Goal: Task Accomplishment & Management: Use online tool/utility

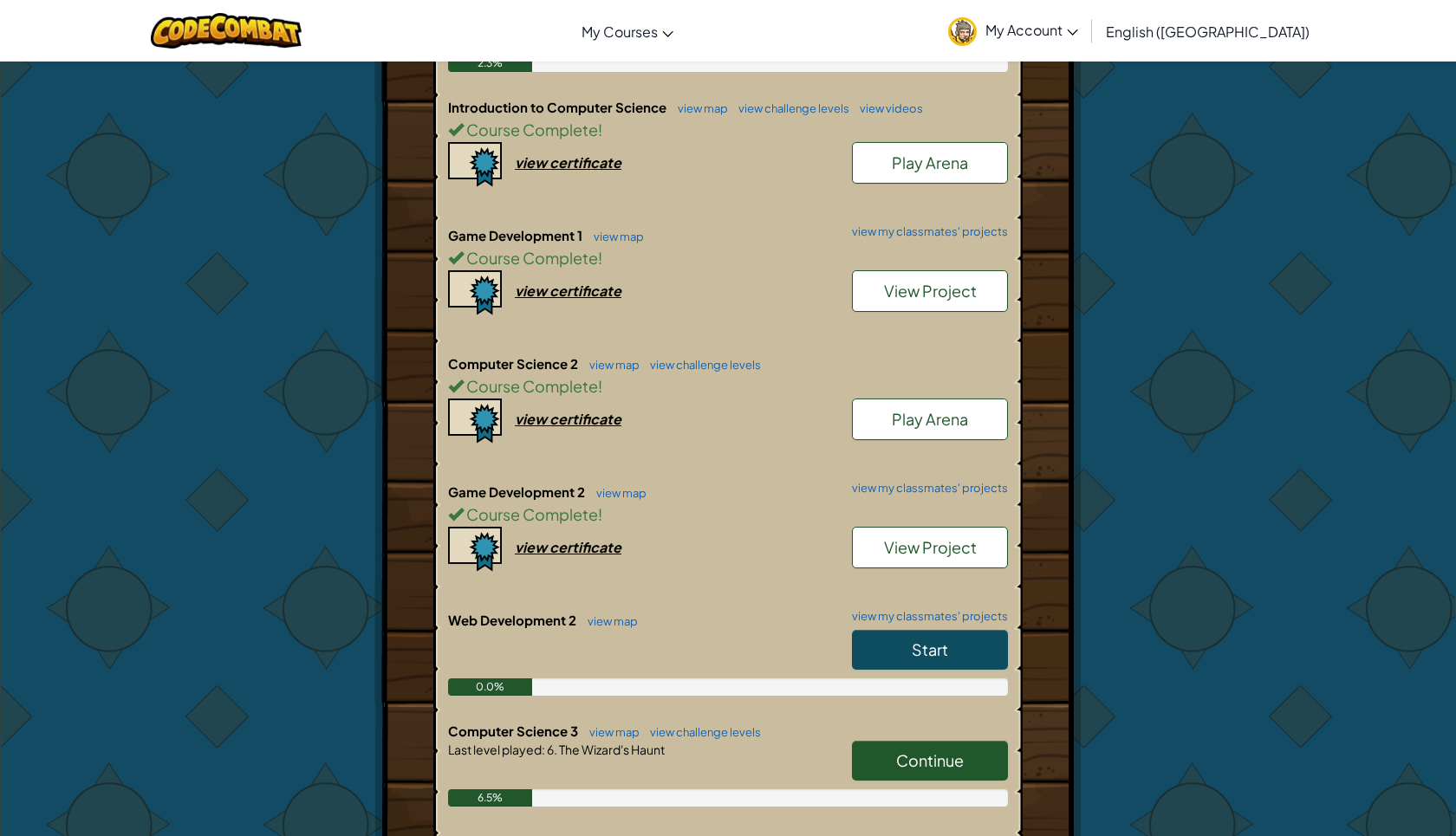
scroll to position [865, 0]
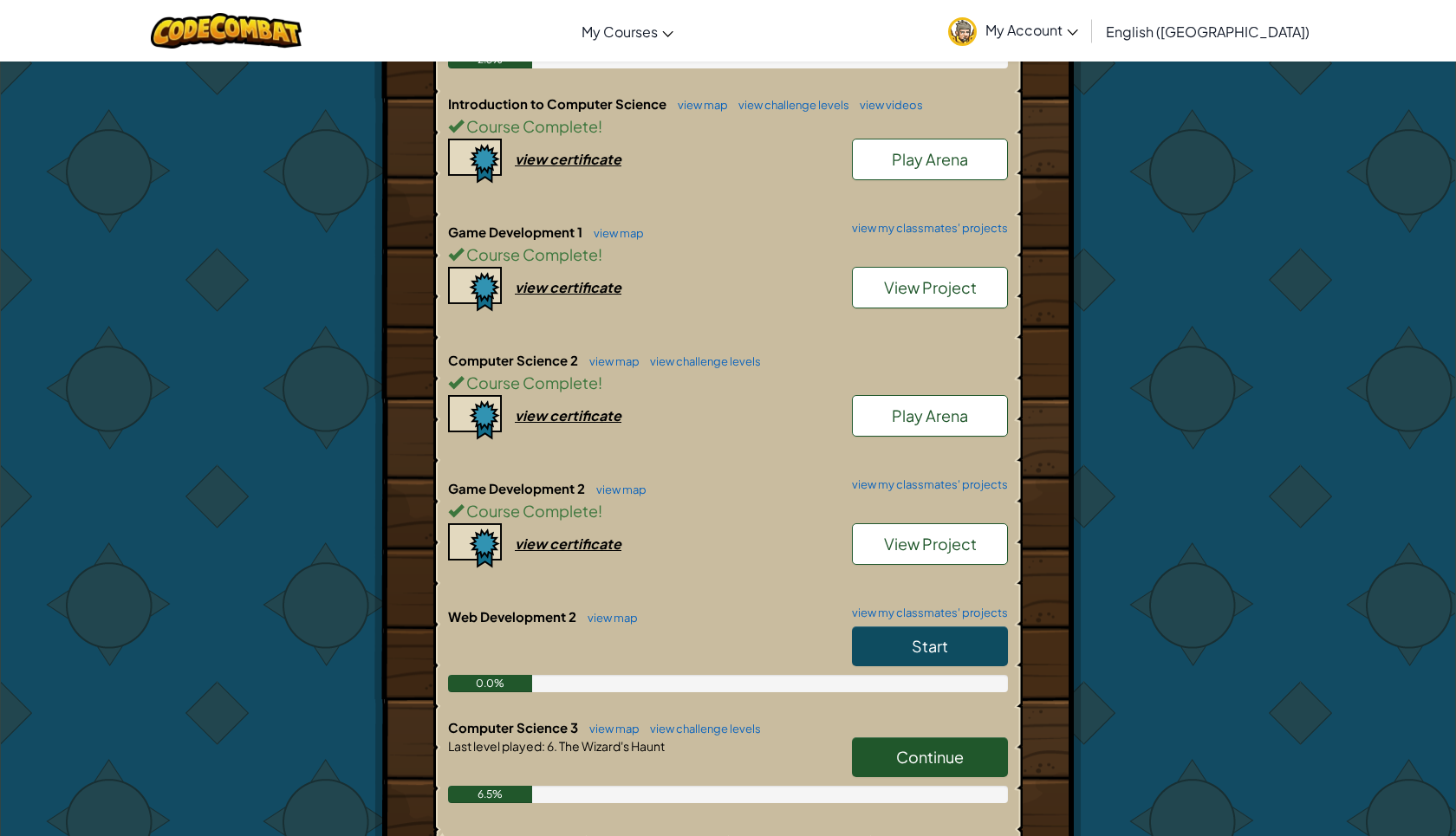
click at [952, 747] on span "Continue" at bounding box center [930, 756] width 67 height 20
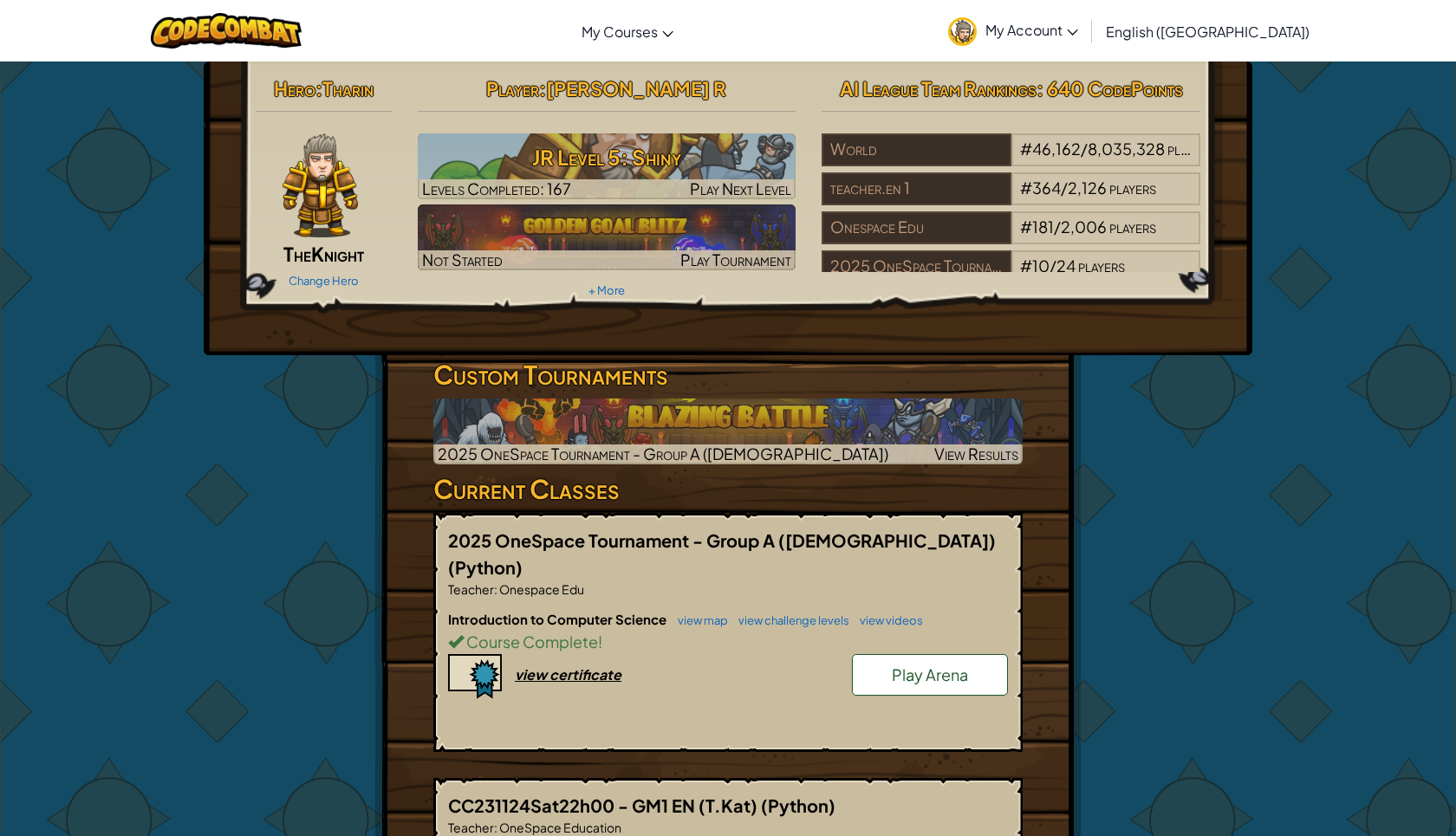
select select "en-[GEOGRAPHIC_DATA]"
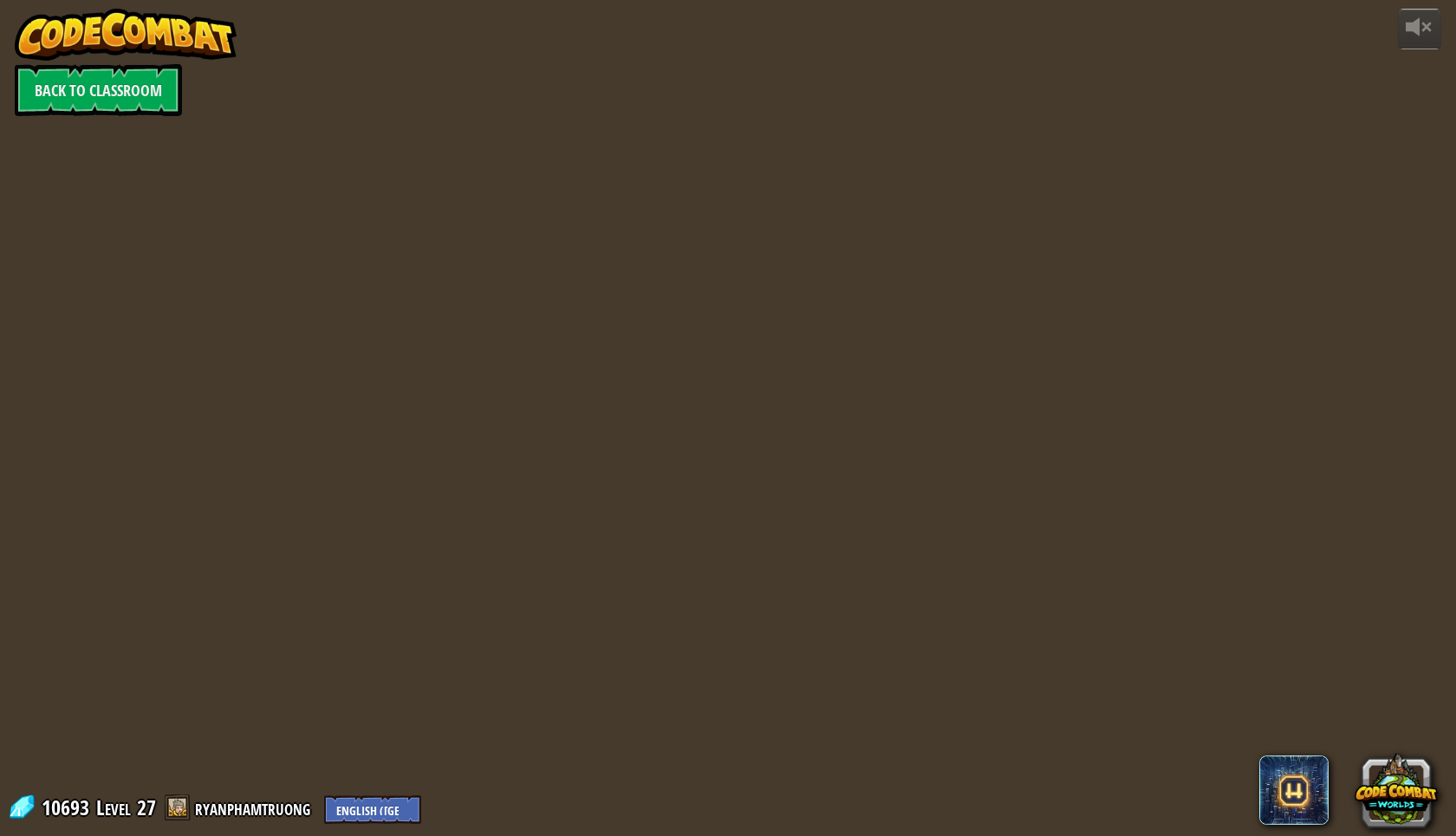
select select "en-[GEOGRAPHIC_DATA]"
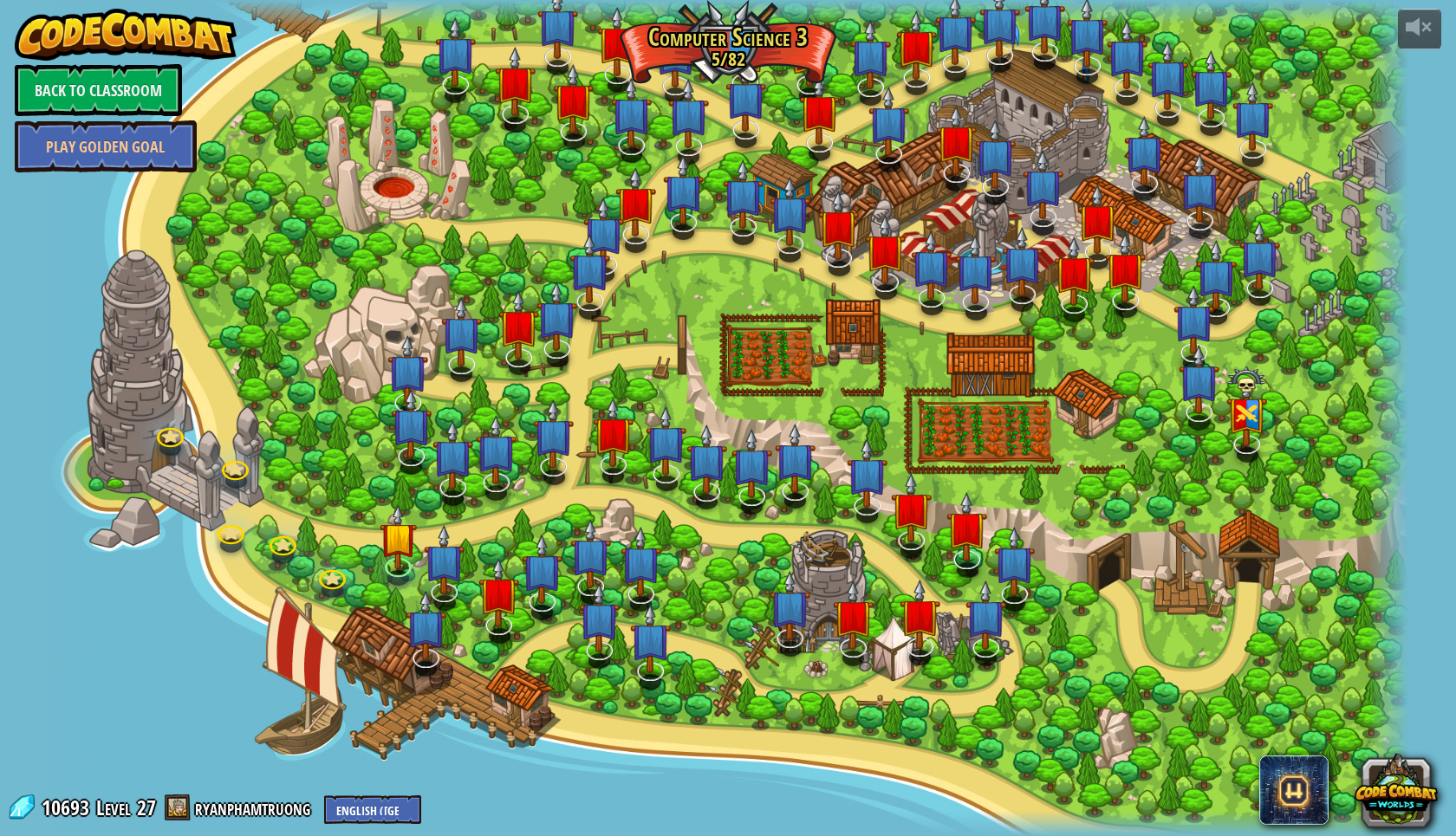
select select "en-[GEOGRAPHIC_DATA]"
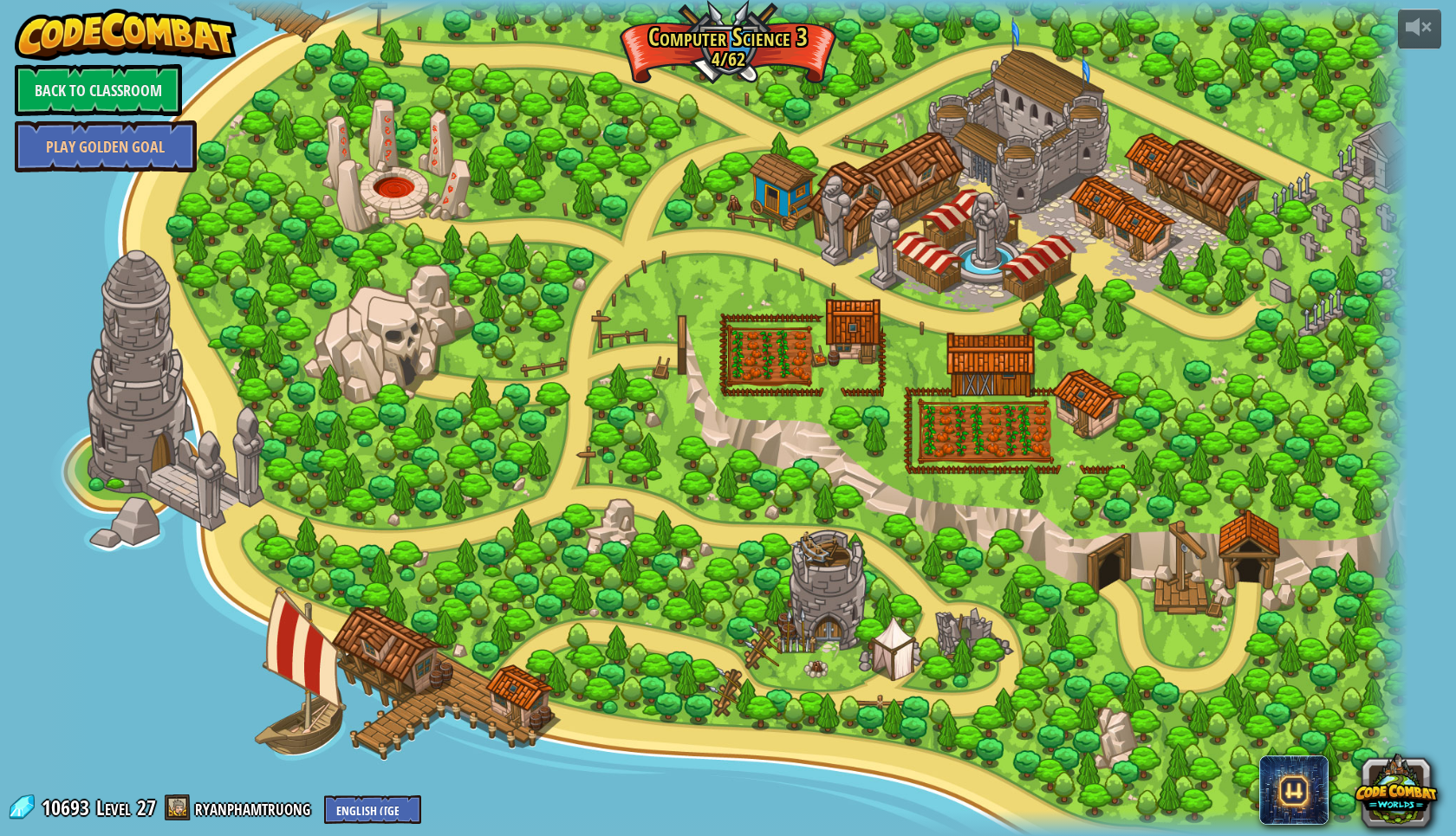
select select "en-[GEOGRAPHIC_DATA]"
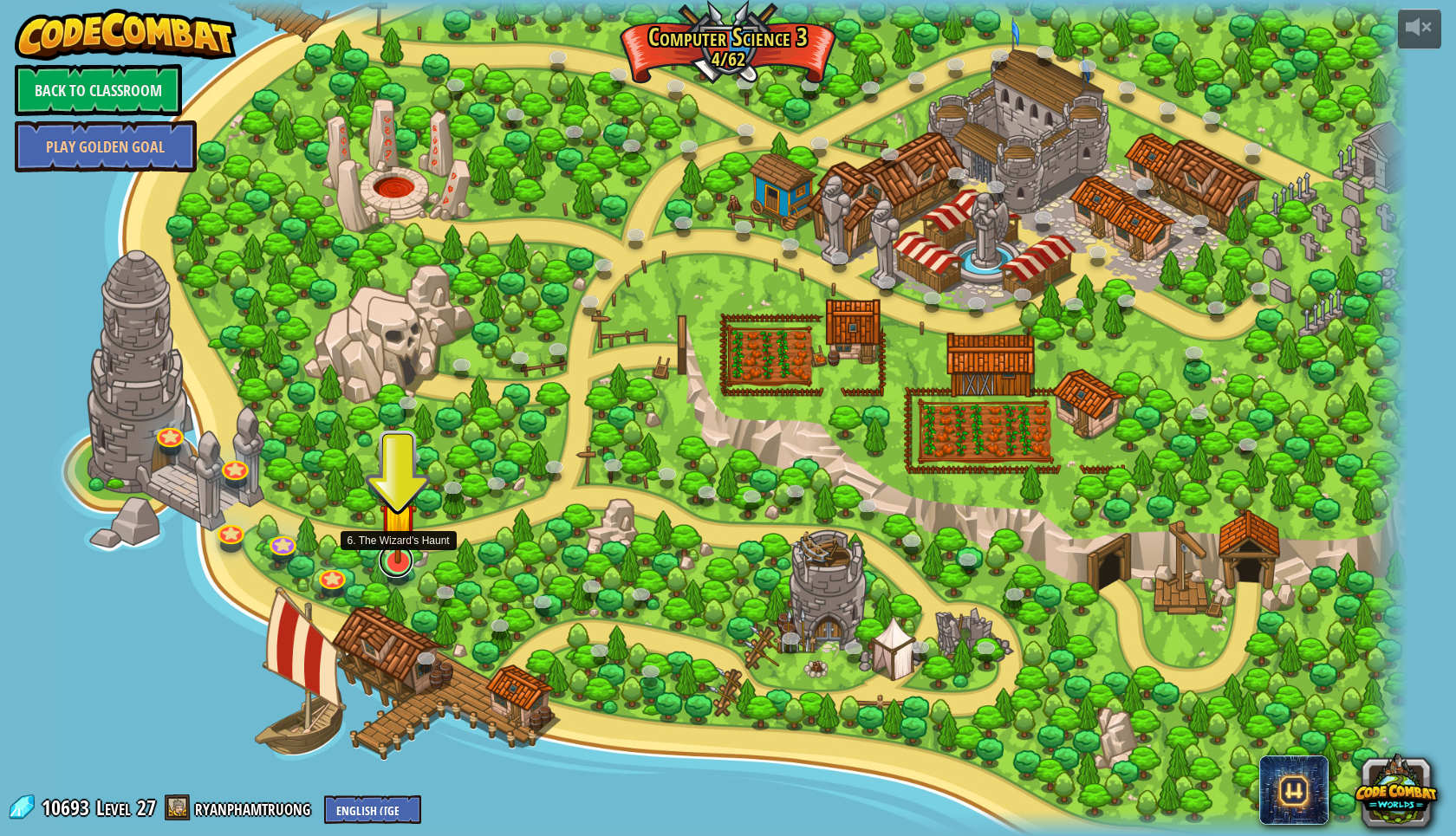
click at [396, 567] on link at bounding box center [396, 561] width 35 height 35
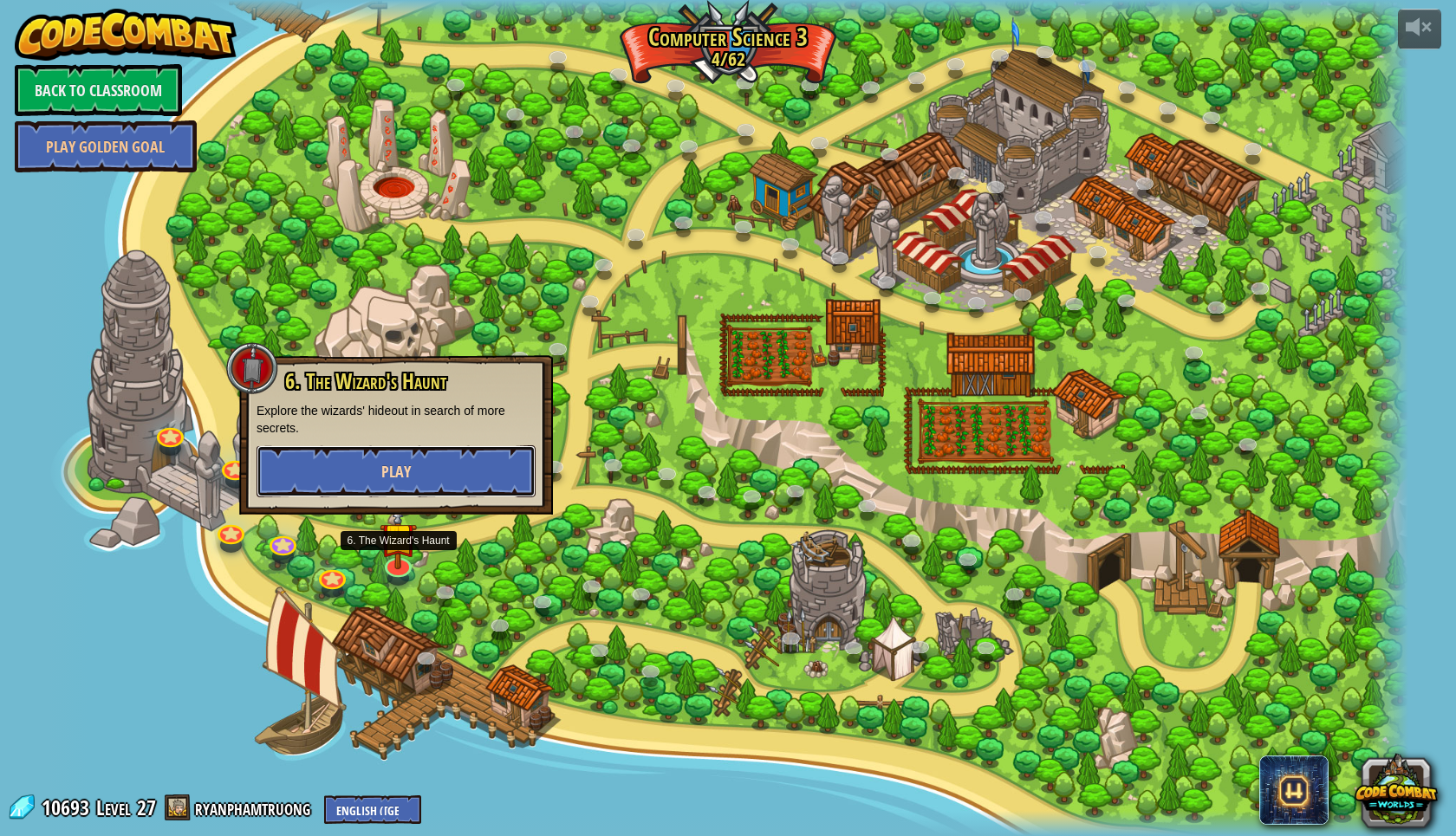
click at [396, 472] on span "Play" at bounding box center [396, 472] width 29 height 21
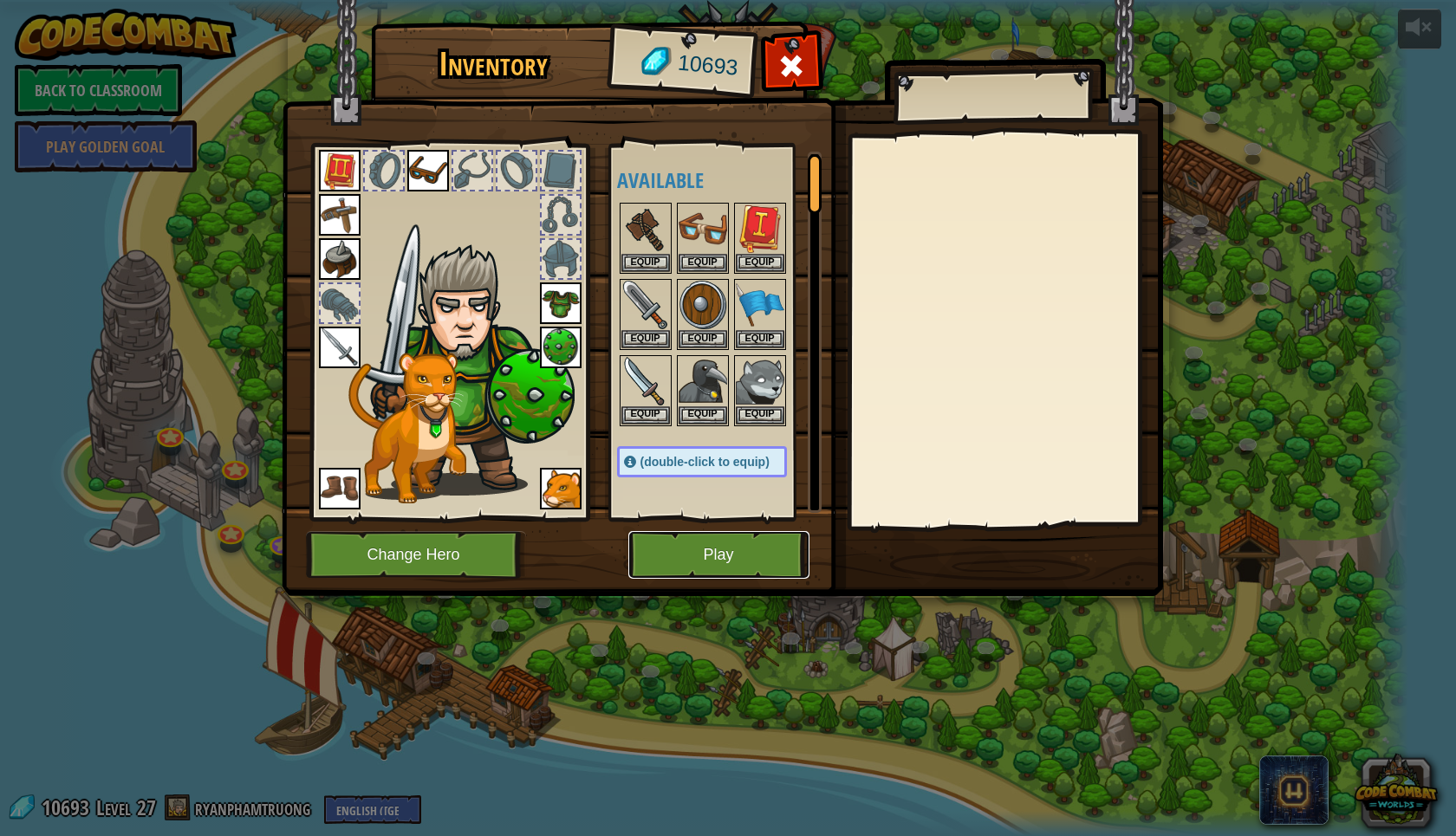
click at [721, 554] on button "Play" at bounding box center [718, 555] width 182 height 48
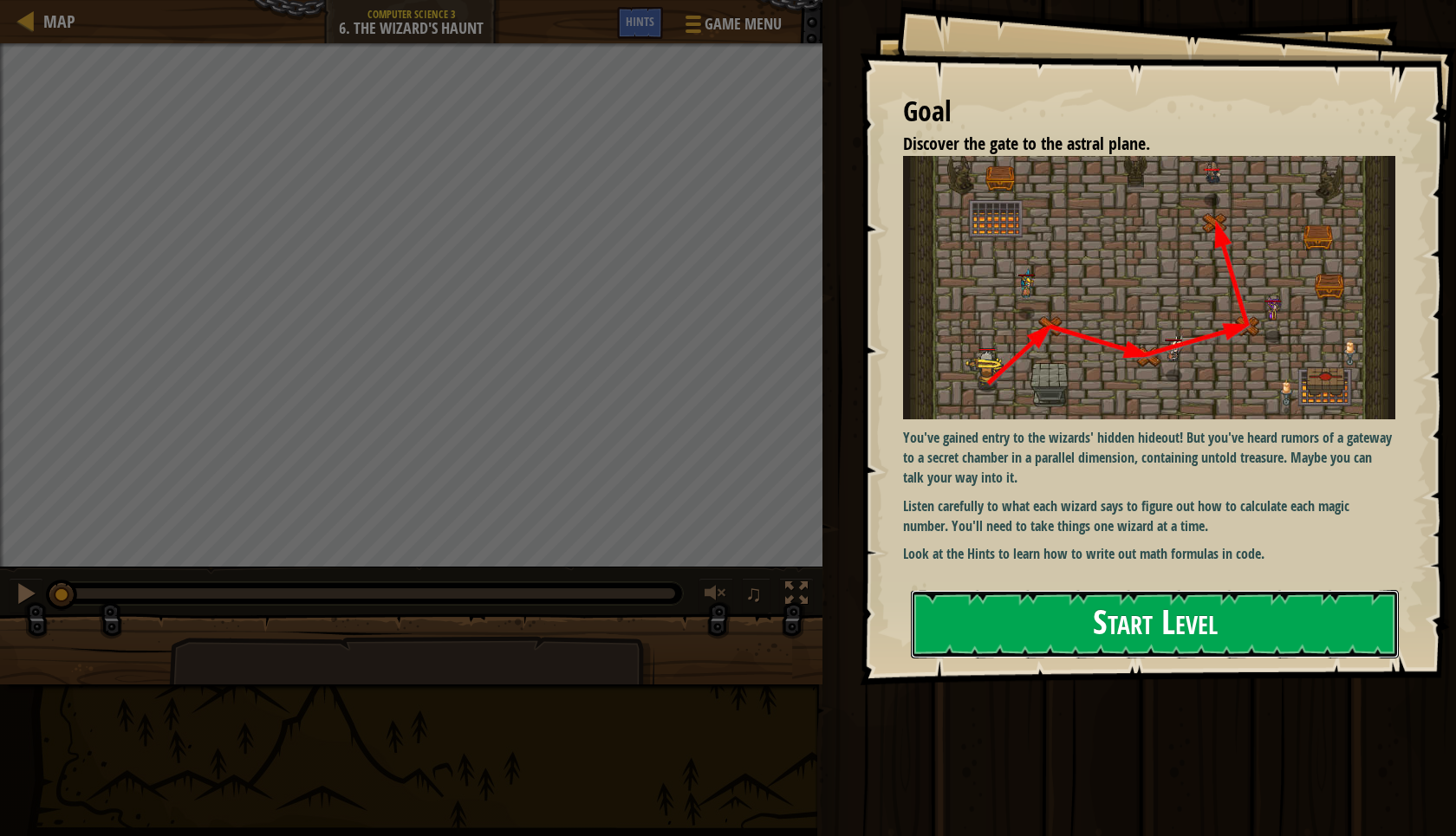
click at [1100, 631] on button "Start Level" at bounding box center [1154, 623] width 488 height 68
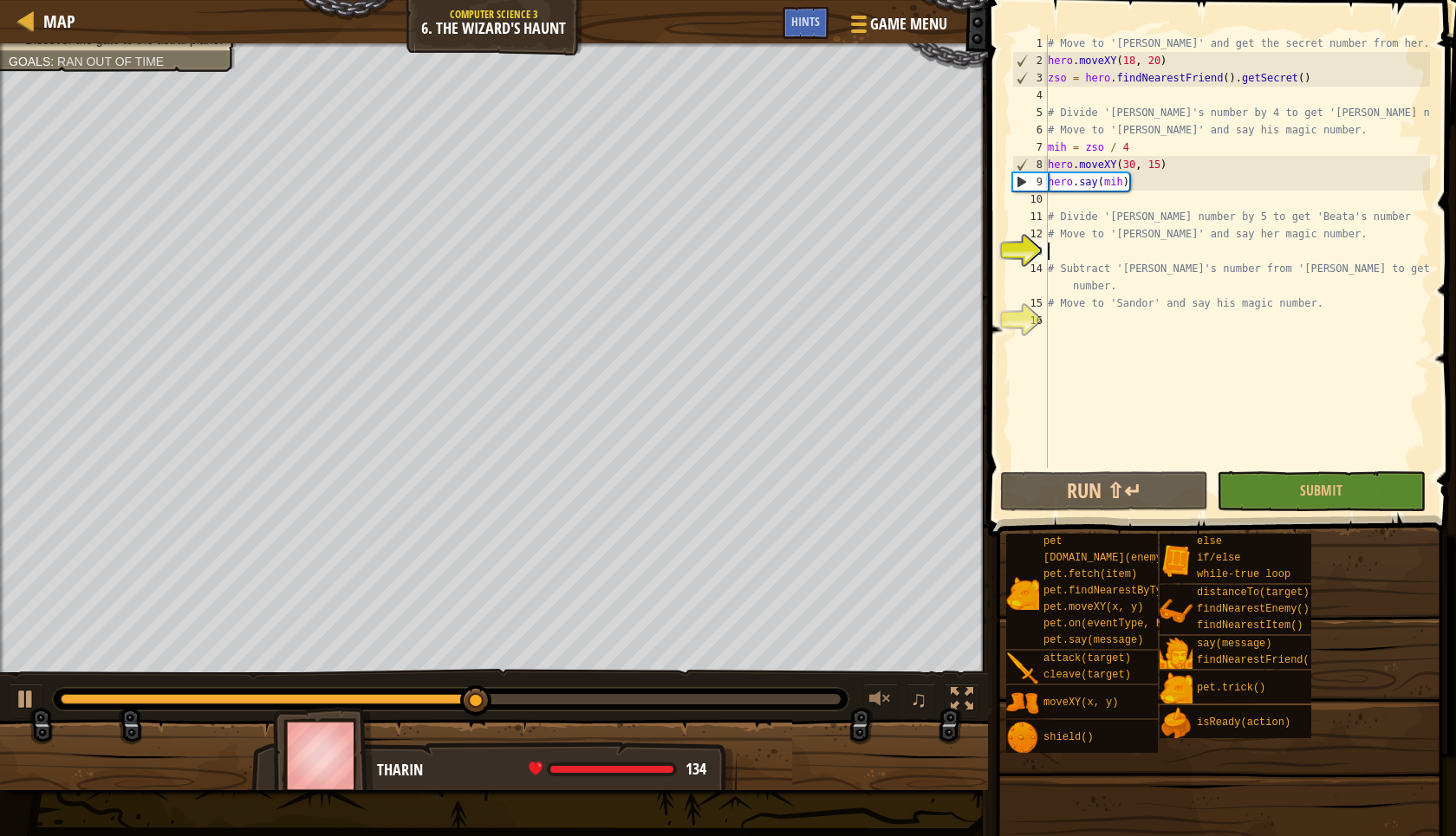
click at [1066, 251] on div "# Move to '[PERSON_NAME]' and get the secret number from her. hero . moveXY ( 1…" at bounding box center [1236, 268] width 385 height 468
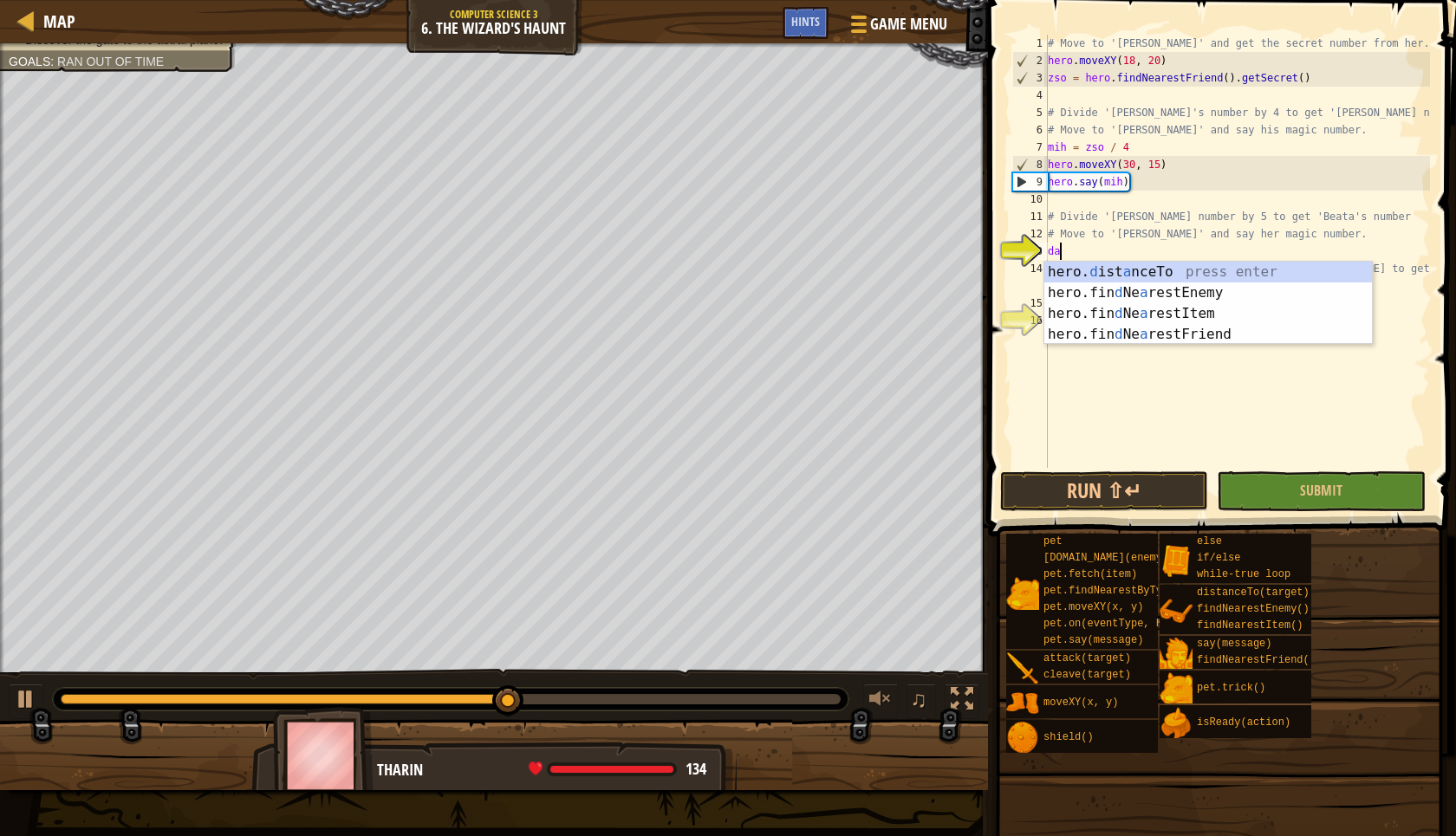
scroll to position [8, 0]
type textarea "d"
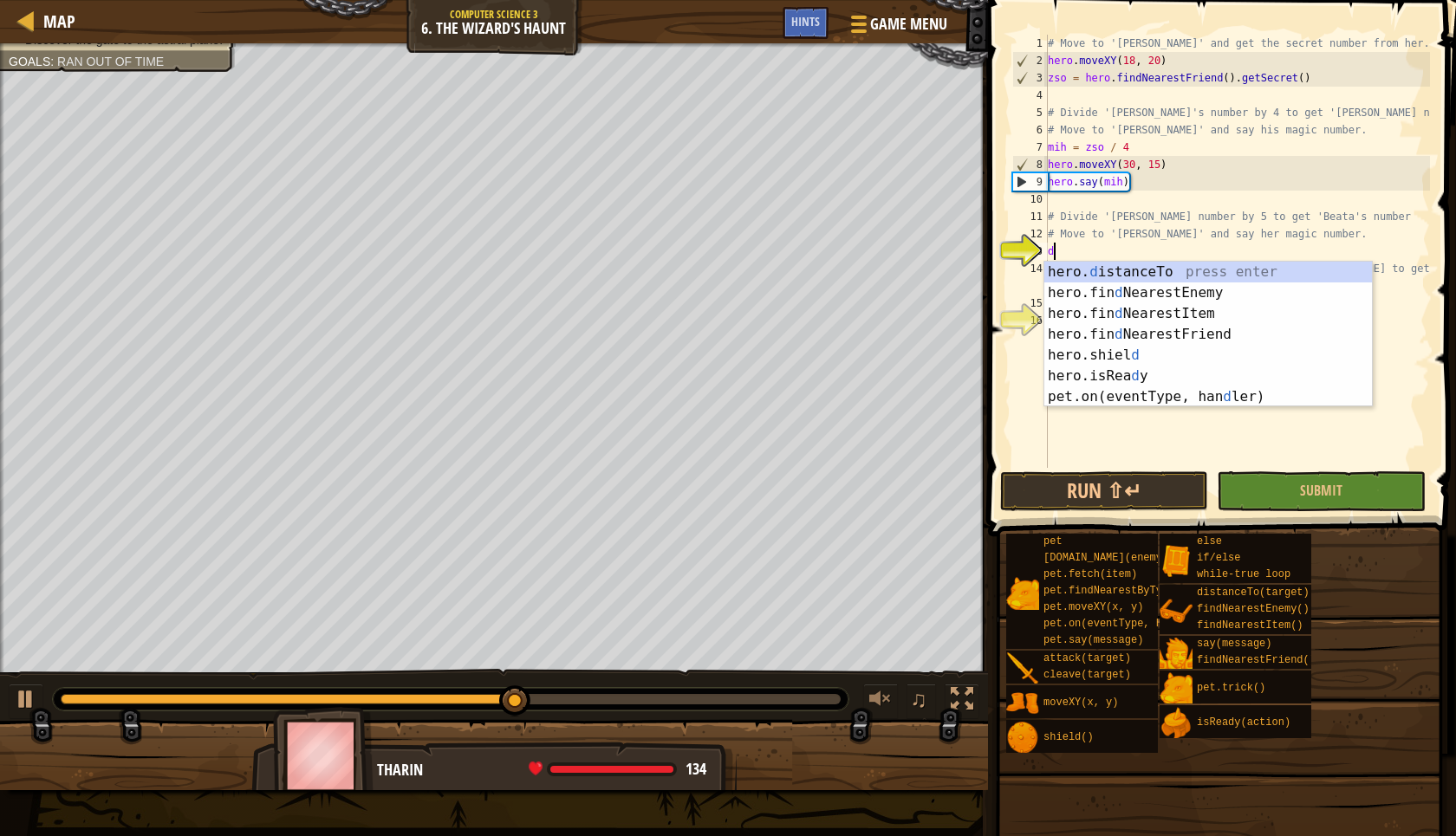
type textarea "# Move to '[PERSON_NAME]' and say her magic number."
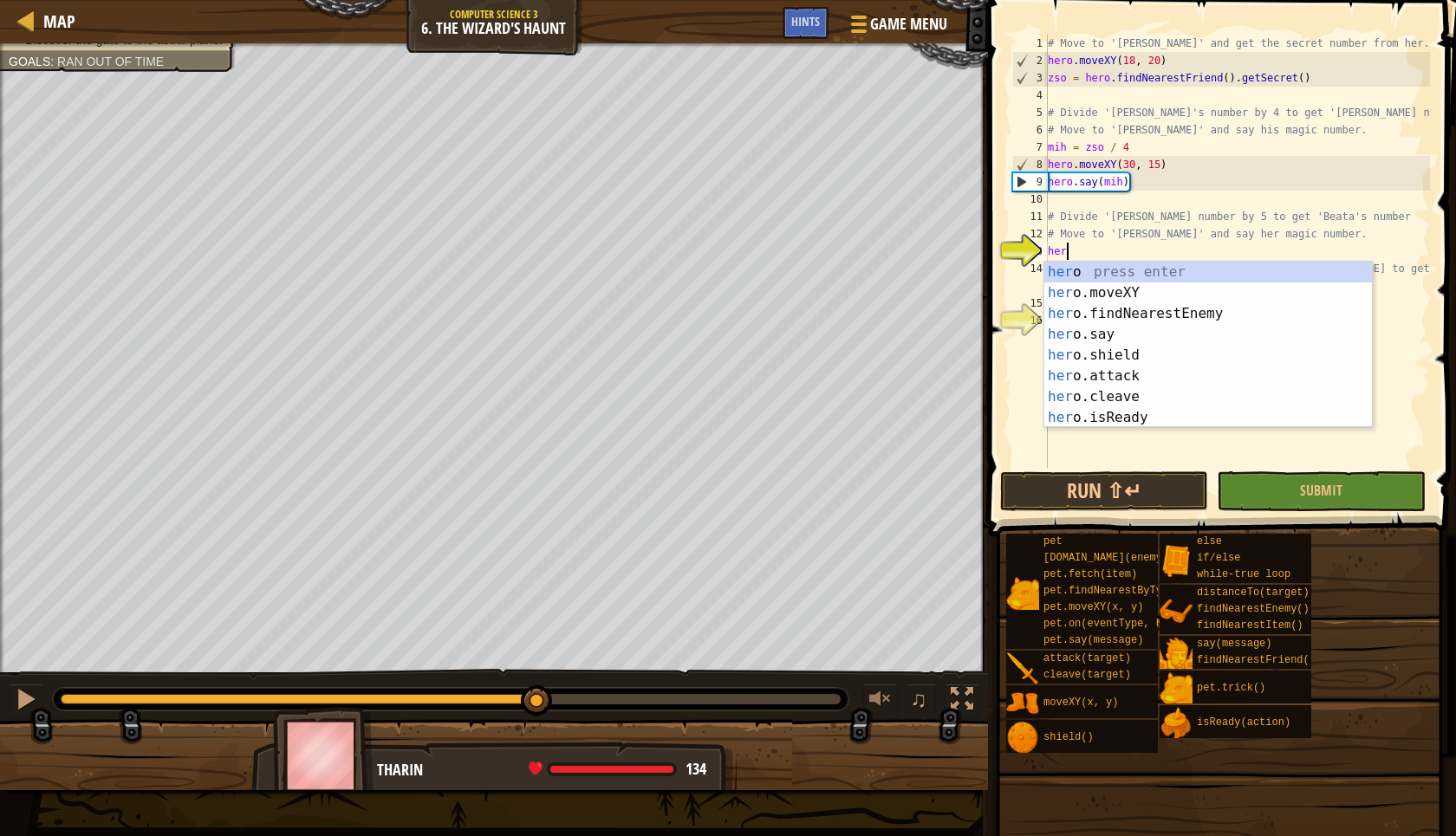
scroll to position [8, 1]
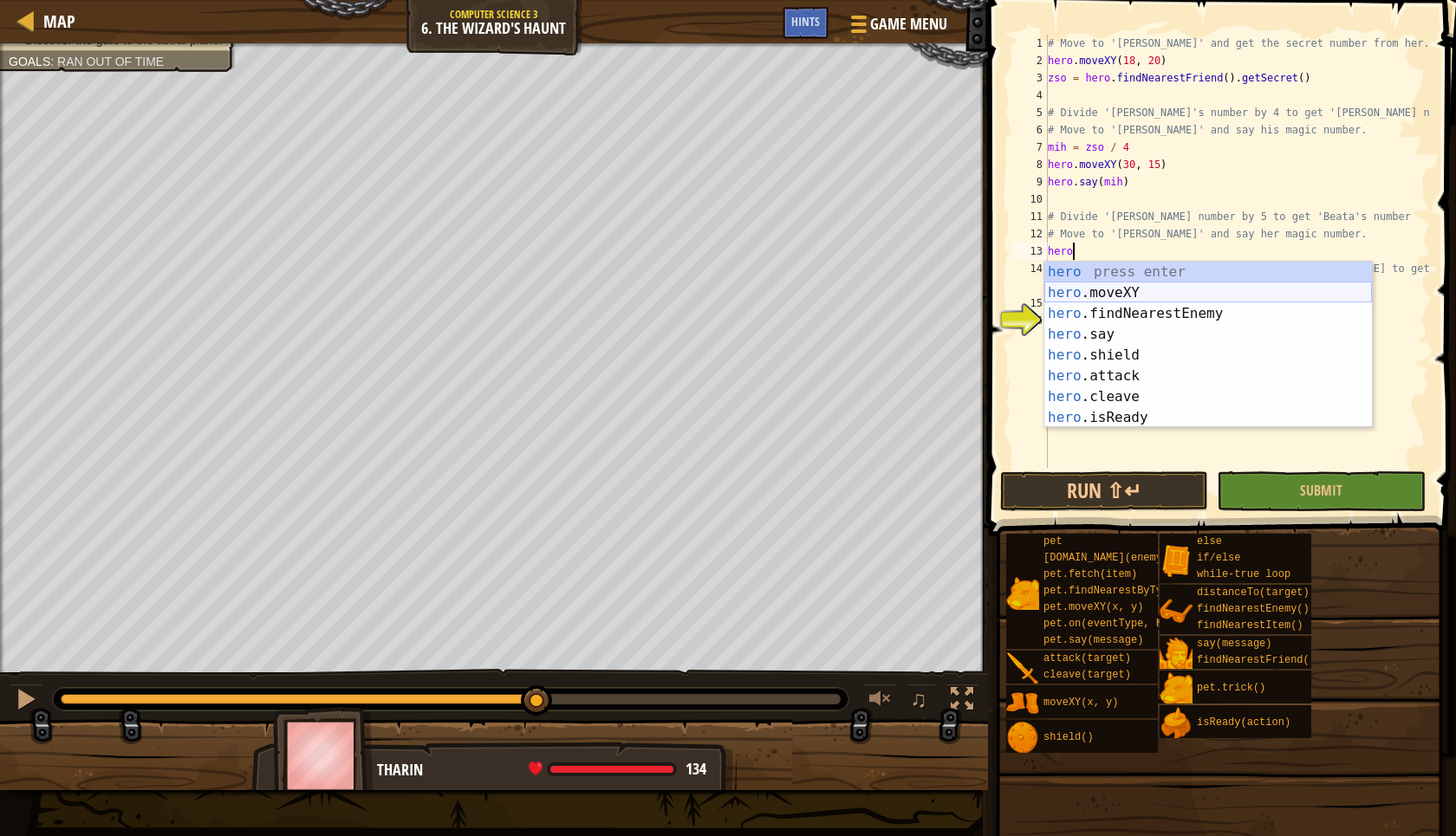
click at [1109, 296] on div "hero press enter hero .moveXY press enter hero .findNearestEnemy press enter he…" at bounding box center [1208, 366] width 328 height 208
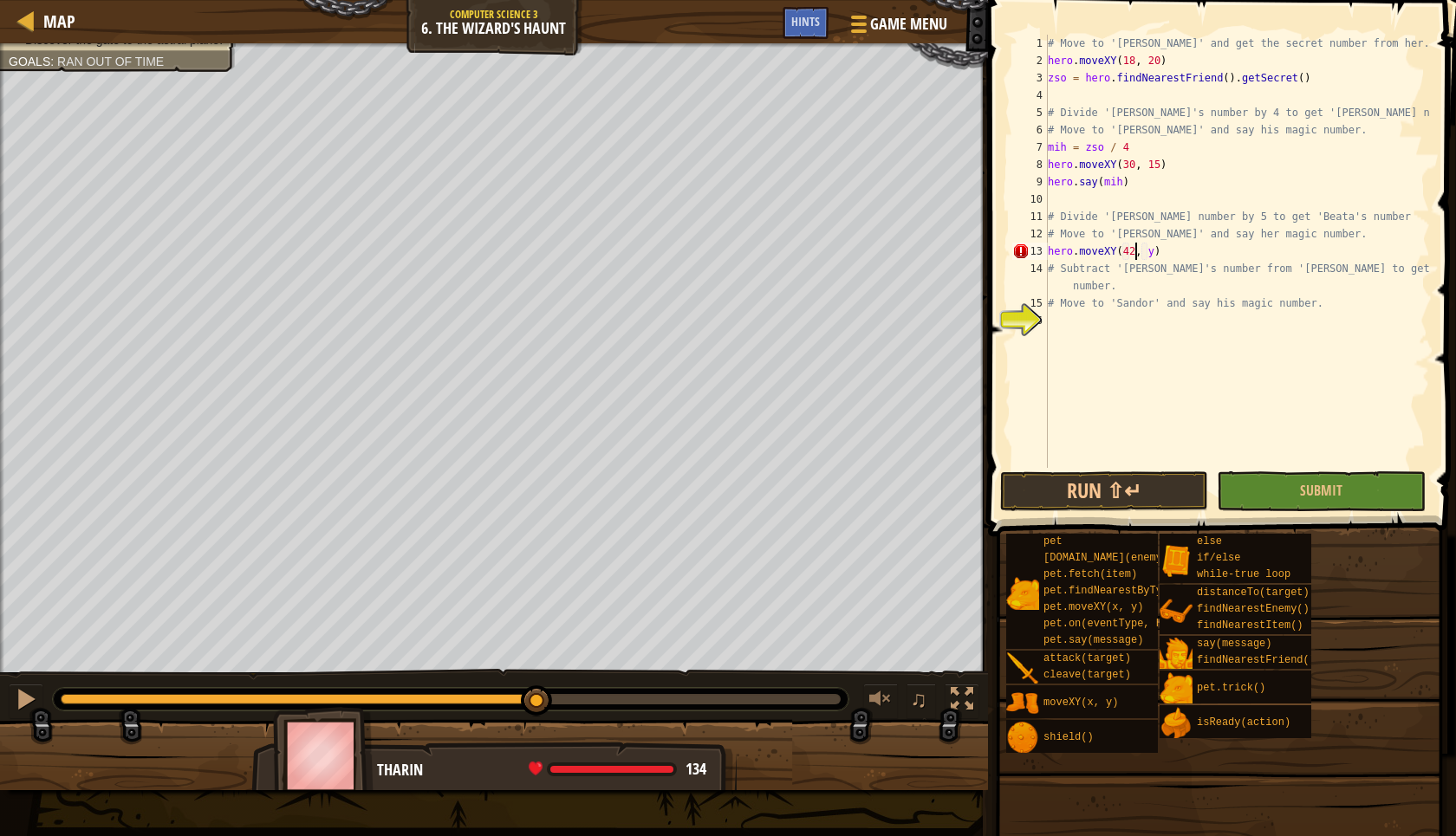
scroll to position [8, 7]
type textarea "hero.moveXY(42, 20)"
type textarea "# Subtract '[PERSON_NAME]'s number from '[PERSON_NAME] to get [PERSON_NAME] num…"
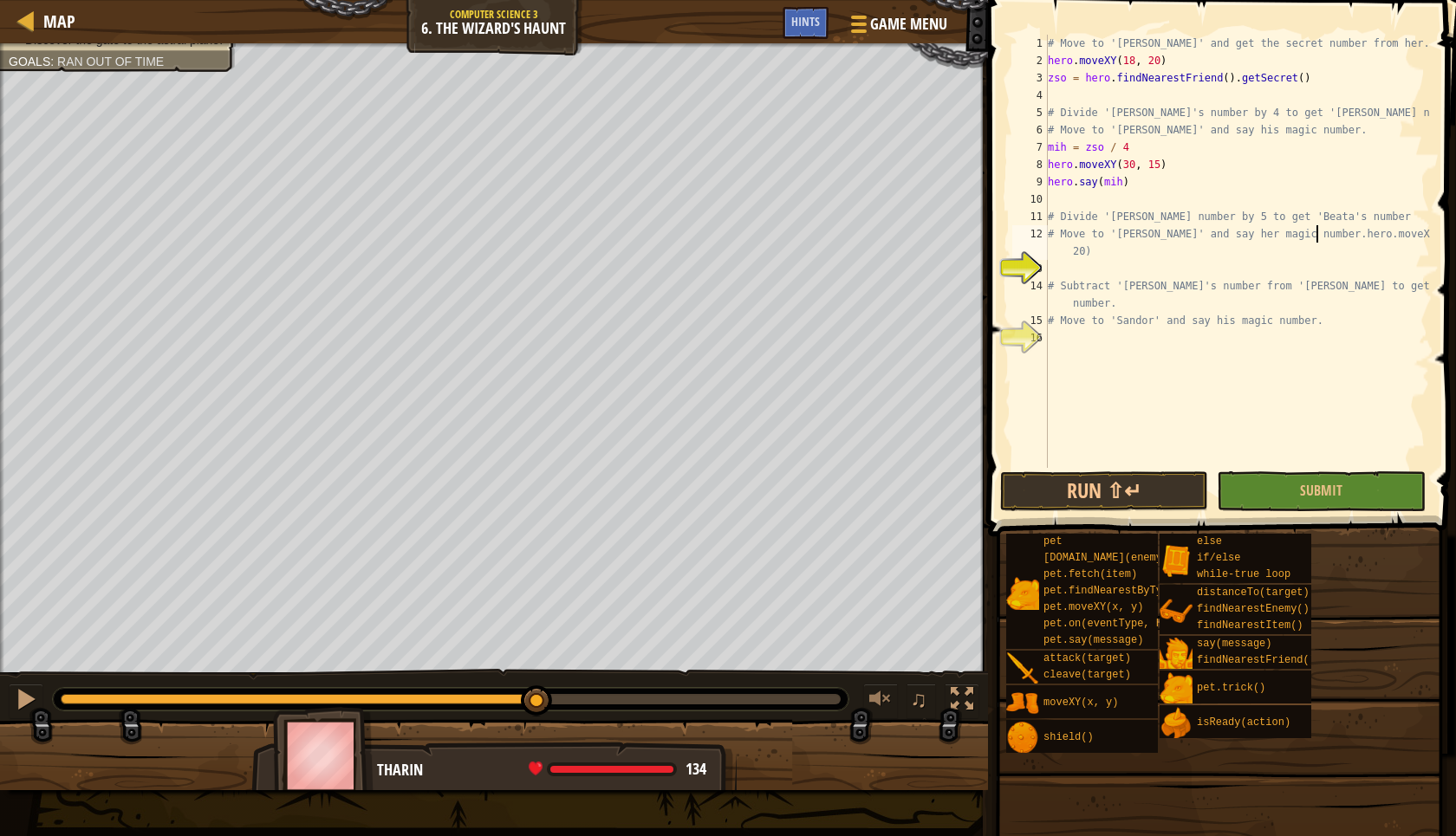
type textarea "hero.moveXY(42, 20)"
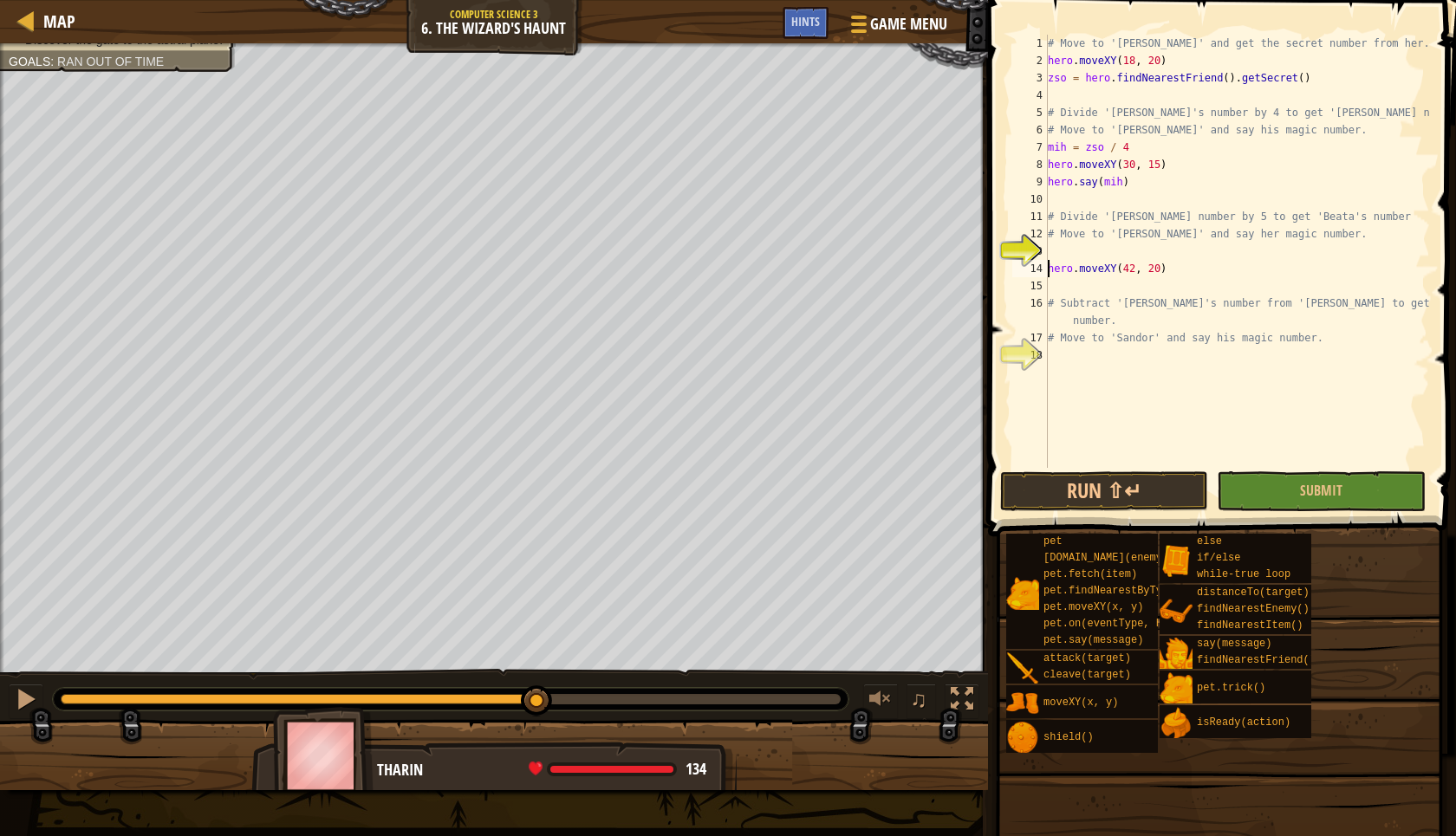
click at [1119, 253] on div "# Move to '[PERSON_NAME]' and get the secret number from her. hero . moveXY ( 1…" at bounding box center [1236, 268] width 385 height 468
type textarea "bea = mih/5"
click at [1096, 283] on div "# Move to '[PERSON_NAME]' and get the secret number from her. hero . moveXY ( 1…" at bounding box center [1236, 268] width 385 height 468
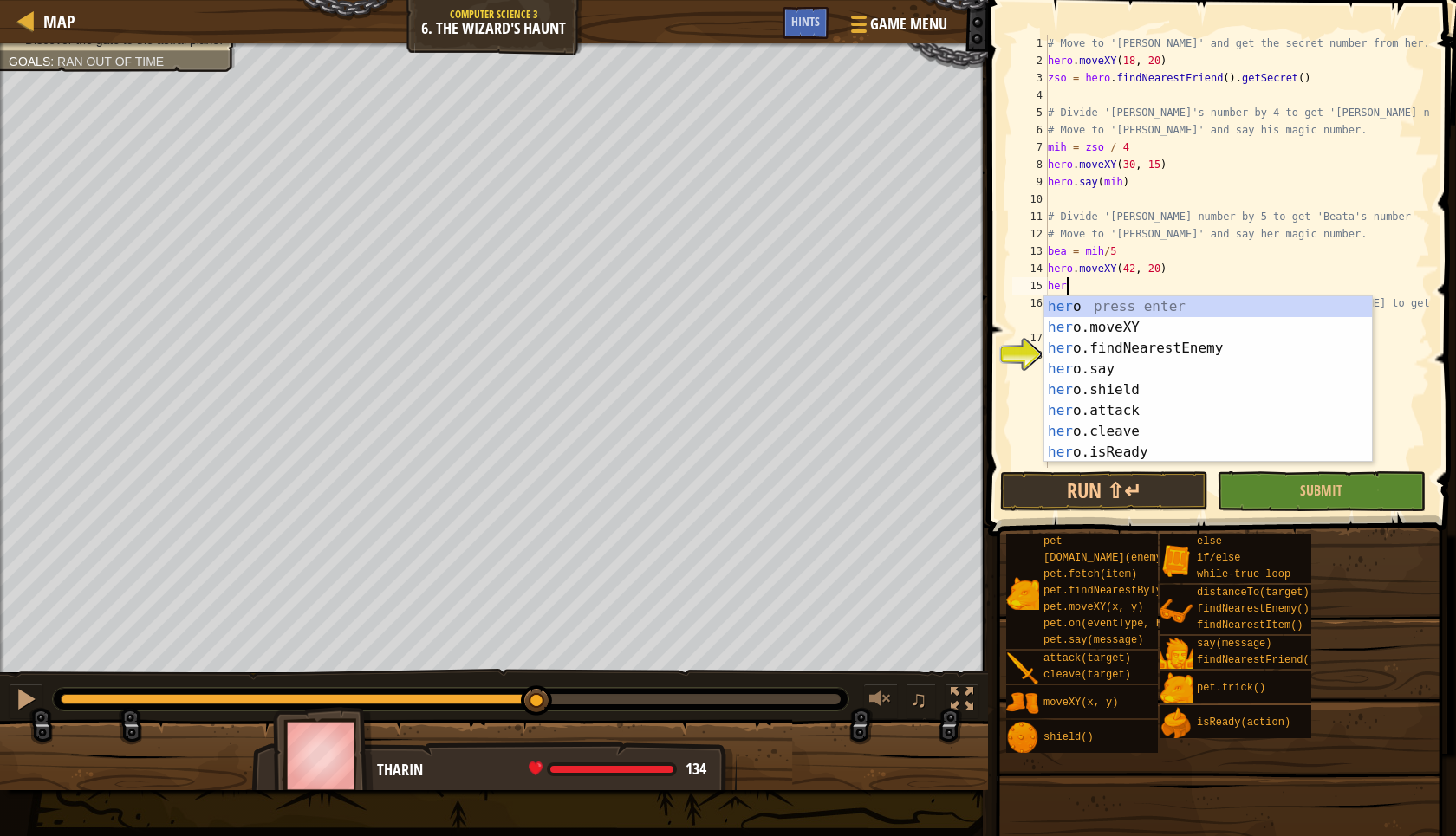
scroll to position [8, 1]
click at [1122, 368] on div "hero press enter hero .moveXY press enter hero .findNearestEnemy press enter he…" at bounding box center [1208, 400] width 328 height 208
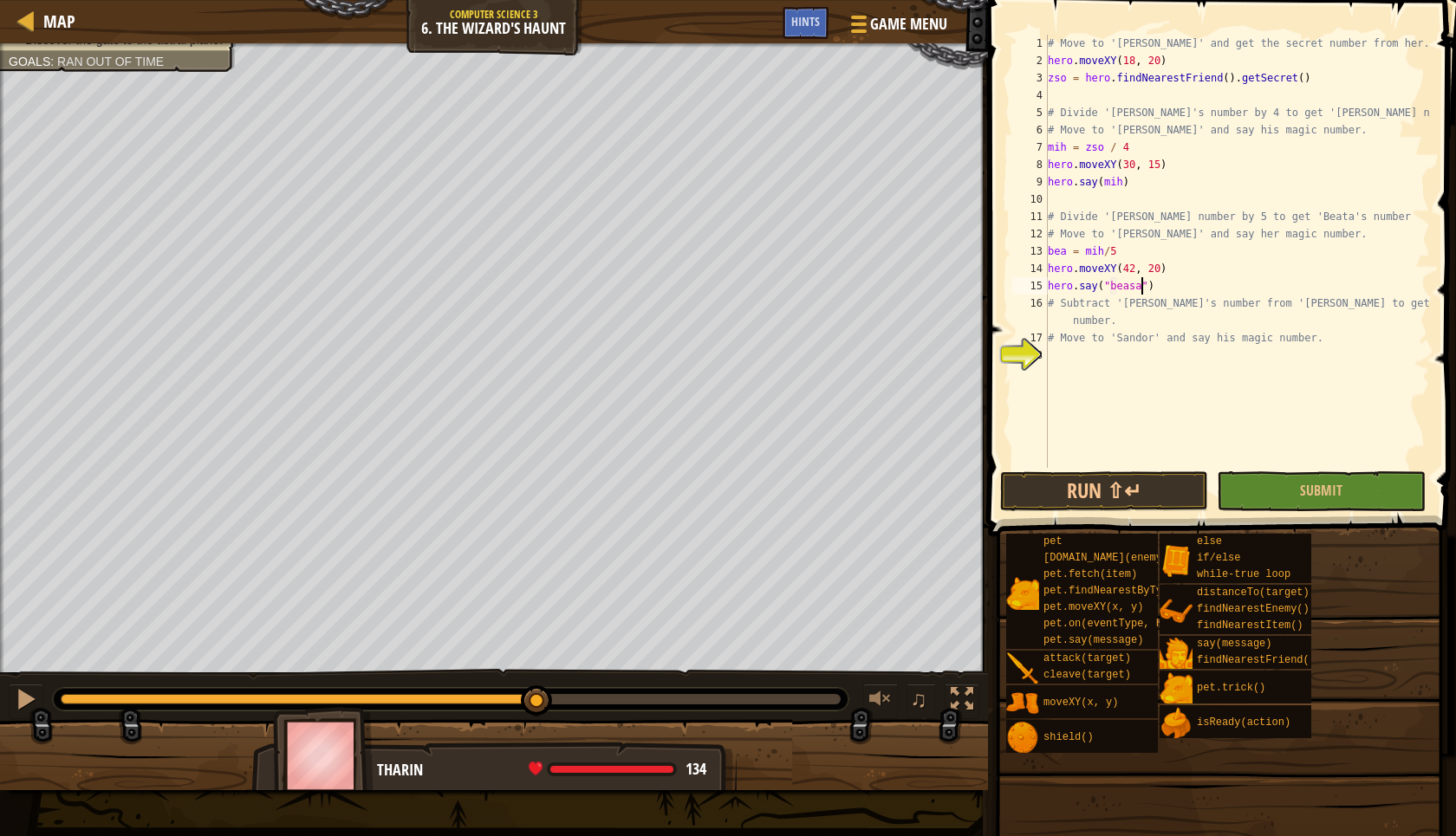
scroll to position [8, 8]
type textarea "hero.say("bea")"
click at [1055, 360] on div "# Move to '[PERSON_NAME]' and get the secret number from her. hero . moveXY ( 1…" at bounding box center [1236, 268] width 385 height 468
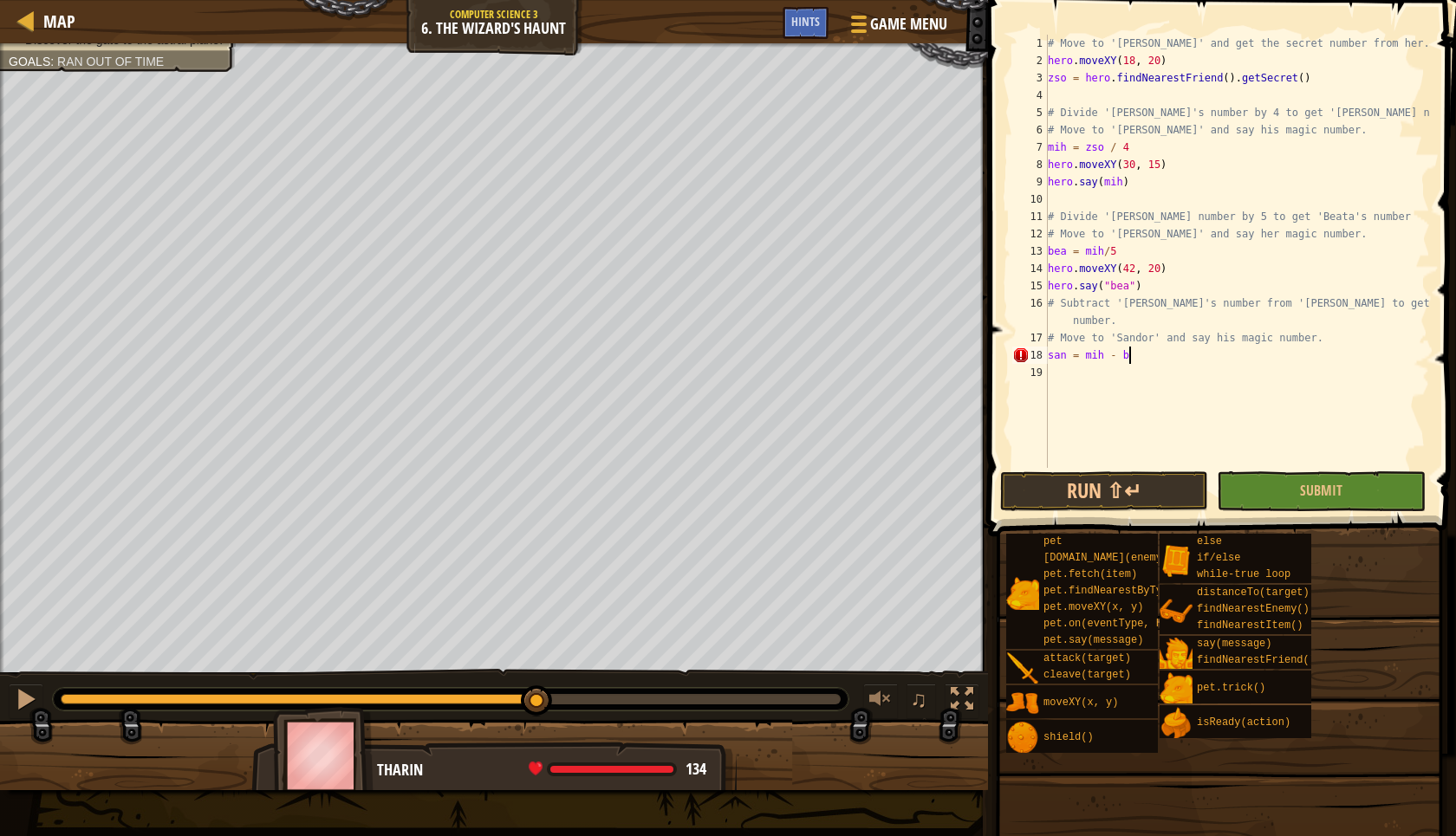
type textarea "san = mih - bea"
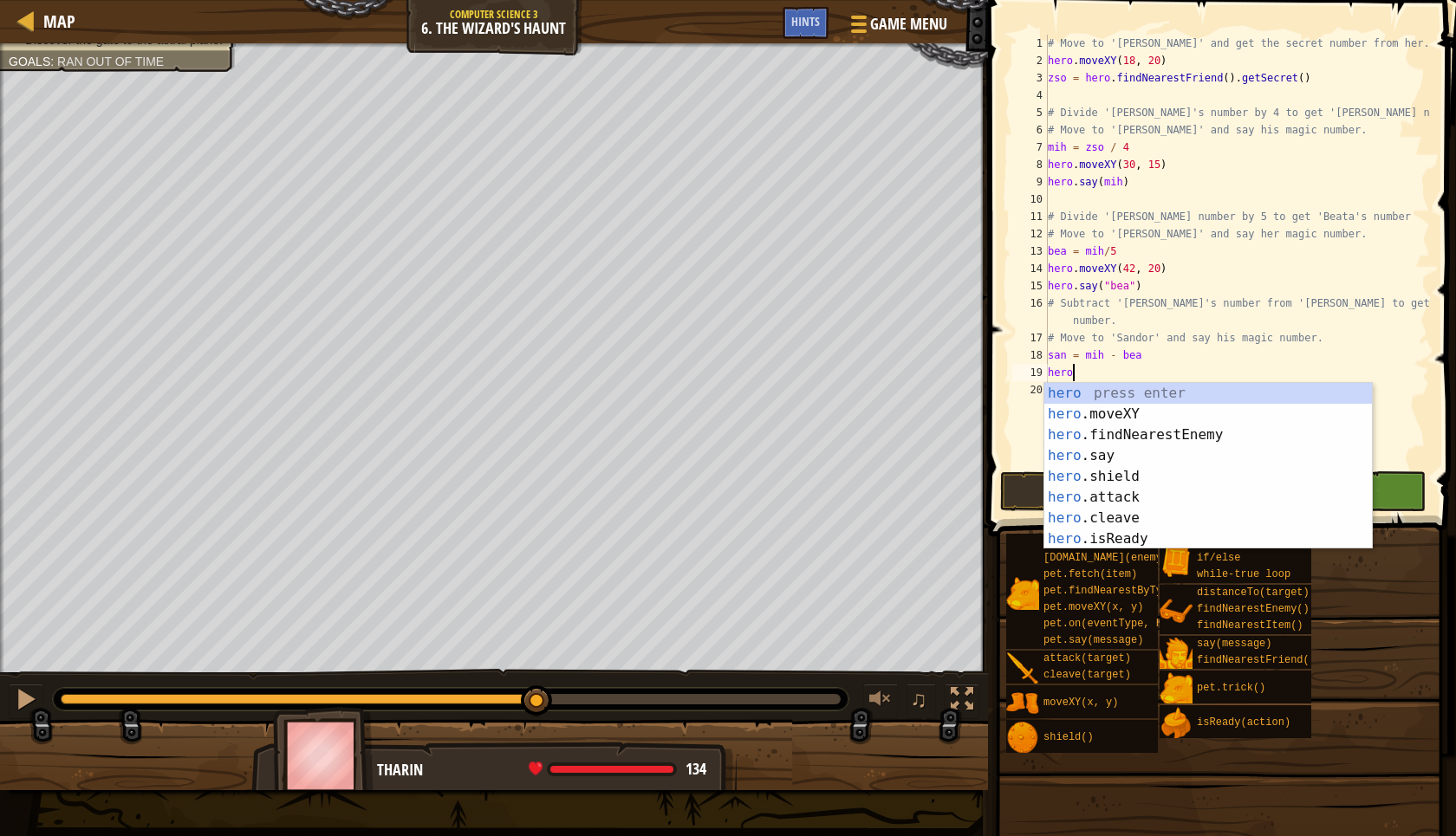
scroll to position [8, 1]
click at [1134, 421] on div "hero press enter hero .moveXY press enter hero .findNearestEnemy press enter he…" at bounding box center [1208, 487] width 328 height 208
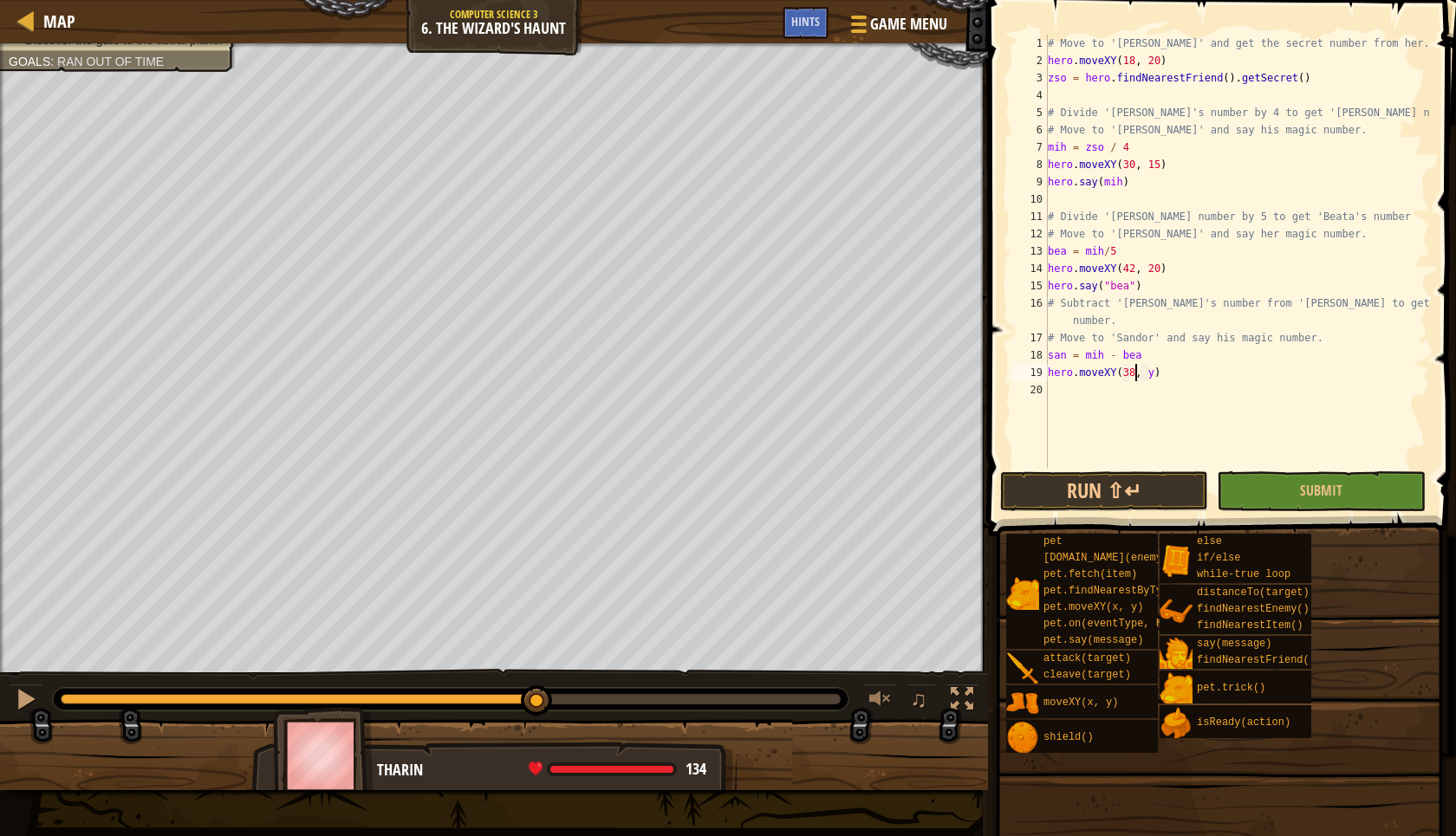
scroll to position [8, 7]
type textarea "hero.moveXY(38, 37)"
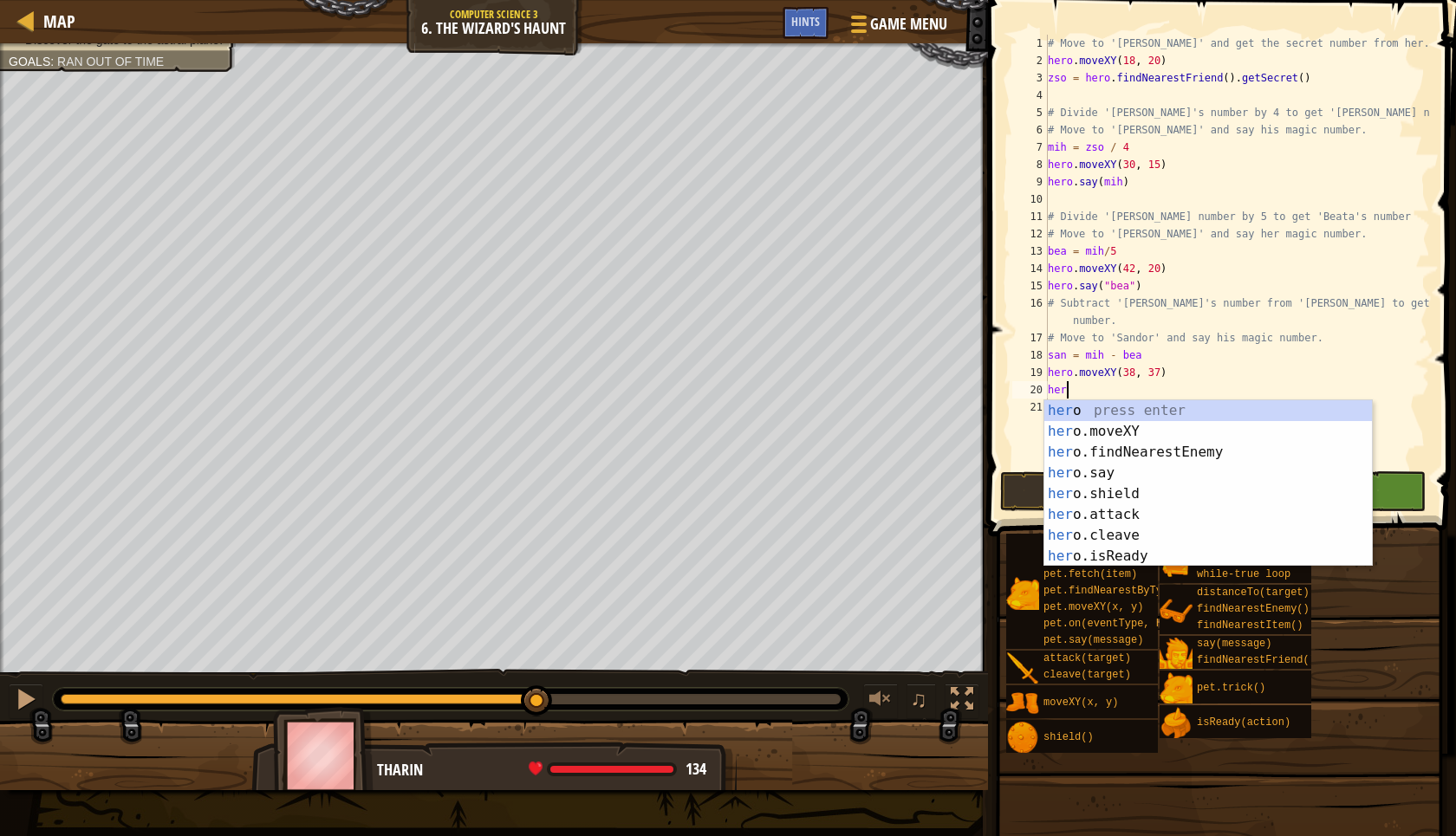
scroll to position [8, 1]
click at [1115, 471] on div "hero press enter hero .moveXY press enter hero .findNearestEnemy press enter he…" at bounding box center [1208, 504] width 328 height 208
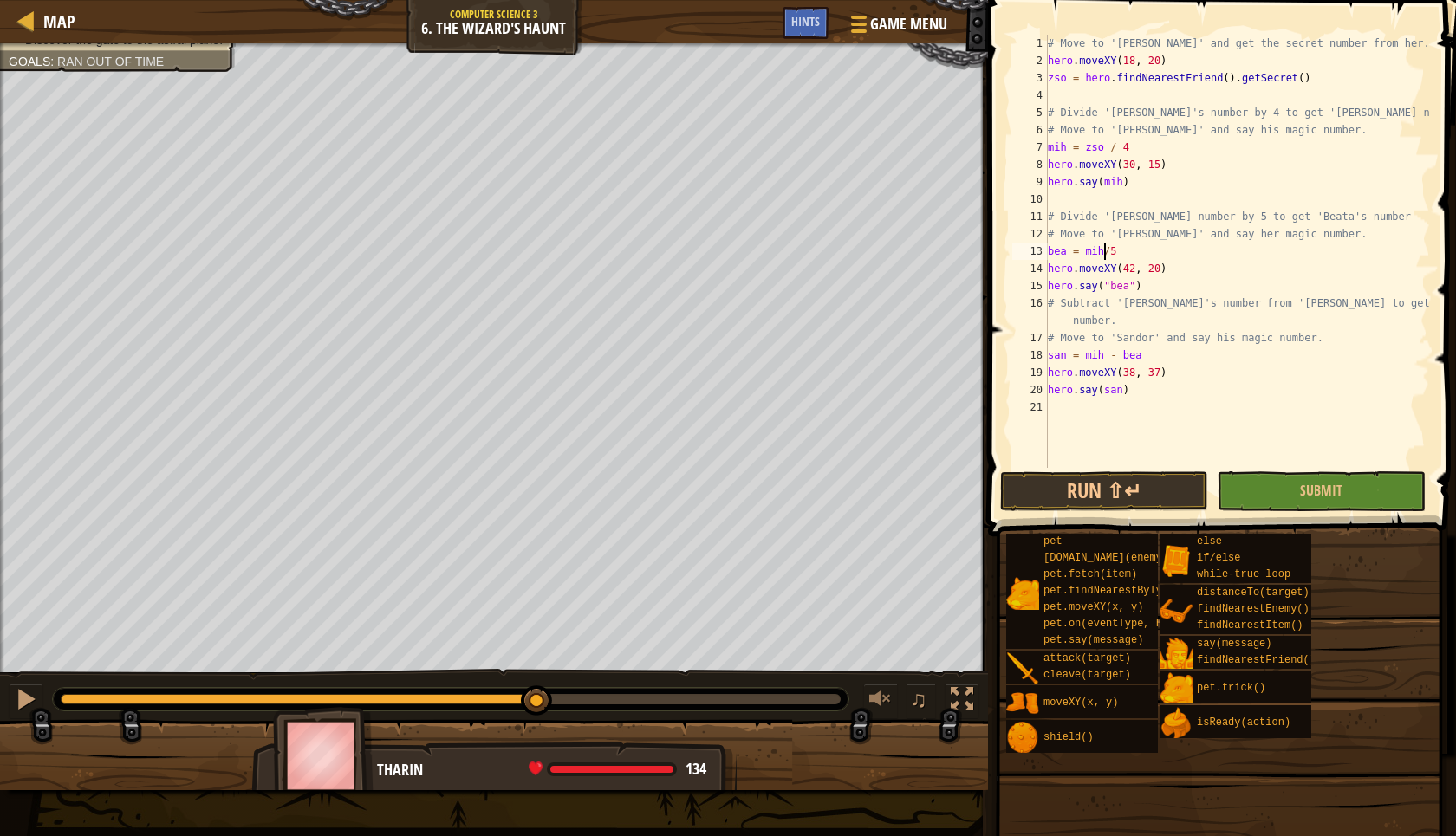
scroll to position [8, 4]
type textarea "hero.say(bea)"
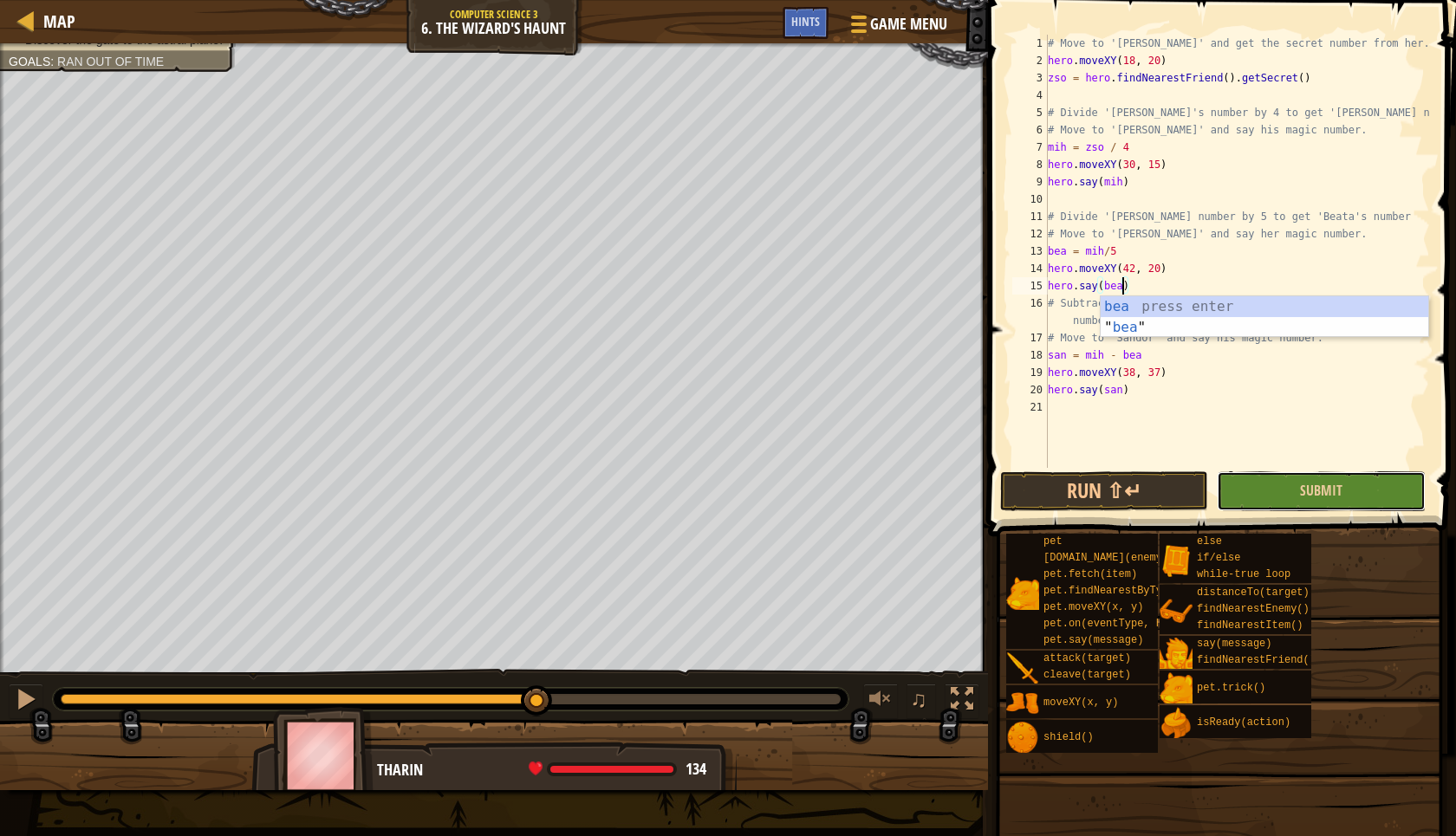
click at [1283, 499] on button "Submit" at bounding box center [1320, 491] width 208 height 40
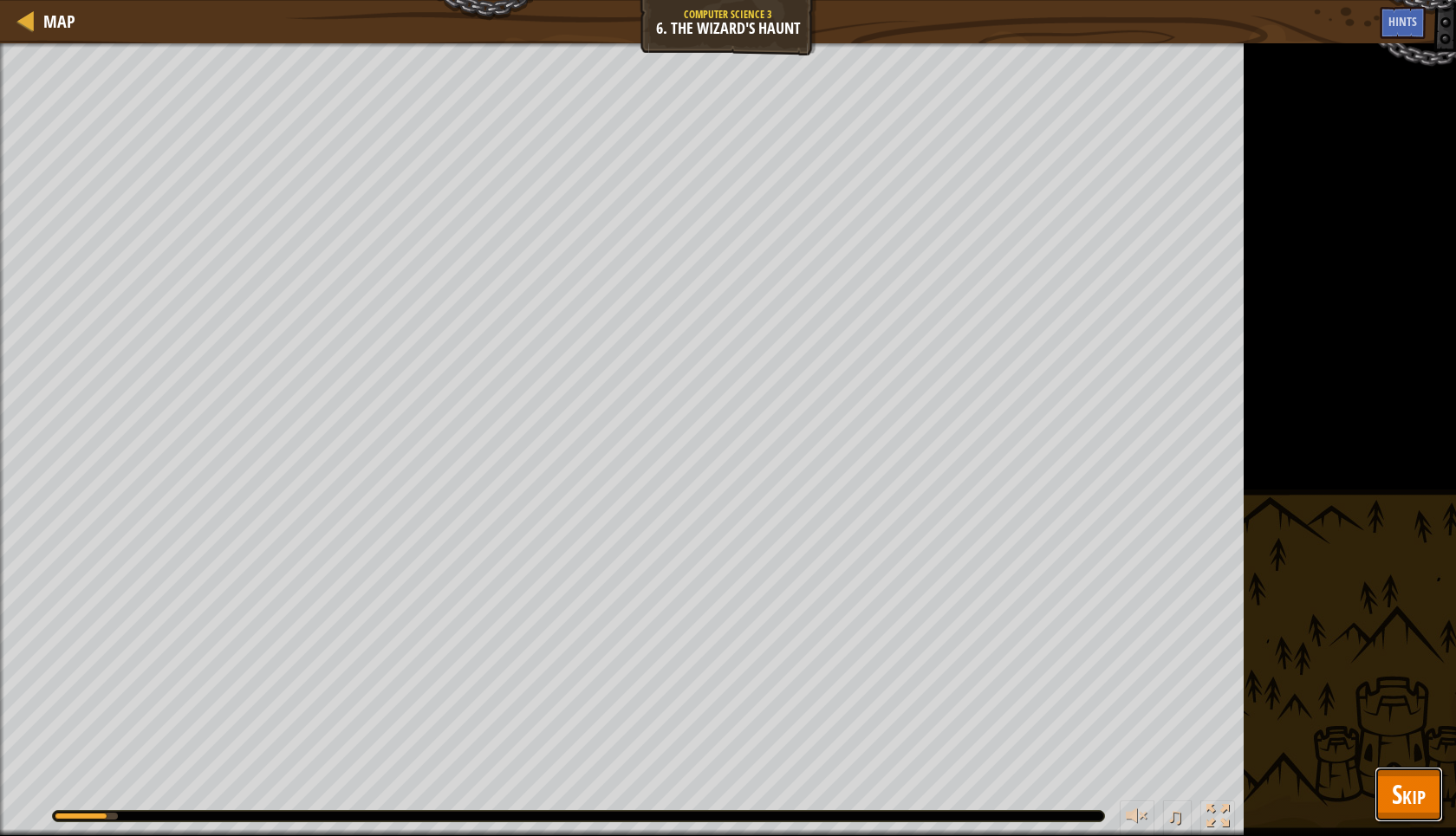
click at [1390, 792] on button "Skip" at bounding box center [1408, 794] width 68 height 56
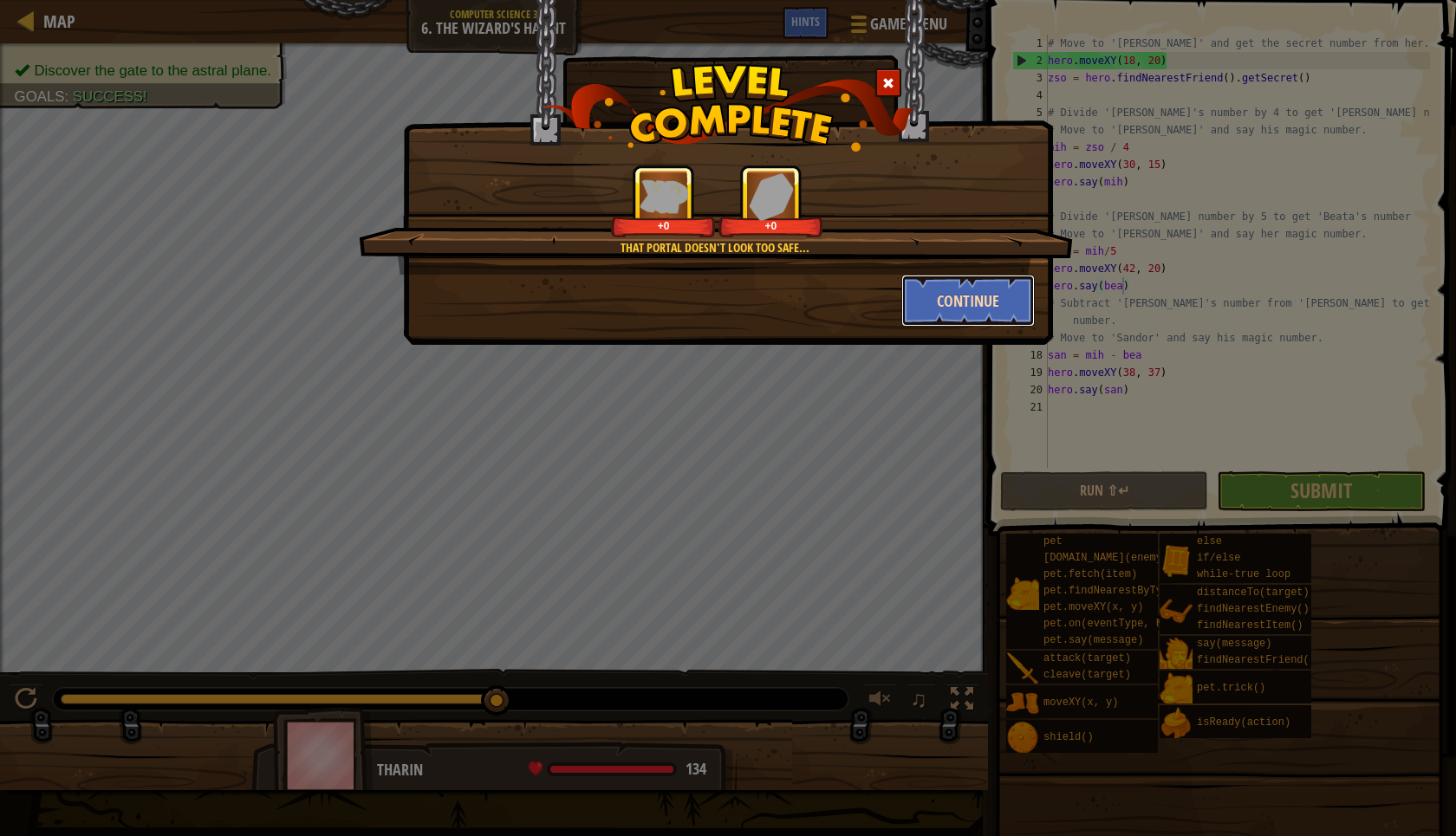
click at [947, 303] on button "Continue" at bounding box center [969, 300] width 135 height 52
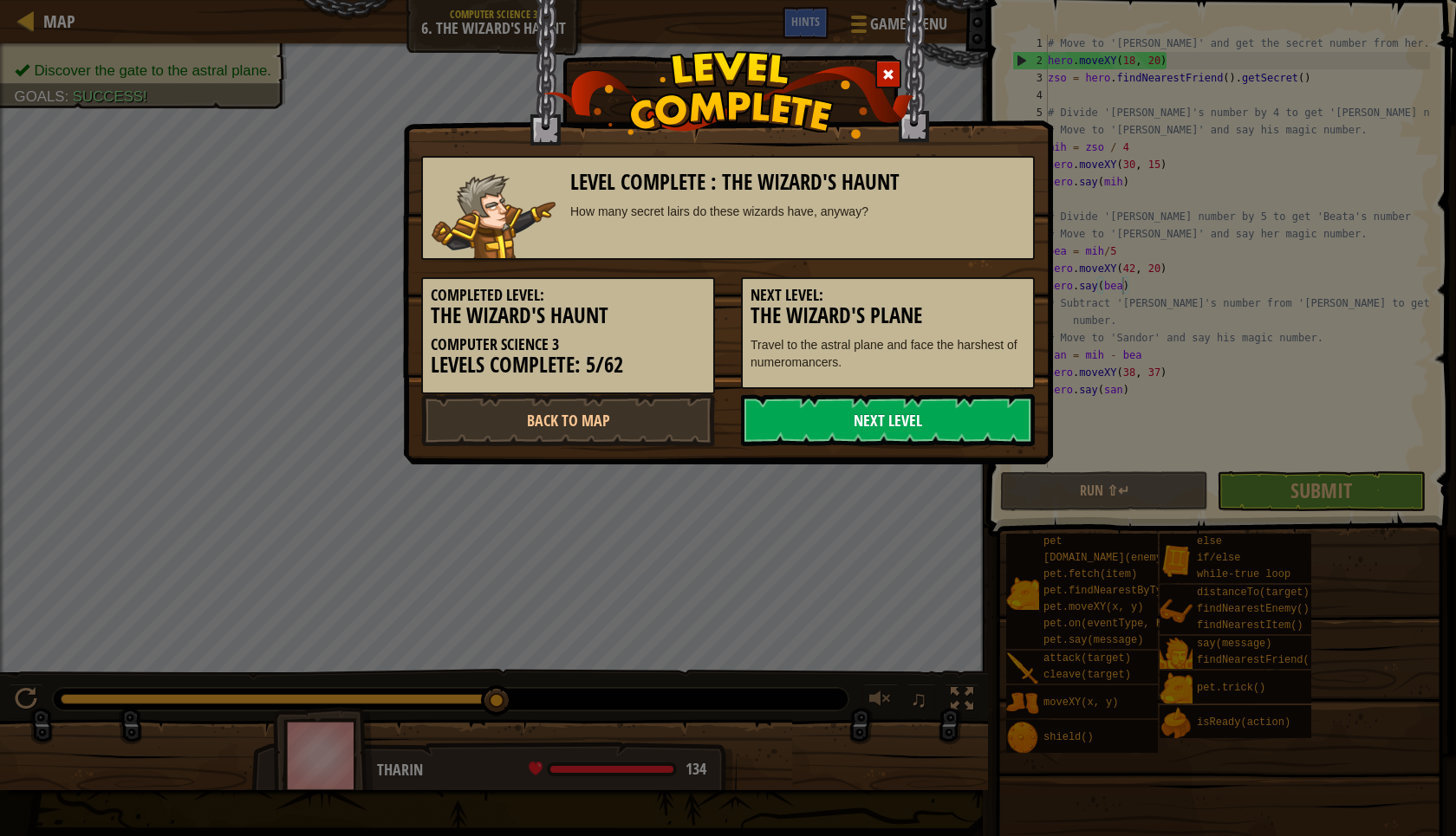
click at [794, 428] on link "Next Level" at bounding box center [888, 420] width 294 height 52
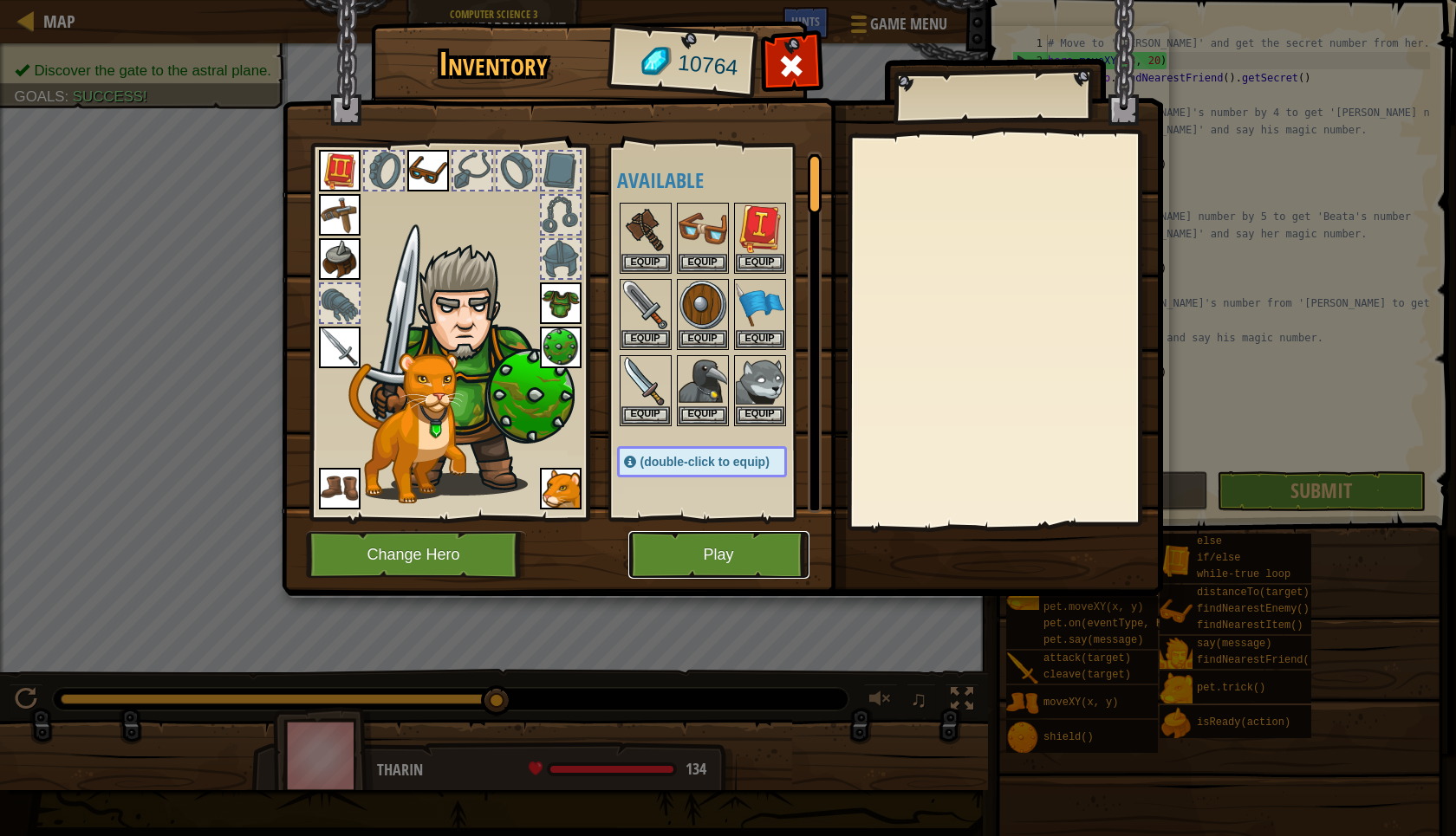
click at [725, 554] on button "Play" at bounding box center [718, 555] width 182 height 48
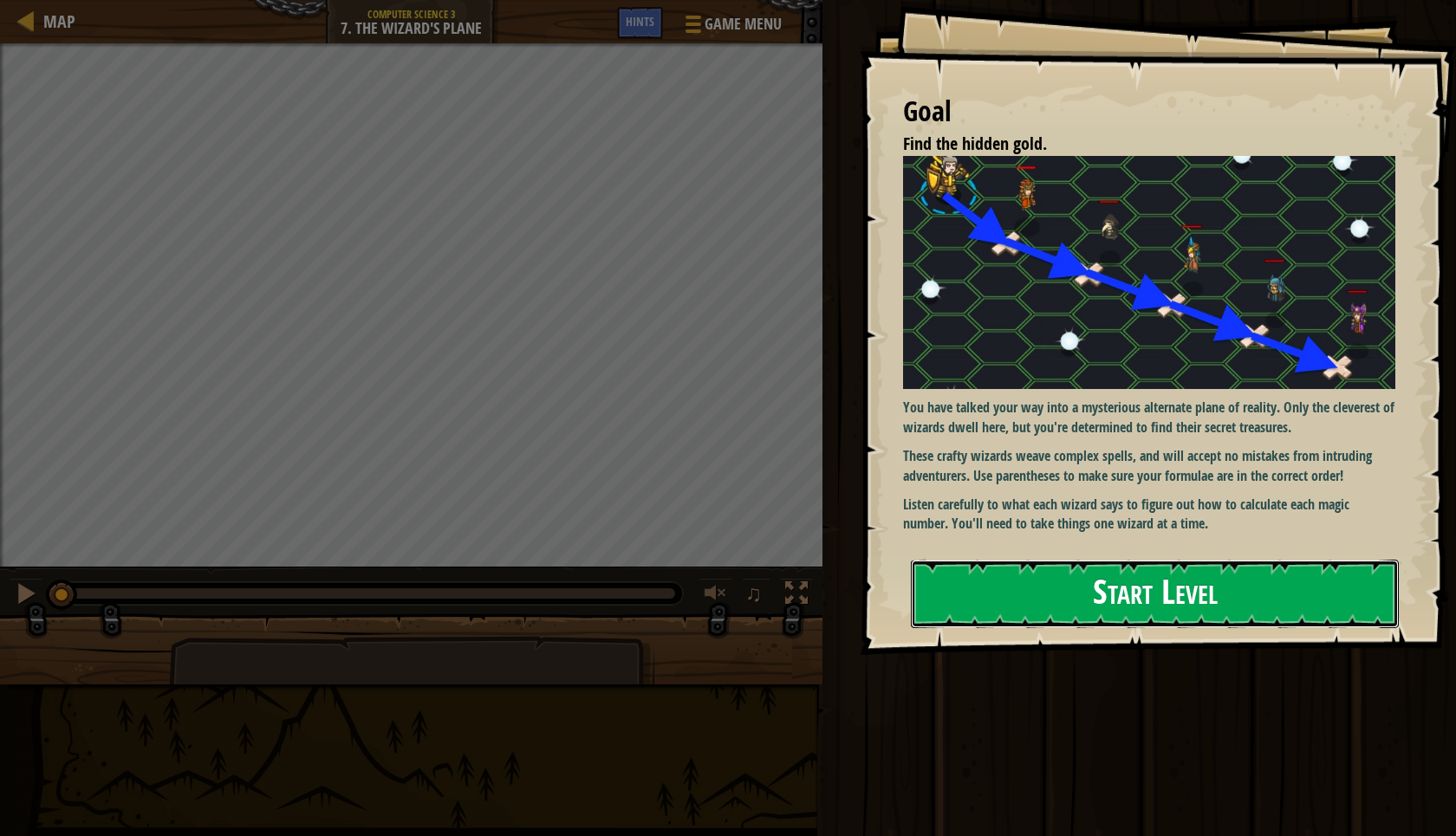
click at [1057, 584] on button "Start Level" at bounding box center [1154, 593] width 488 height 68
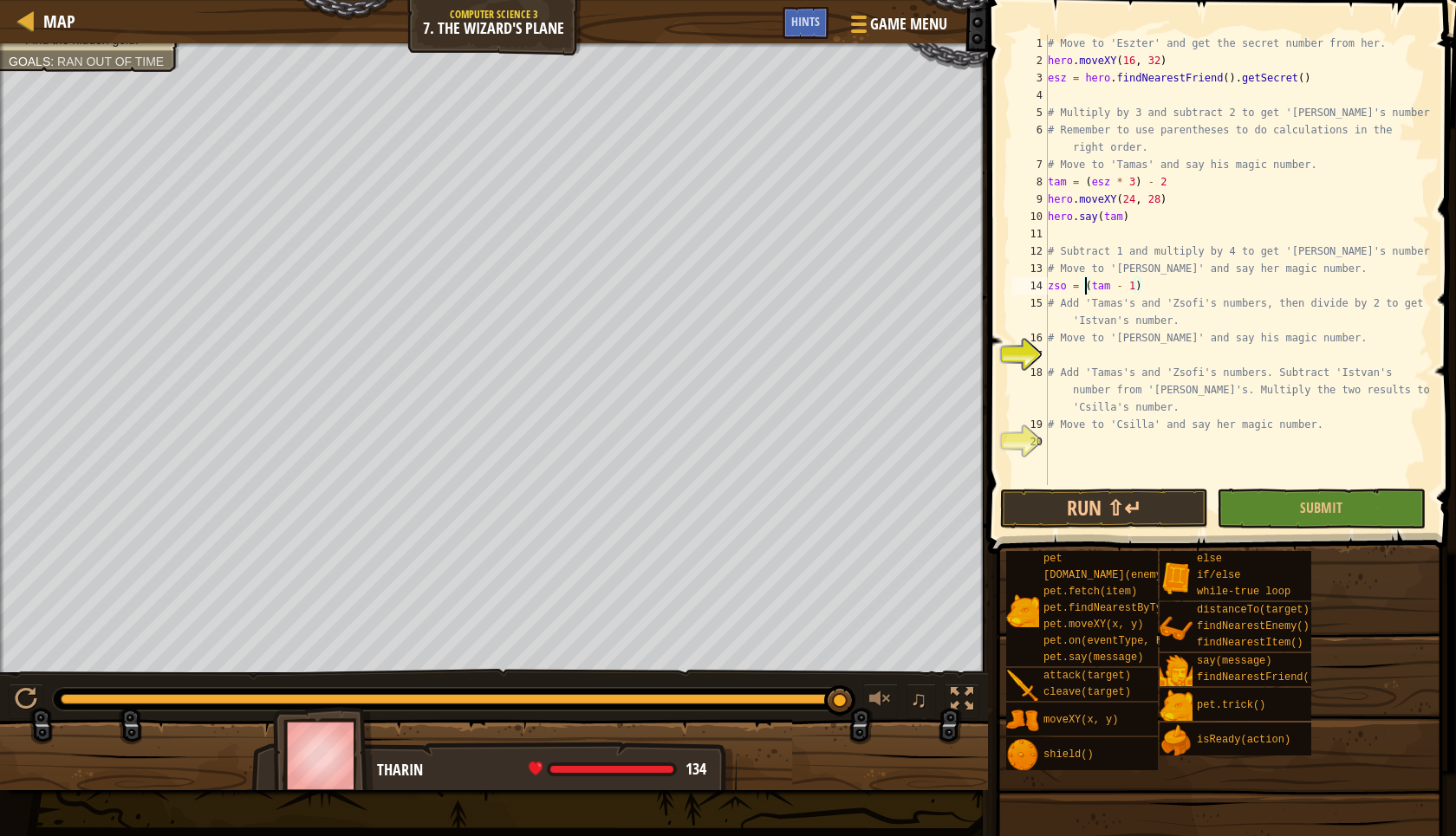
scroll to position [8, 3]
click at [1152, 289] on div "# Move to 'Eszter' and get the secret number from her. hero . moveXY ( 16 , 32 …" at bounding box center [1236, 277] width 385 height 485
click at [1158, 287] on div "# Move to 'Eszter' and get the secret number from her. hero . moveXY ( 16 , 32 …" at bounding box center [1236, 277] width 385 height 485
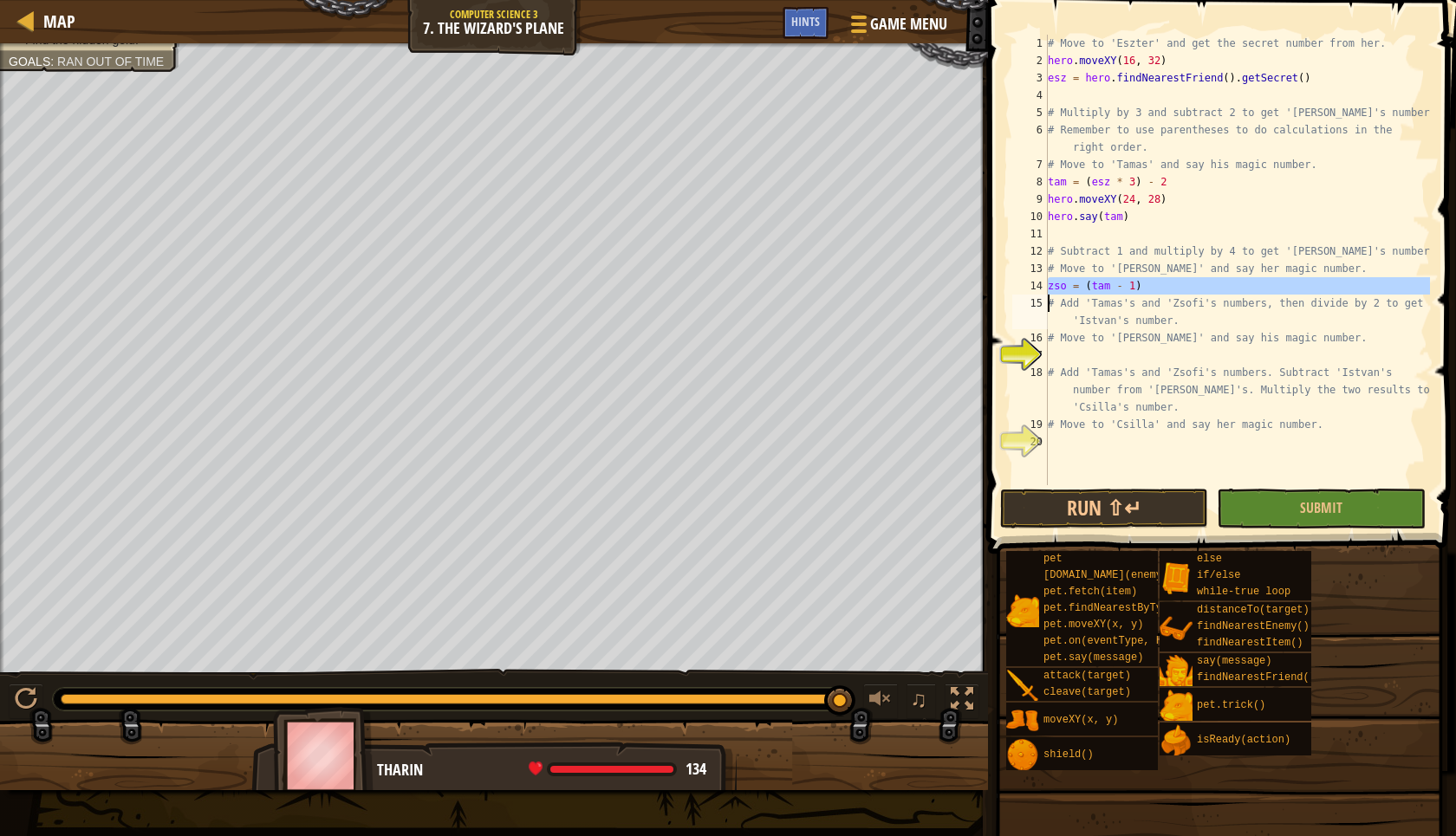
click at [1166, 286] on div "# Move to 'Eszter' and get the secret number from her. hero . moveXY ( 16 , 32 …" at bounding box center [1236, 277] width 385 height 485
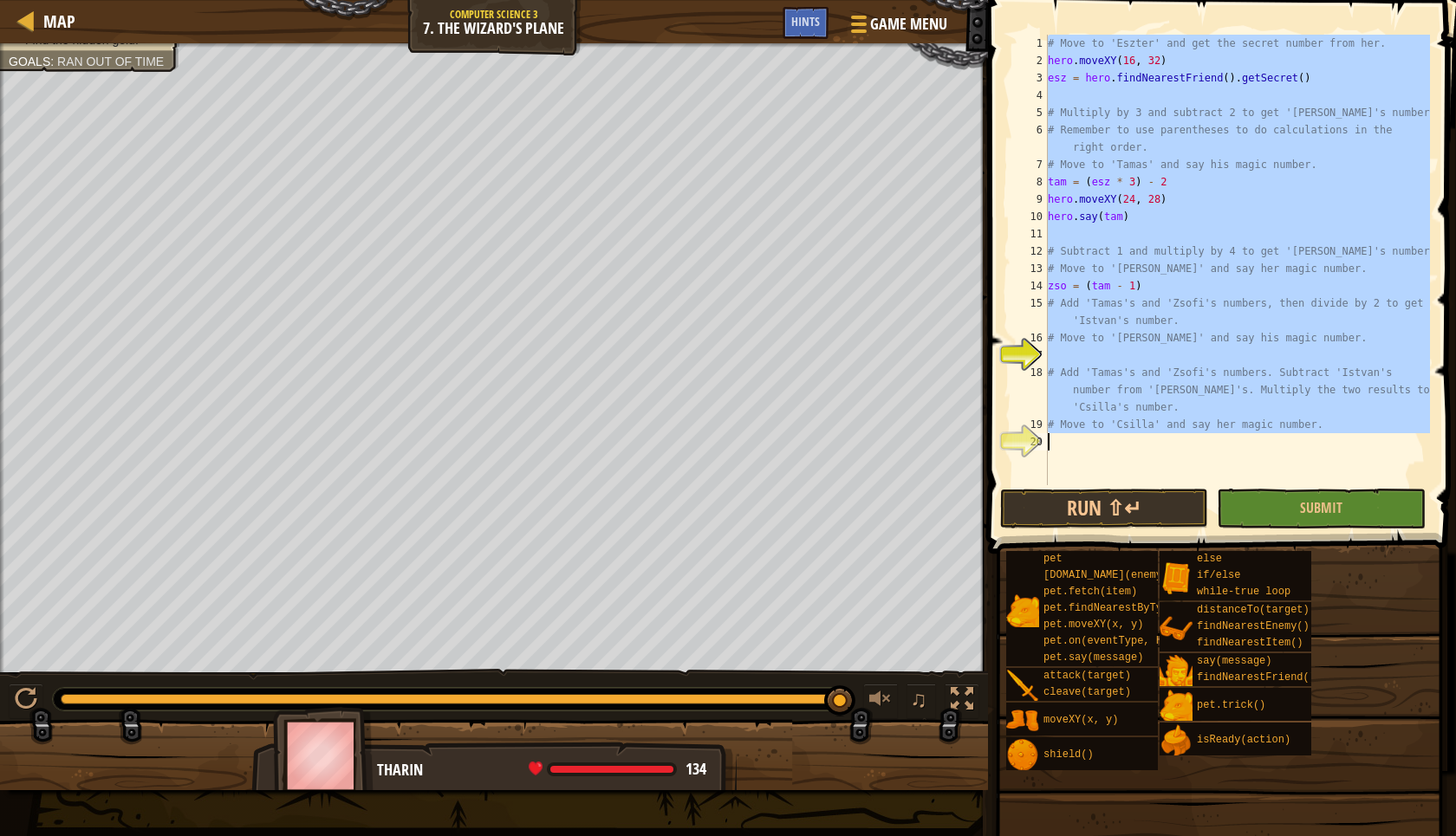
click at [1179, 285] on div "# Move to 'Eszter' and get the secret number from her. hero . moveXY ( 16 , 32 …" at bounding box center [1236, 277] width 385 height 485
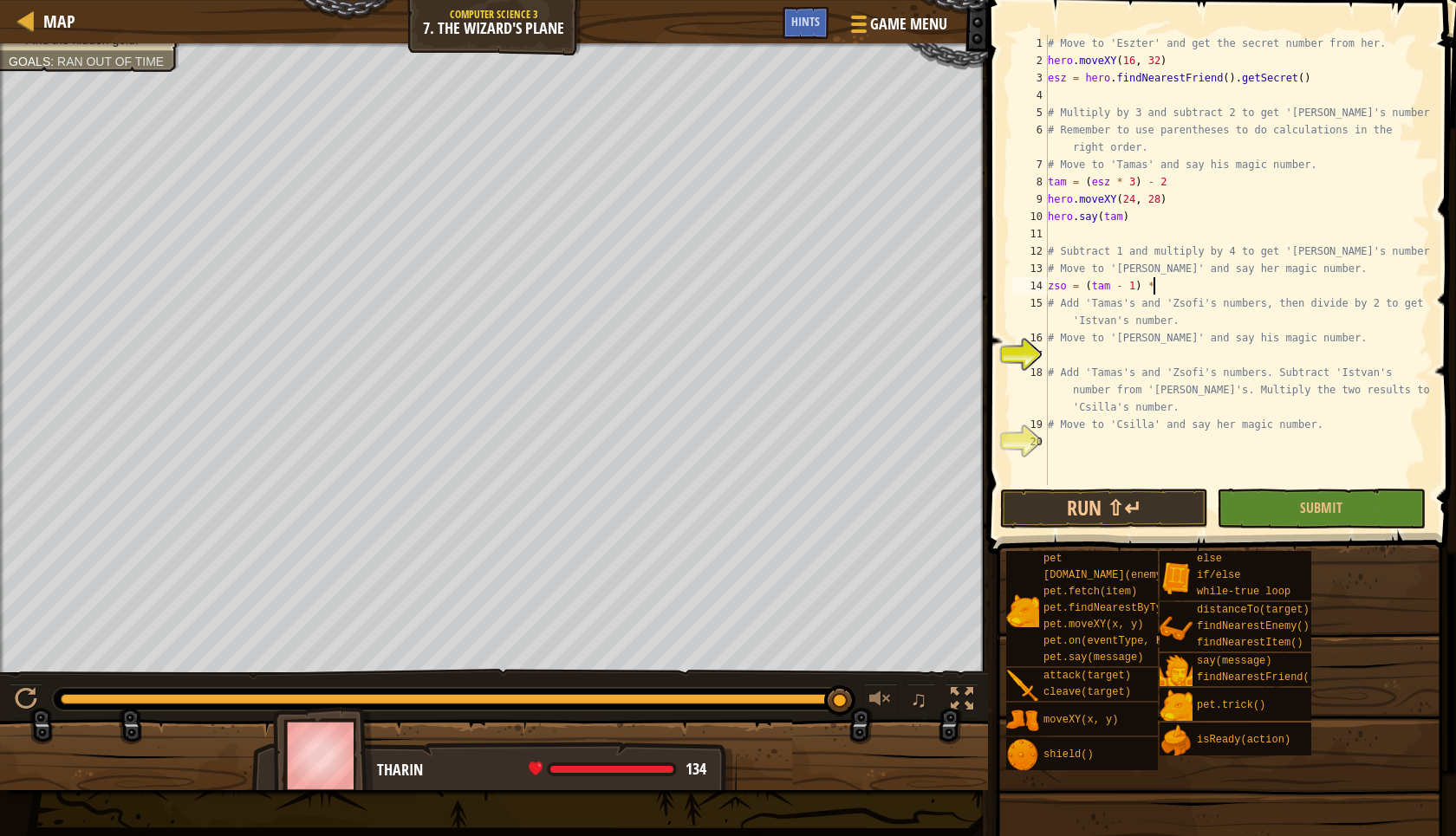
scroll to position [8, 8]
type textarea "zso = (tam - 1) * 4"
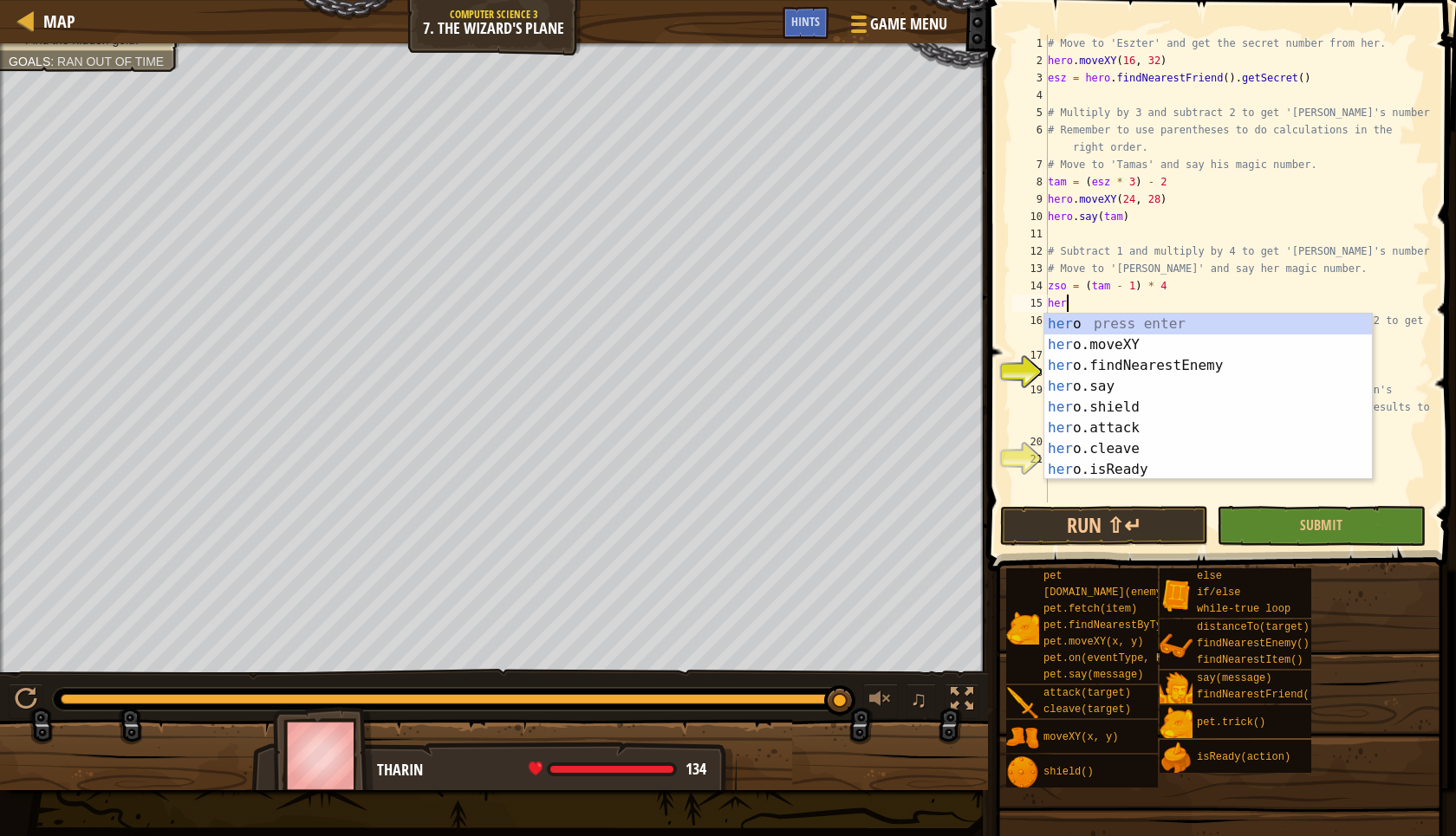
scroll to position [8, 1]
click at [1142, 344] on div "her o press enter her o.moveXY press enter her o.findNearestEnemy press enter h…" at bounding box center [1208, 417] width 328 height 208
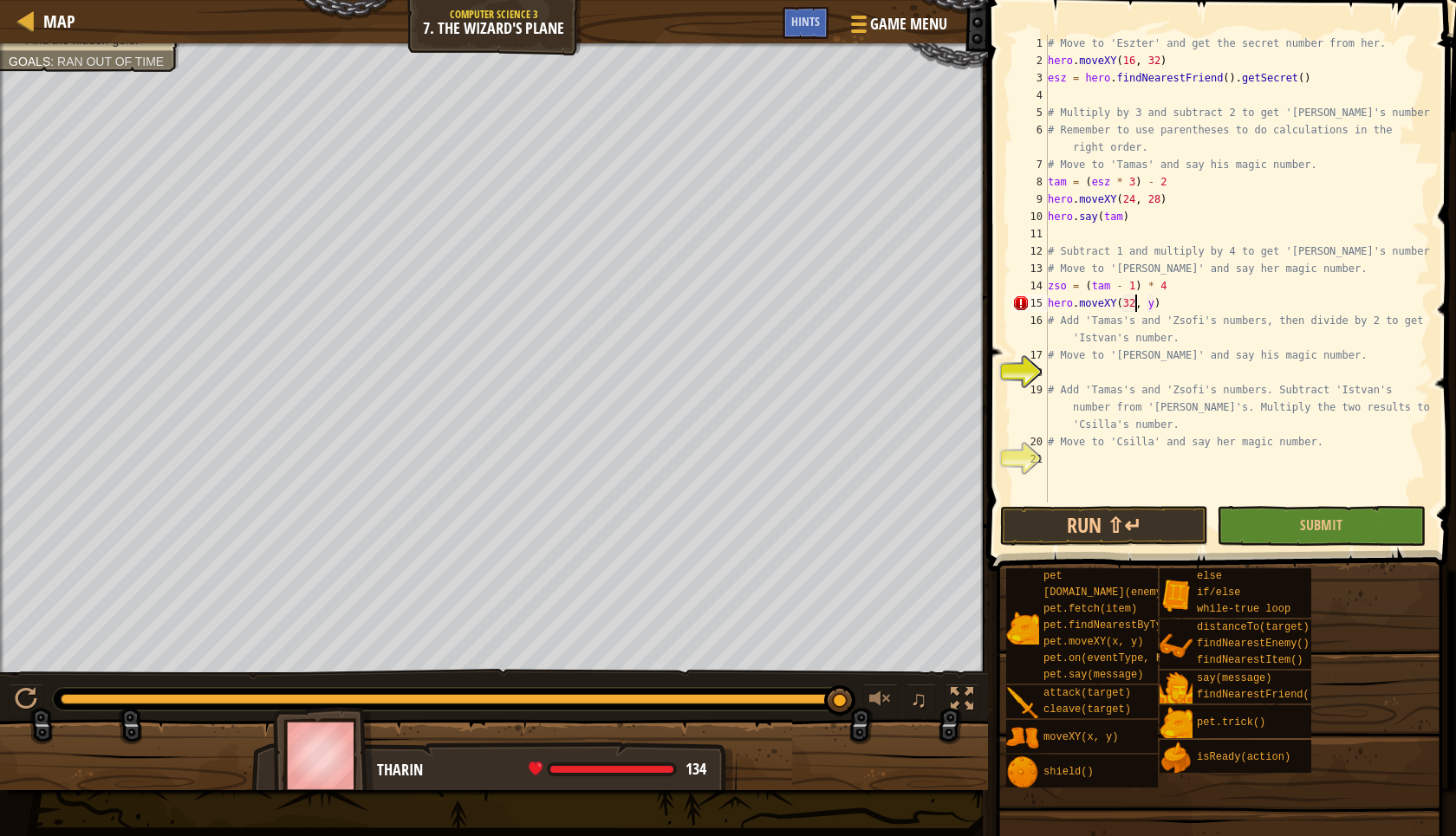
scroll to position [8, 7]
type textarea "hero.moveXY(32, 24)"
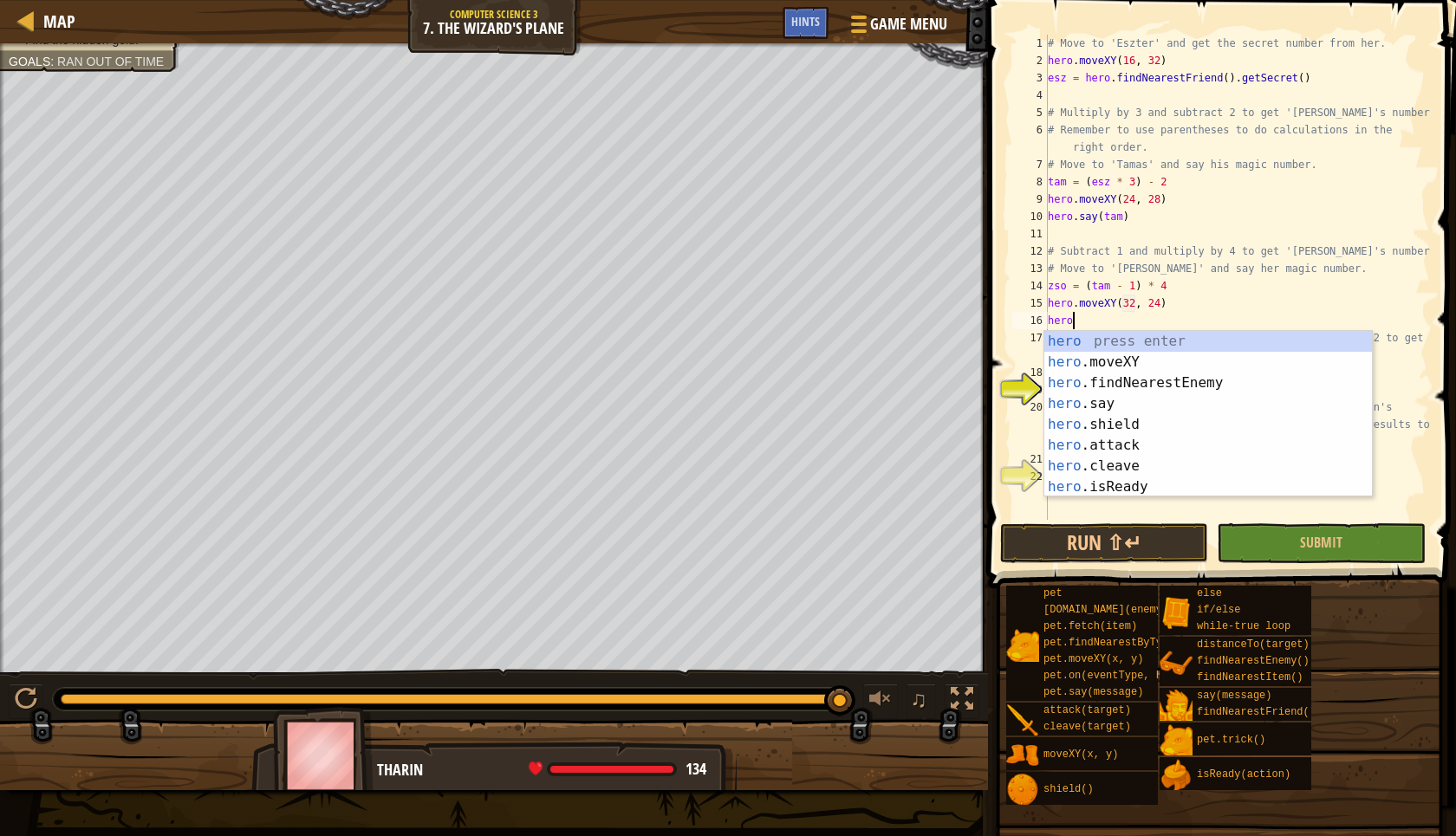
scroll to position [8, 1]
click at [1119, 407] on div "hero press enter hero .moveXY press enter hero .findNearestEnemy press enter he…" at bounding box center [1208, 435] width 328 height 208
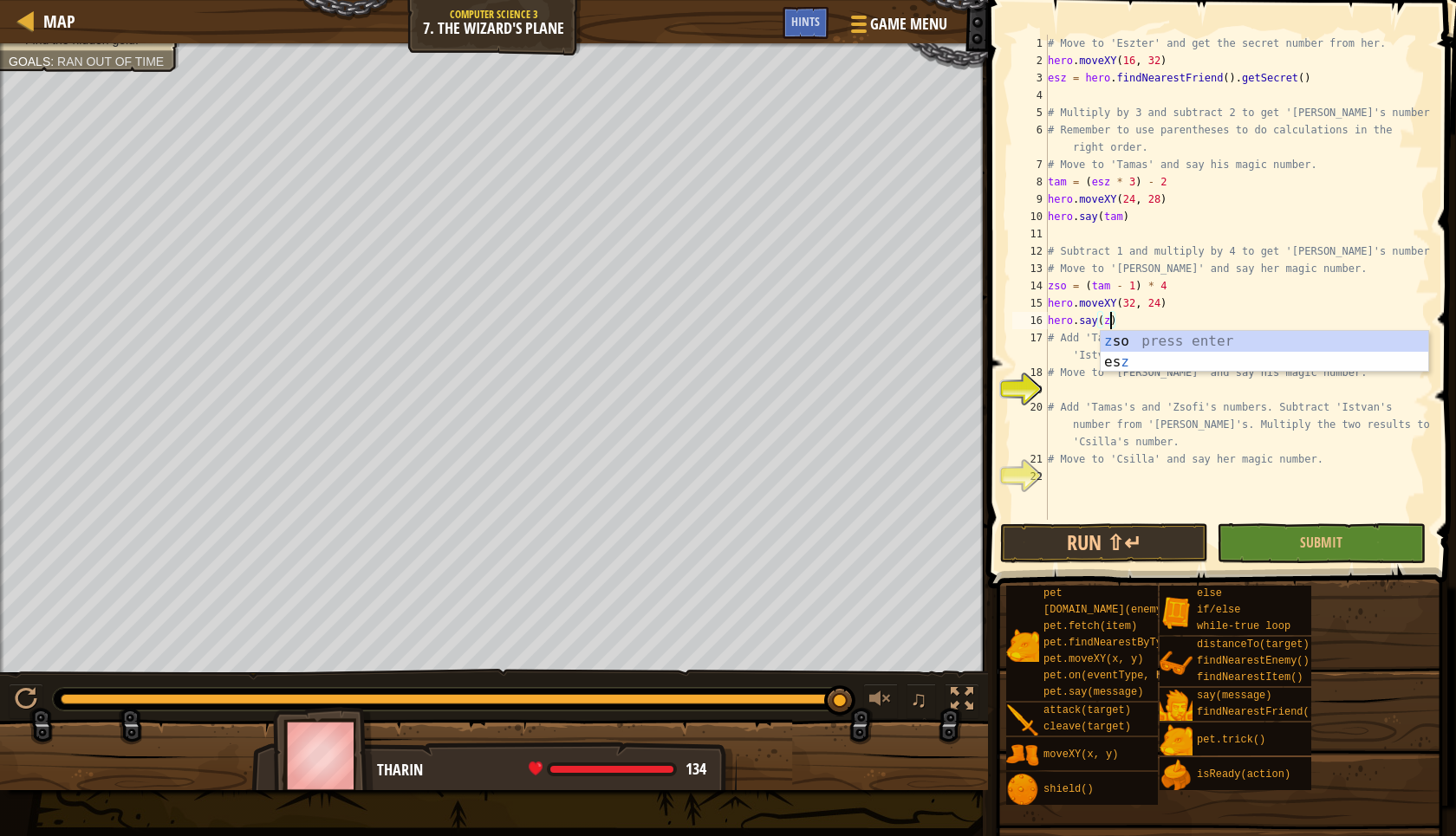
type textarea "hero.say(zso)"
click at [1210, 341] on div "zso press enter" at bounding box center [1265, 362] width 328 height 62
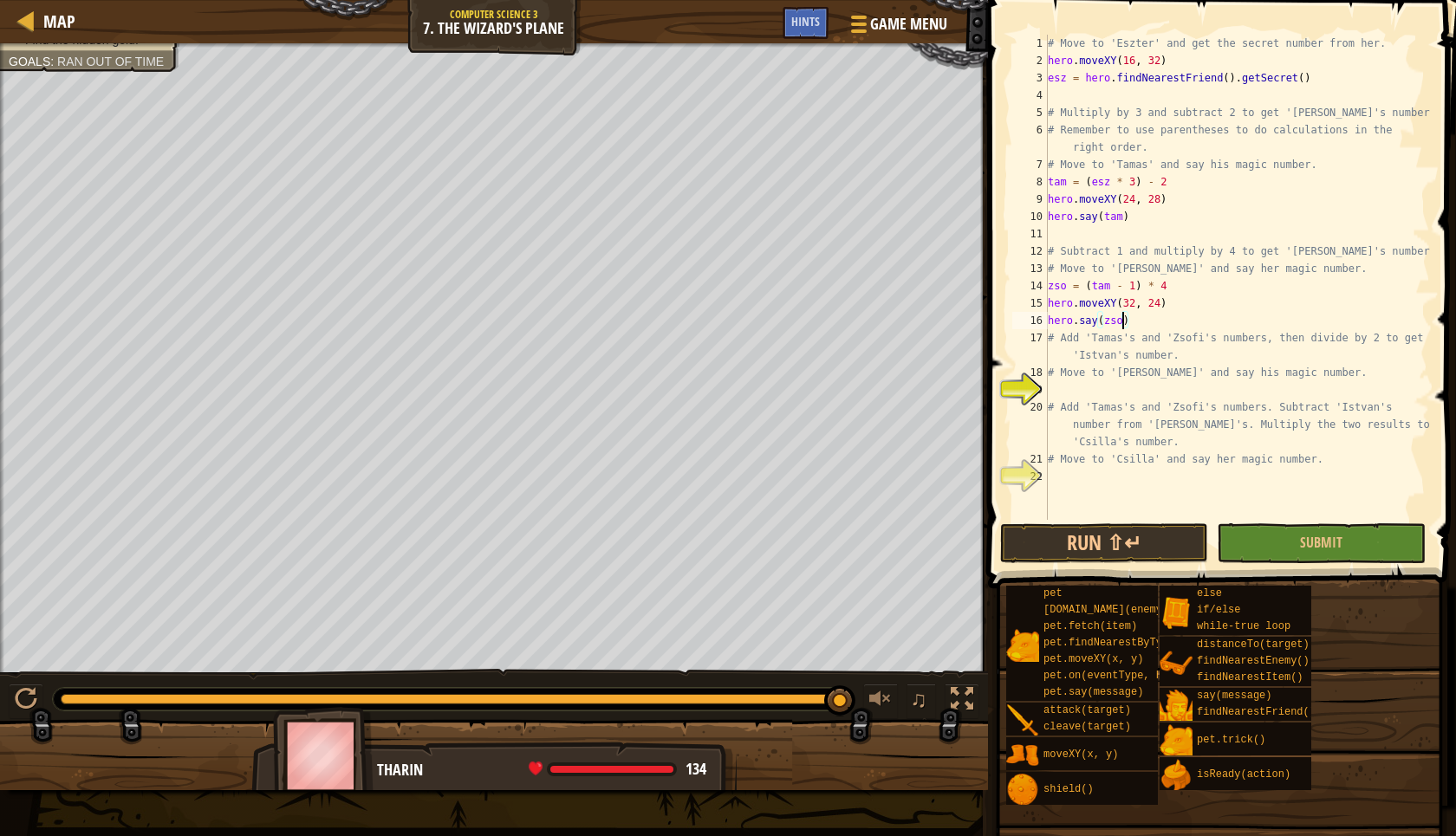
click at [1104, 385] on div "# Move to 'Eszter' and get the secret number from her. hero . moveXY ( 16 , 32 …" at bounding box center [1236, 294] width 385 height 520
click at [1175, 385] on div "# Move to 'Eszter' and get the secret number from her. hero . moveXY ( 16 , 32 …" at bounding box center [1236, 294] width 385 height 520
type textarea "ist = (tam + zso)/2"
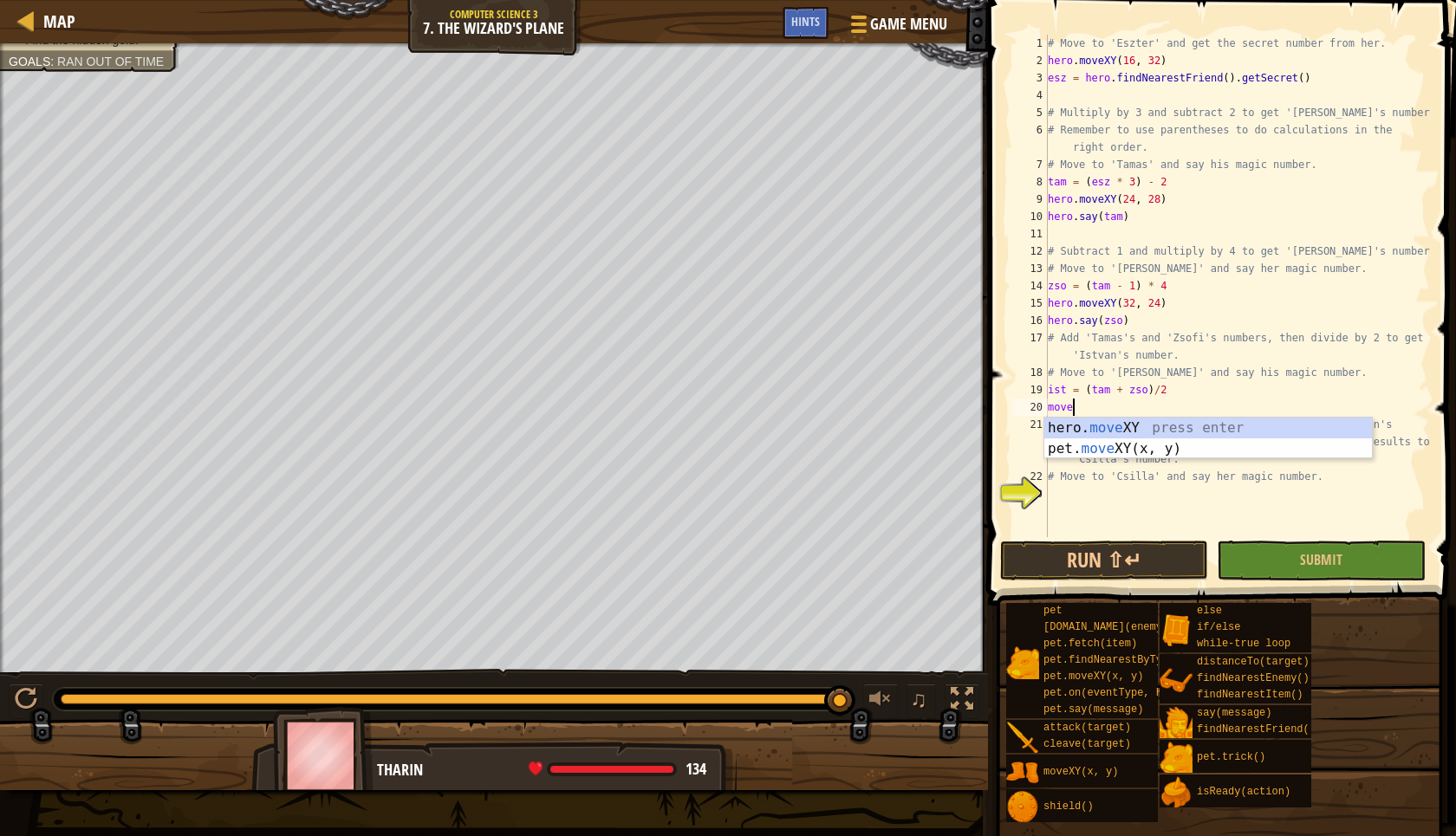
scroll to position [8, 1]
click at [1138, 420] on div "hero. move XY press enter pet. move XY(x, y) press enter" at bounding box center [1208, 460] width 328 height 83
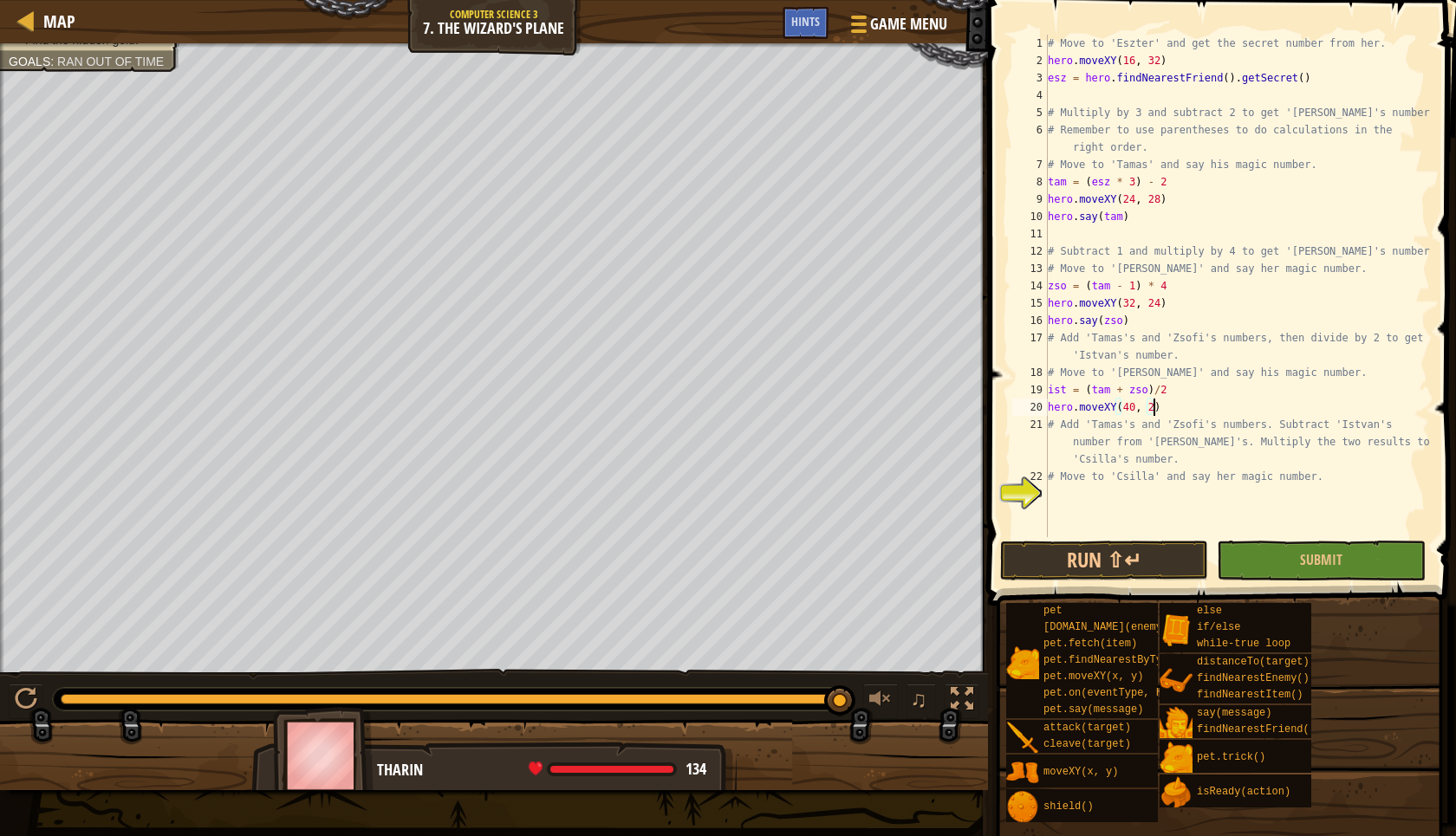
scroll to position [8, 9]
type textarea "hero.moveXY(40, 20)"
click at [1212, 407] on div "# Move to 'Eszter' and get the secret number from her. hero . moveXY ( 16 , 32 …" at bounding box center [1236, 303] width 385 height 538
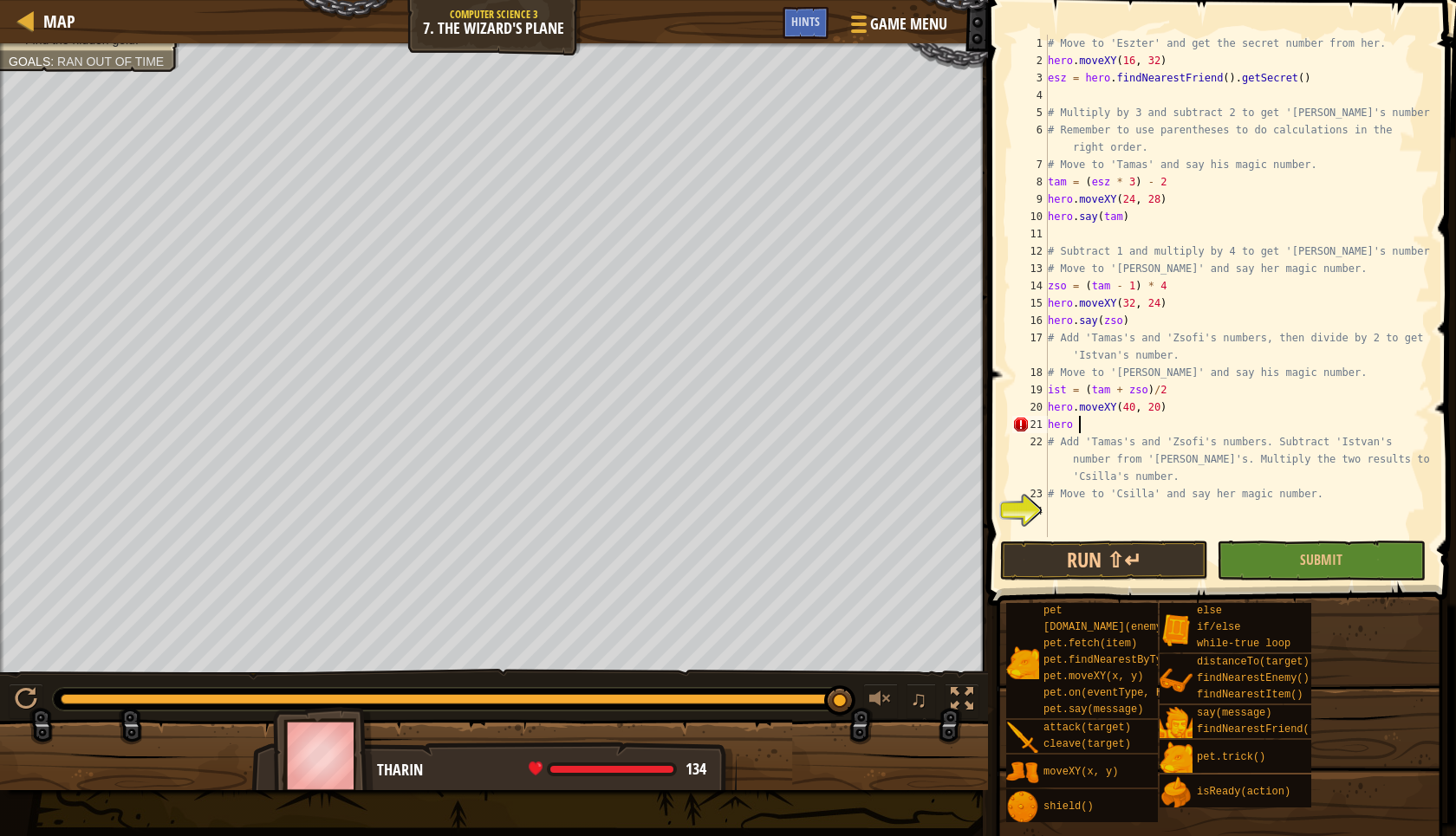
scroll to position [8, 1]
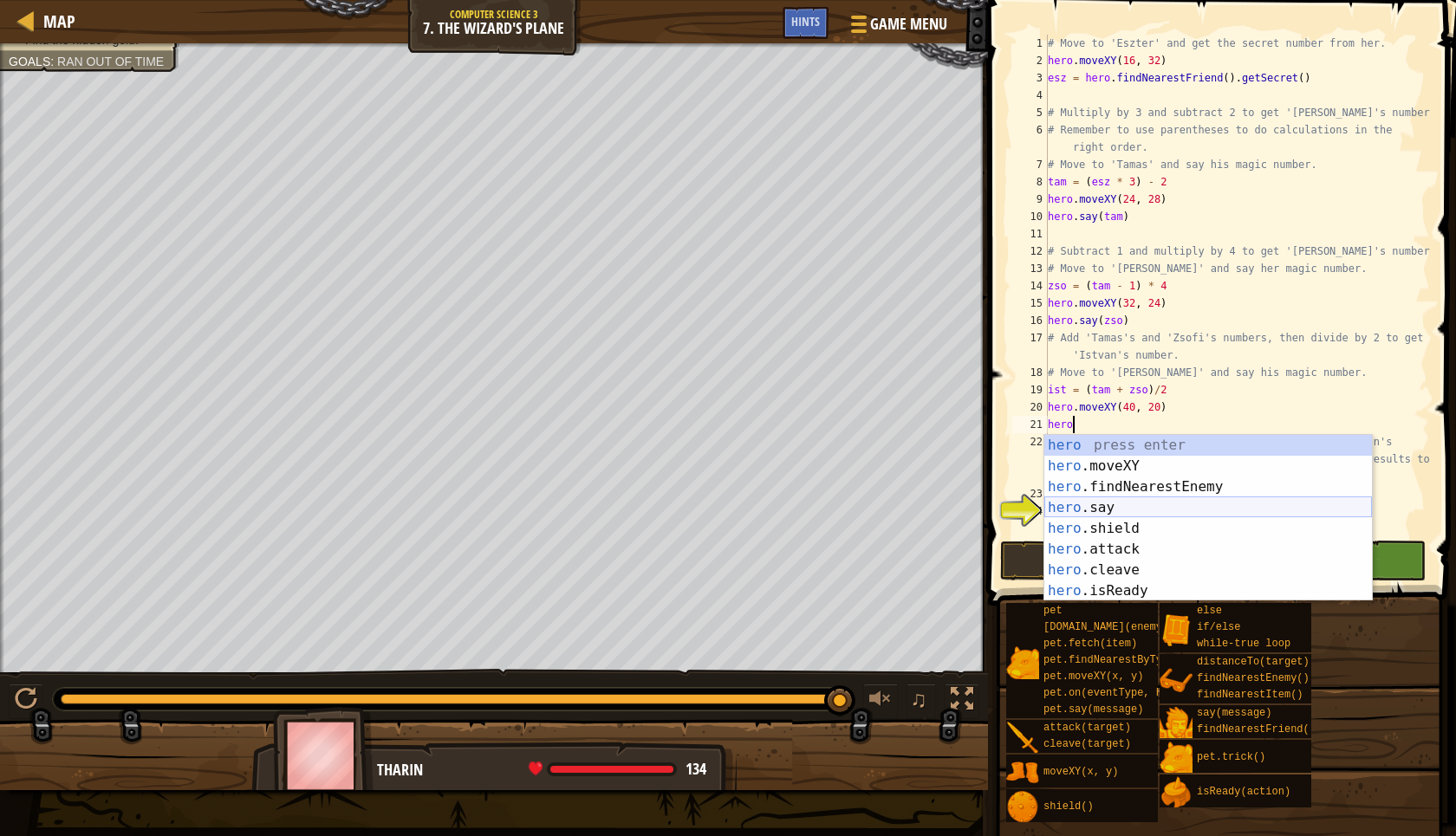
click at [1176, 515] on div "hero press enter hero .moveXY press enter hero .findNearestEnemy press enter he…" at bounding box center [1208, 538] width 328 height 208
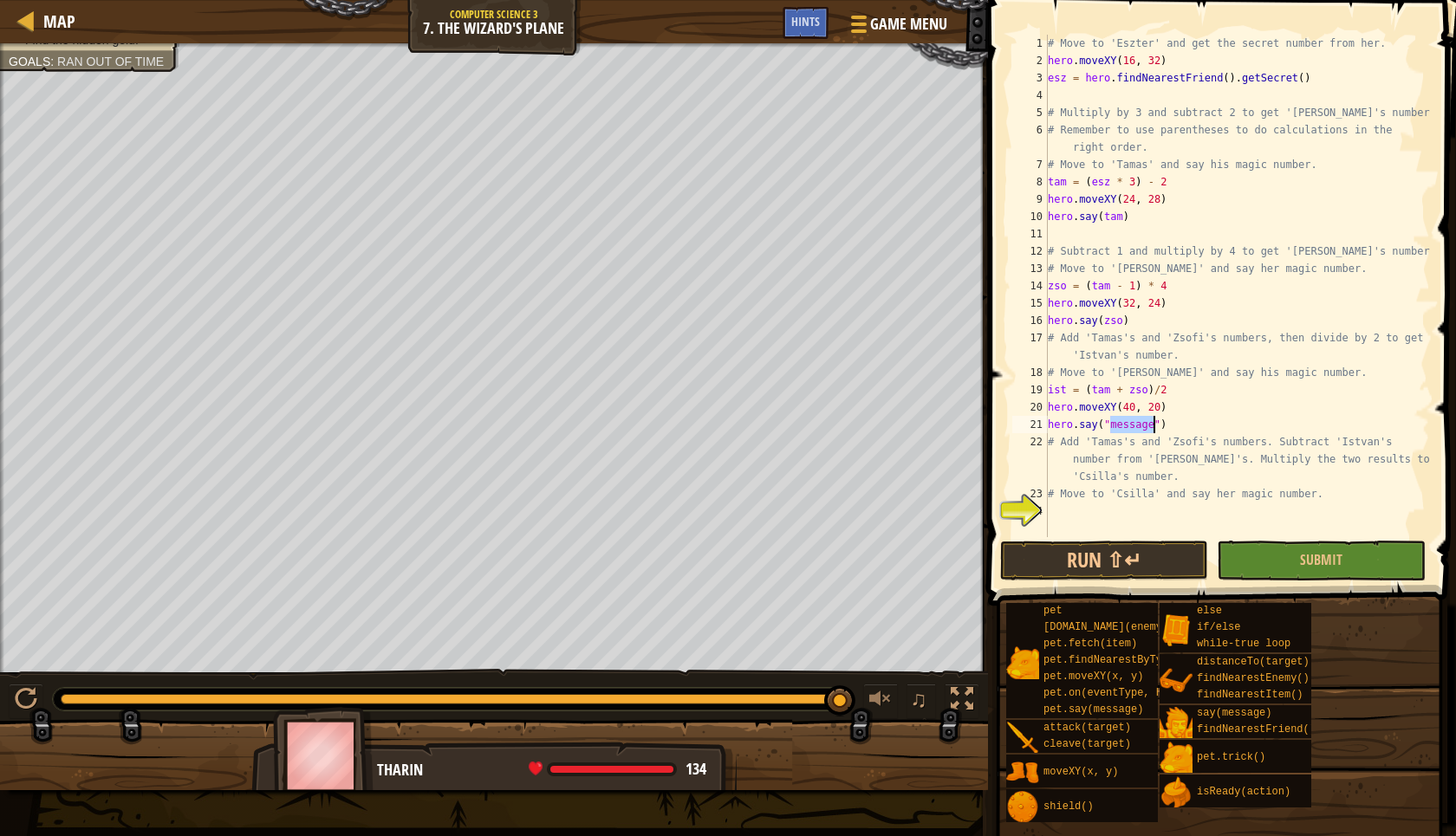
click at [1158, 423] on div "# Move to 'Eszter' and get the secret number from her. hero . moveXY ( 16 , 32 …" at bounding box center [1236, 303] width 385 height 538
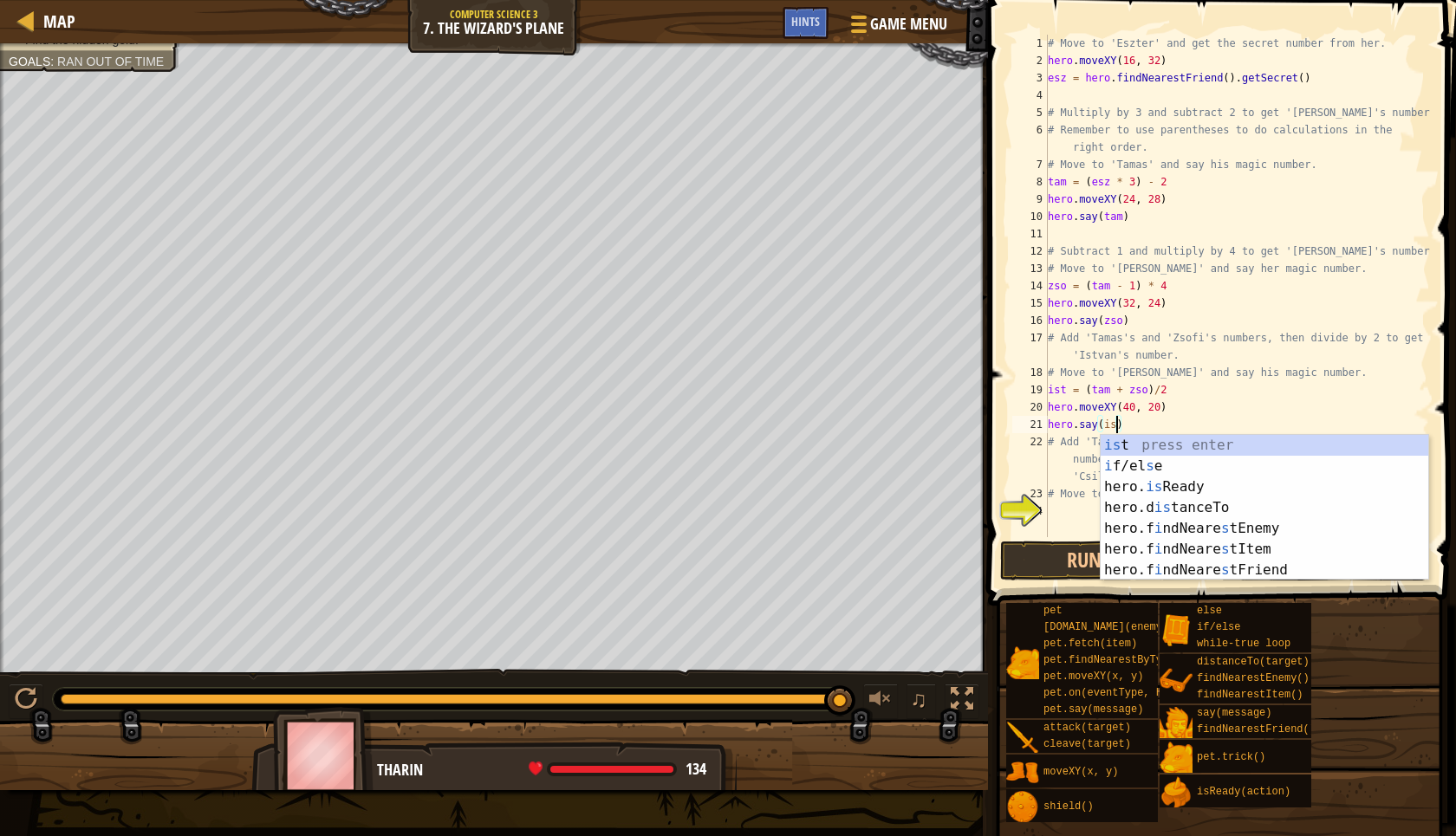
scroll to position [8, 6]
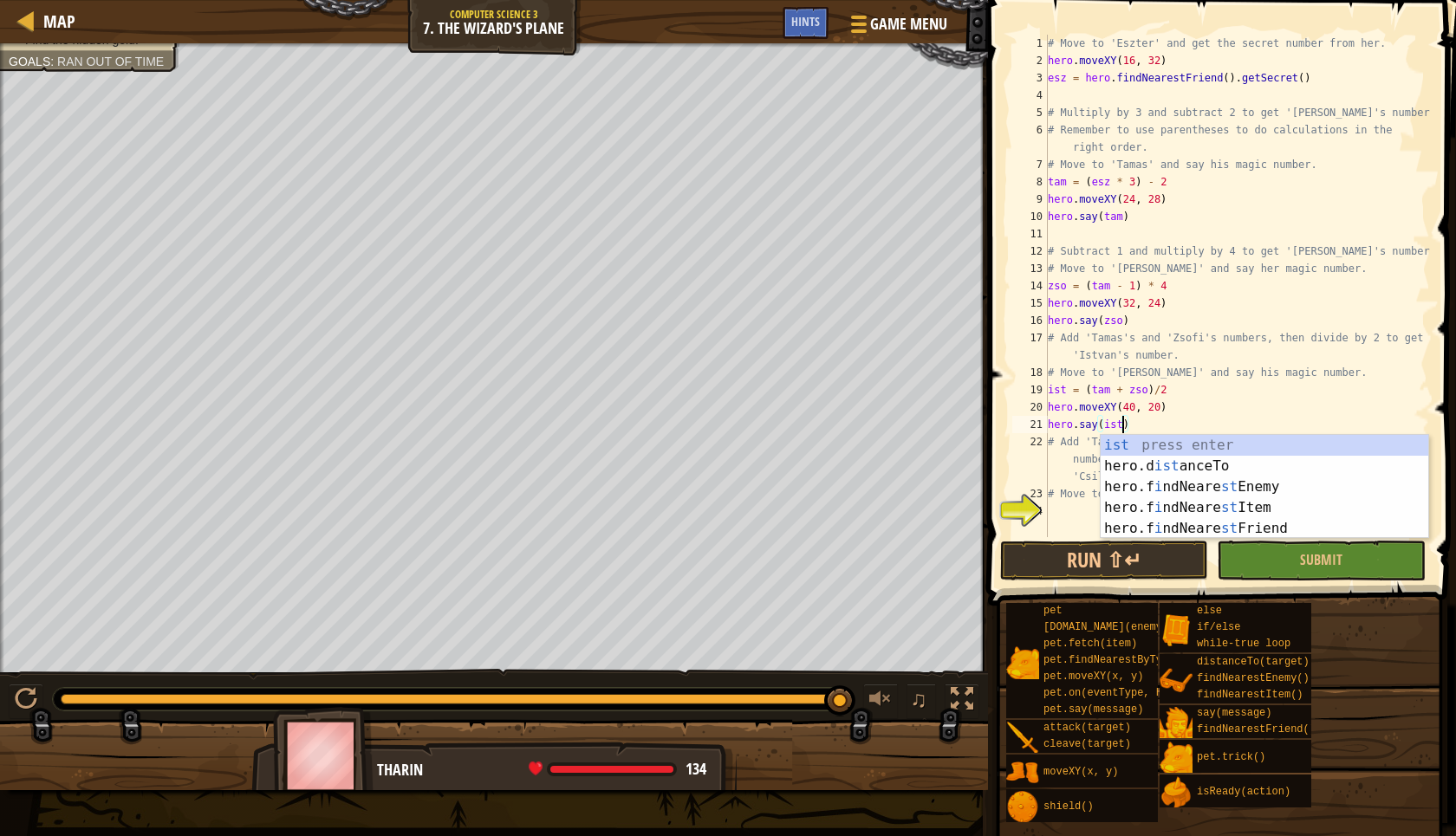
click at [1250, 413] on div "# Move to 'Eszter' and get the secret number from her. hero . moveXY ( 16 , 32 …" at bounding box center [1236, 303] width 385 height 538
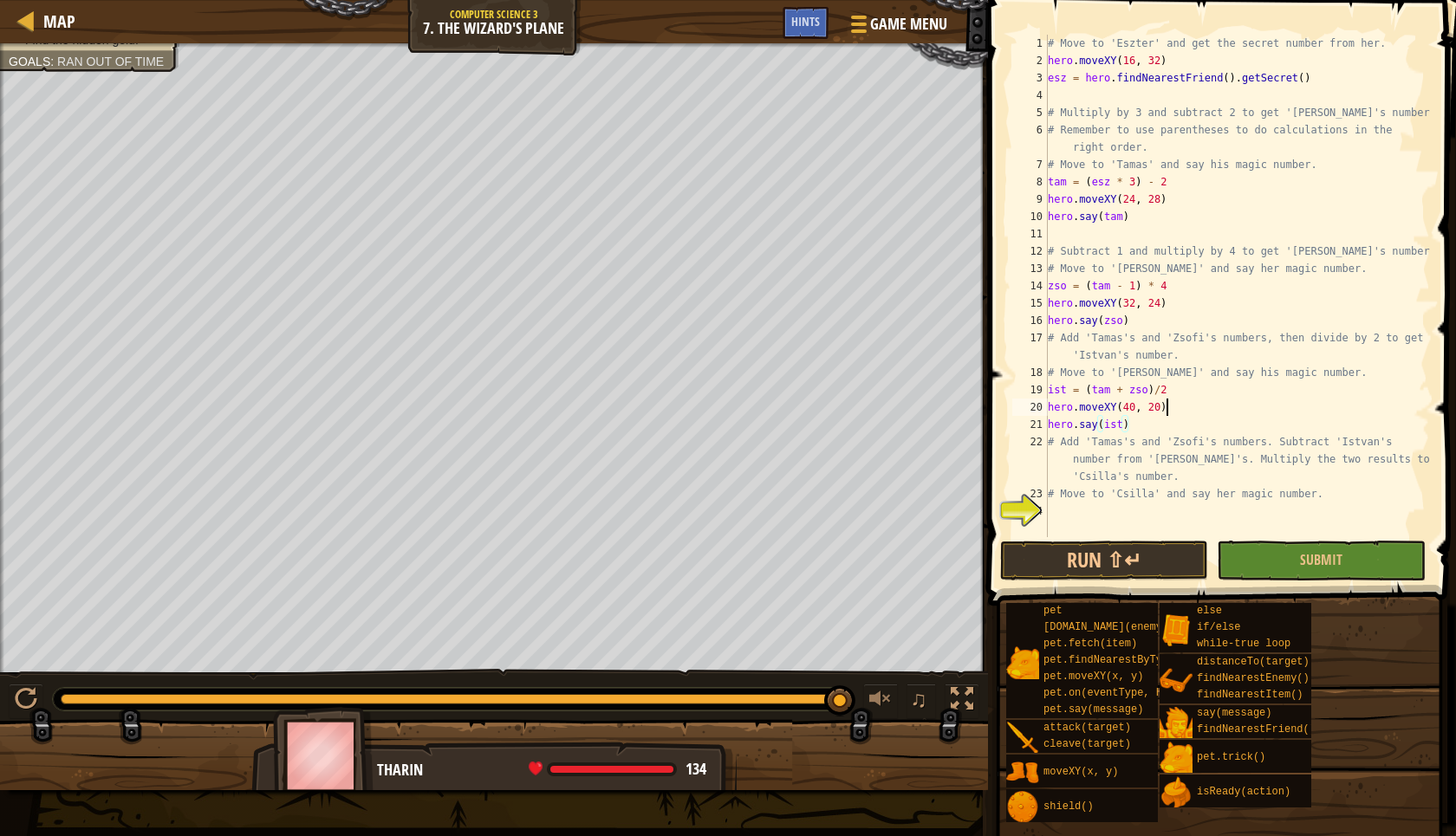
type textarea "hero.moveXY(40, 20)"
click at [1093, 517] on div "# Move to 'Eszter' and get the secret number from her. hero . moveXY ( 16 , 32 …" at bounding box center [1236, 303] width 385 height 538
type textarea "s"
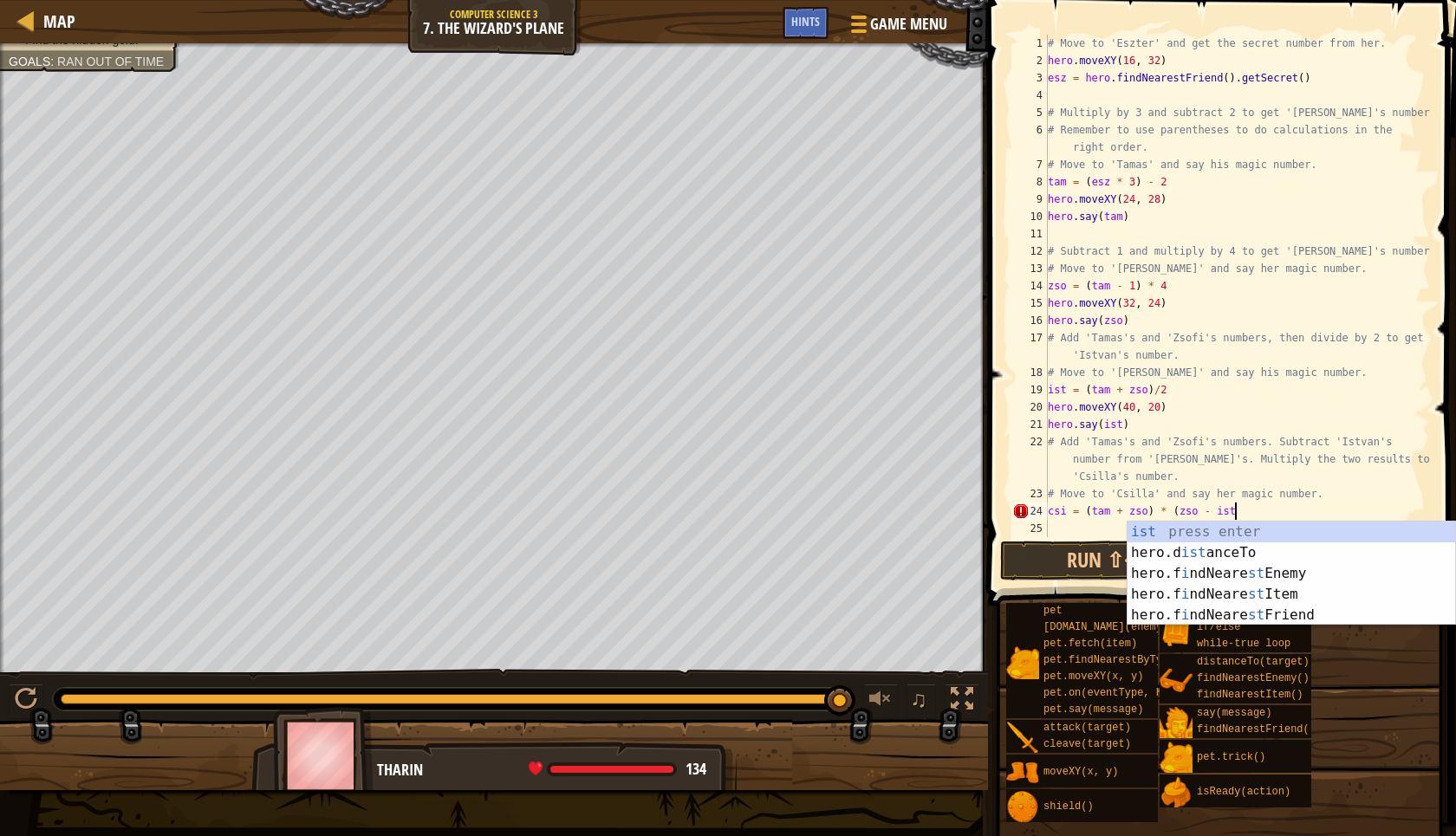
scroll to position [8, 15]
type textarea "csi = (tam + zso) * (zso - ist)"
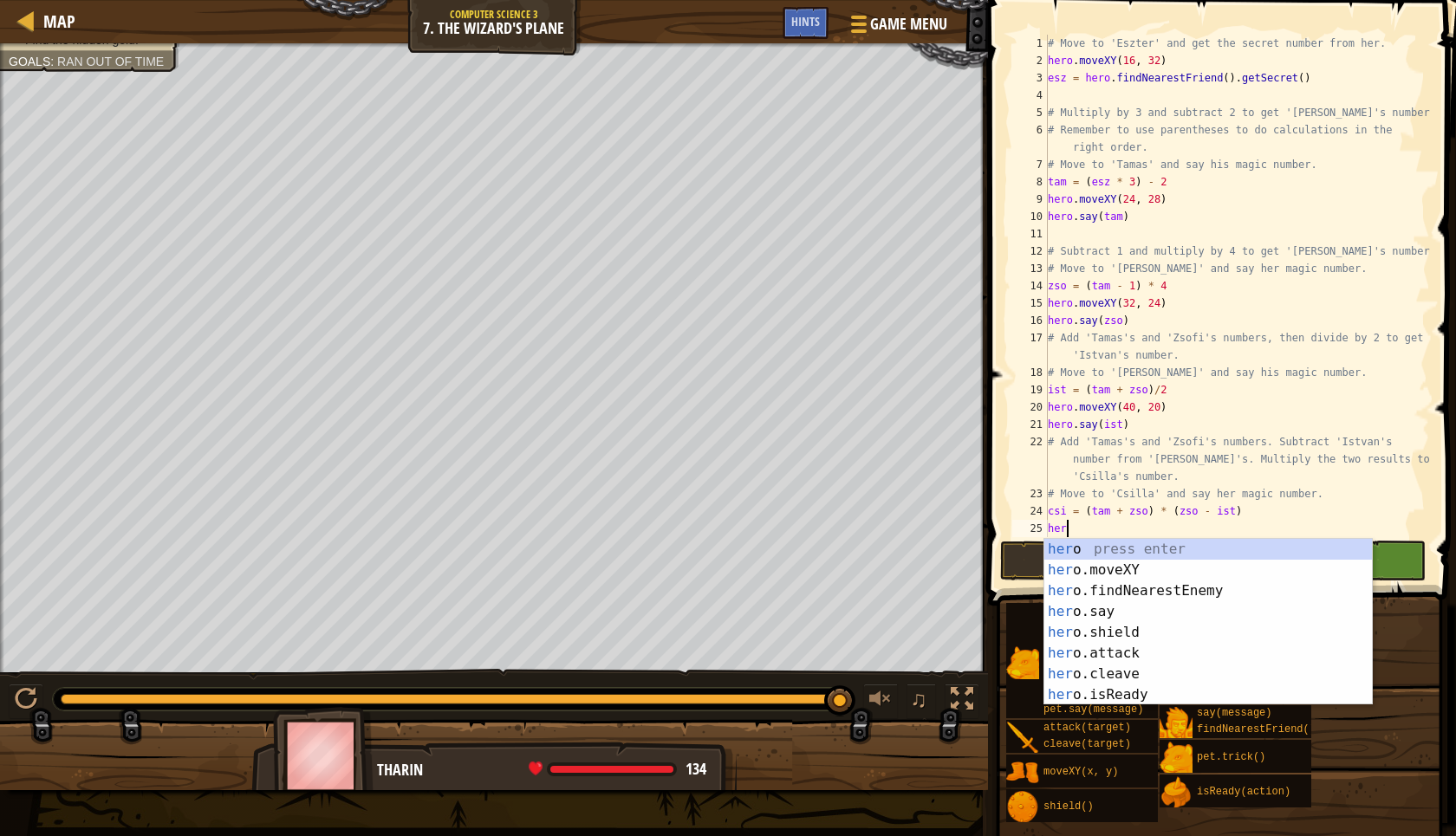
scroll to position [8, 1]
click at [1142, 573] on div "hero press enter hero .moveXY press enter hero .findNearestEnemy press enter he…" at bounding box center [1208, 643] width 328 height 208
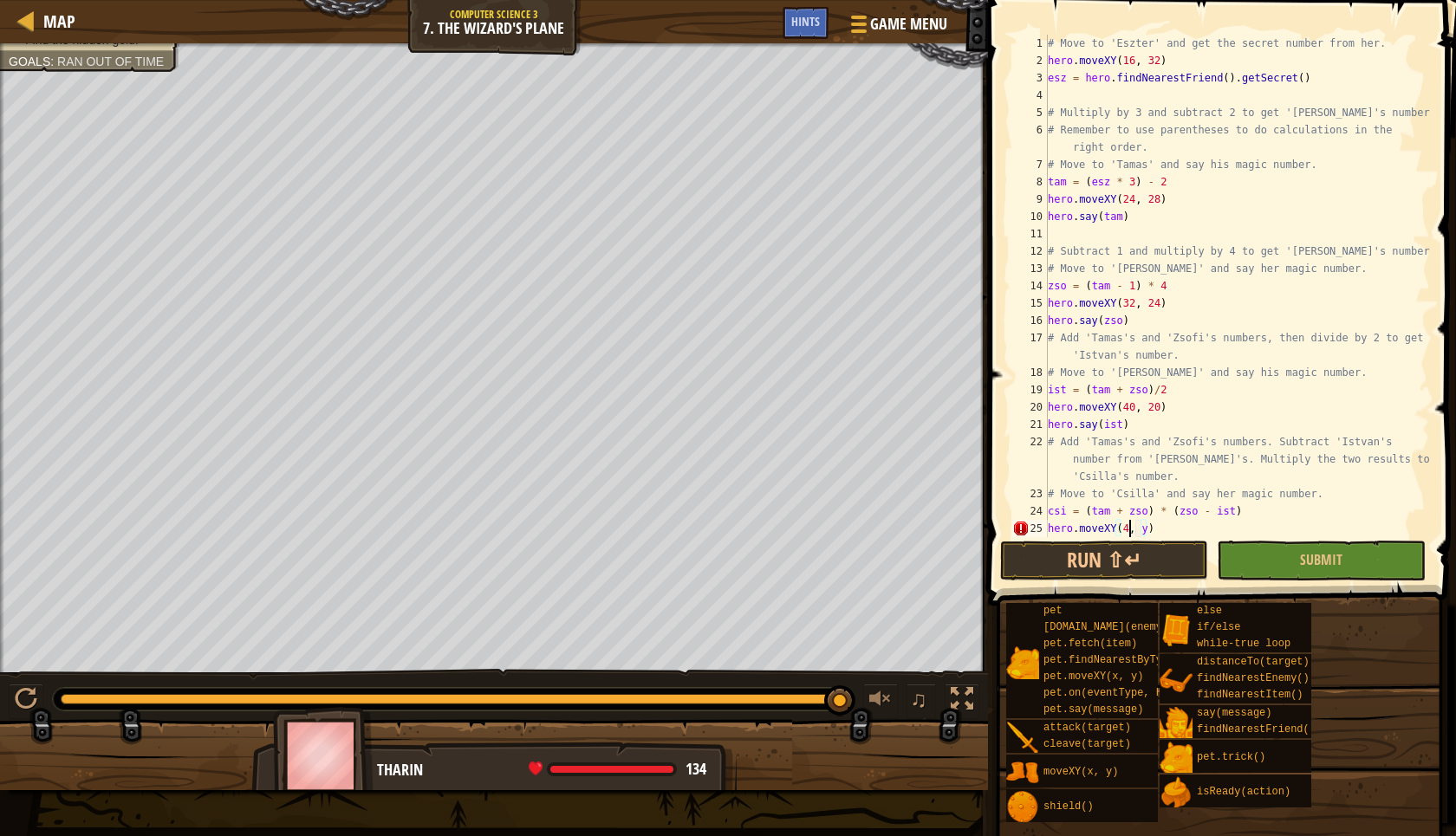
scroll to position [8, 7]
click at [1153, 529] on div "# Move to 'Eszter' and get the secret number from her. hero . moveXY ( 16 , 32 …" at bounding box center [1236, 303] width 385 height 538
type textarea "hero.moveXY(48, 16)"
click at [1173, 531] on div "# Move to 'Eszter' and get the secret number from her. hero . moveXY ( 16 , 32 …" at bounding box center [1236, 303] width 385 height 538
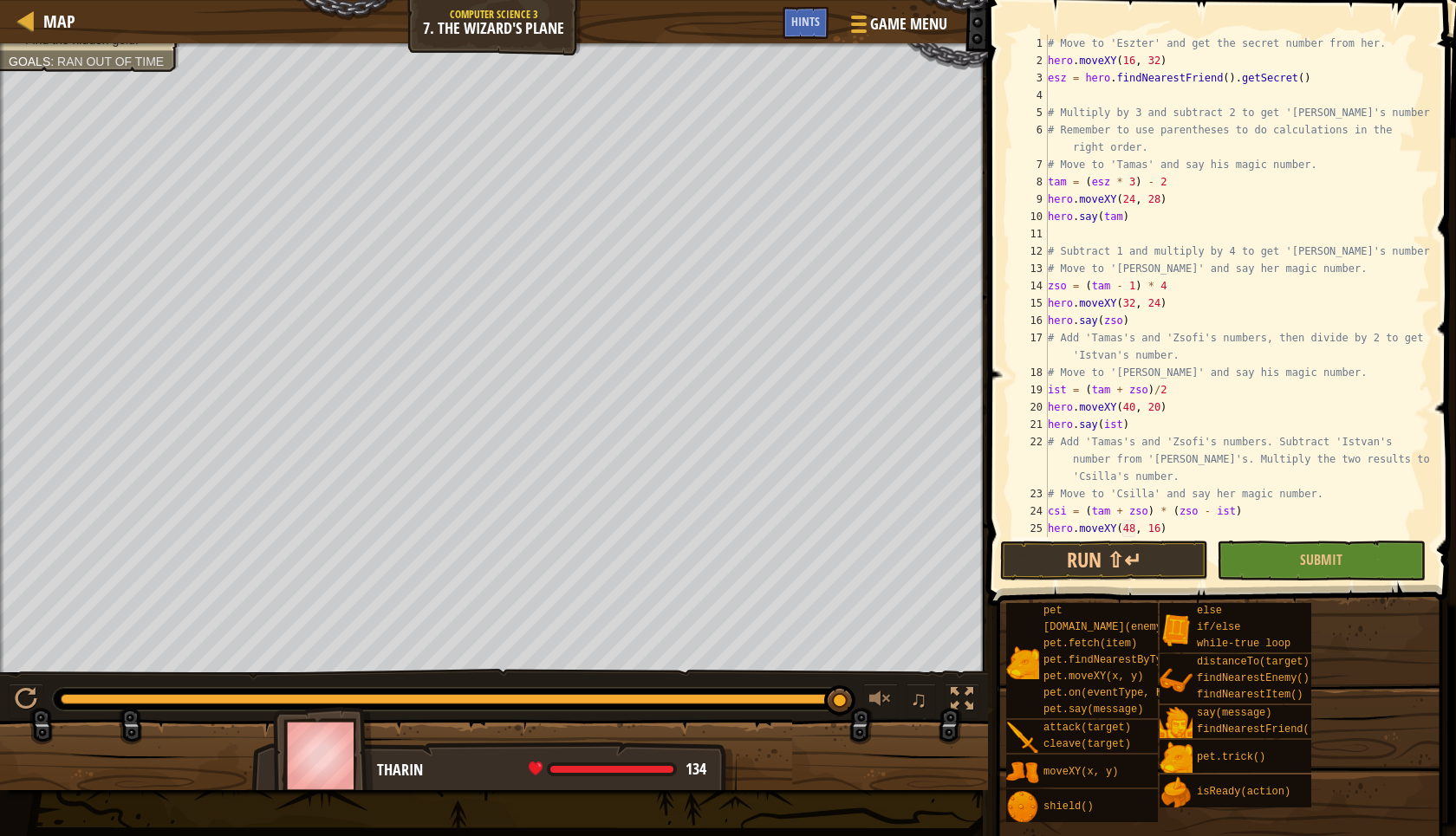
scroll to position [18, 0]
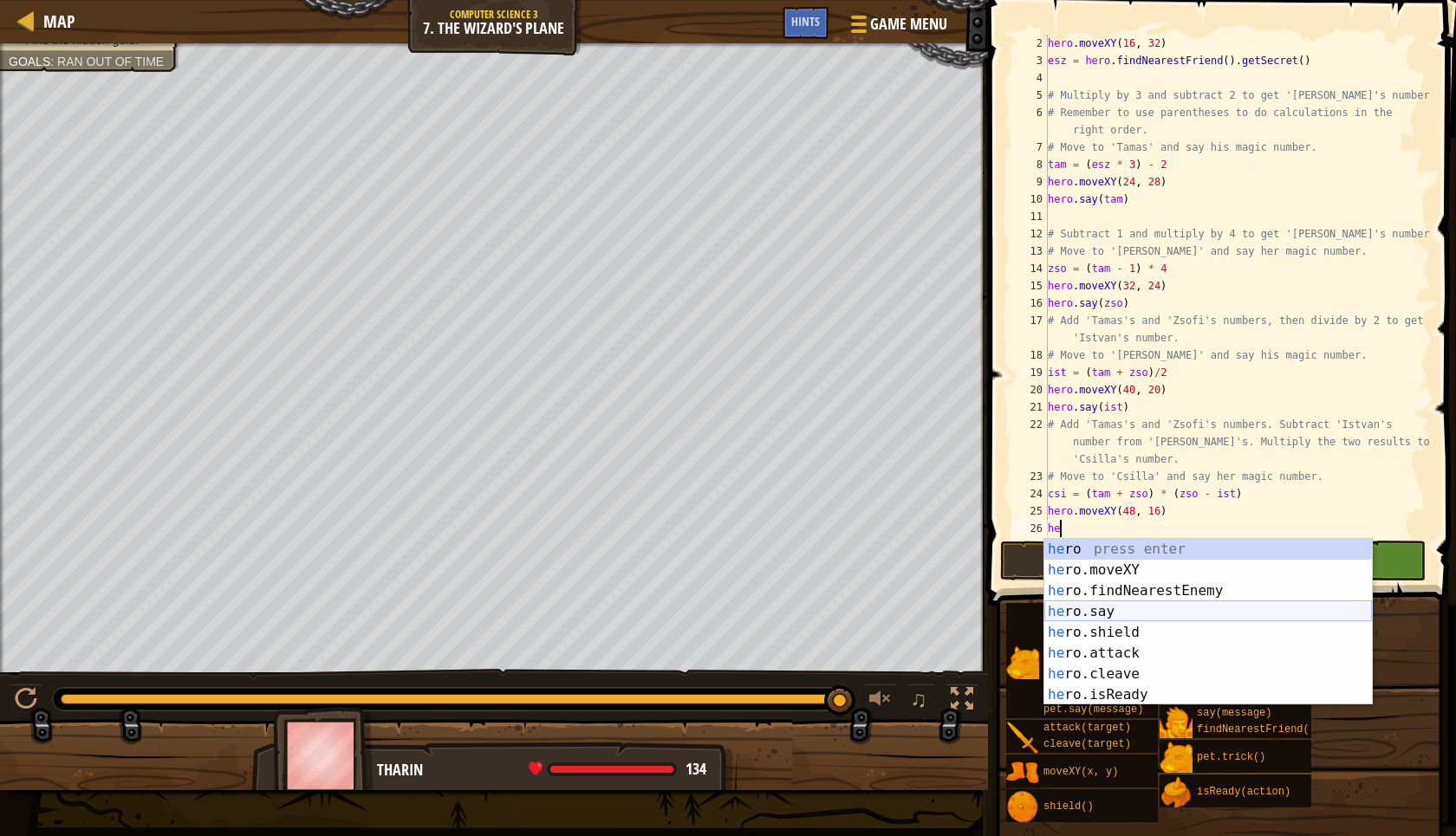
click at [1161, 615] on div "he ro press enter he ro.moveXY press enter he ro.findNearestEnemy press enter h…" at bounding box center [1208, 643] width 328 height 208
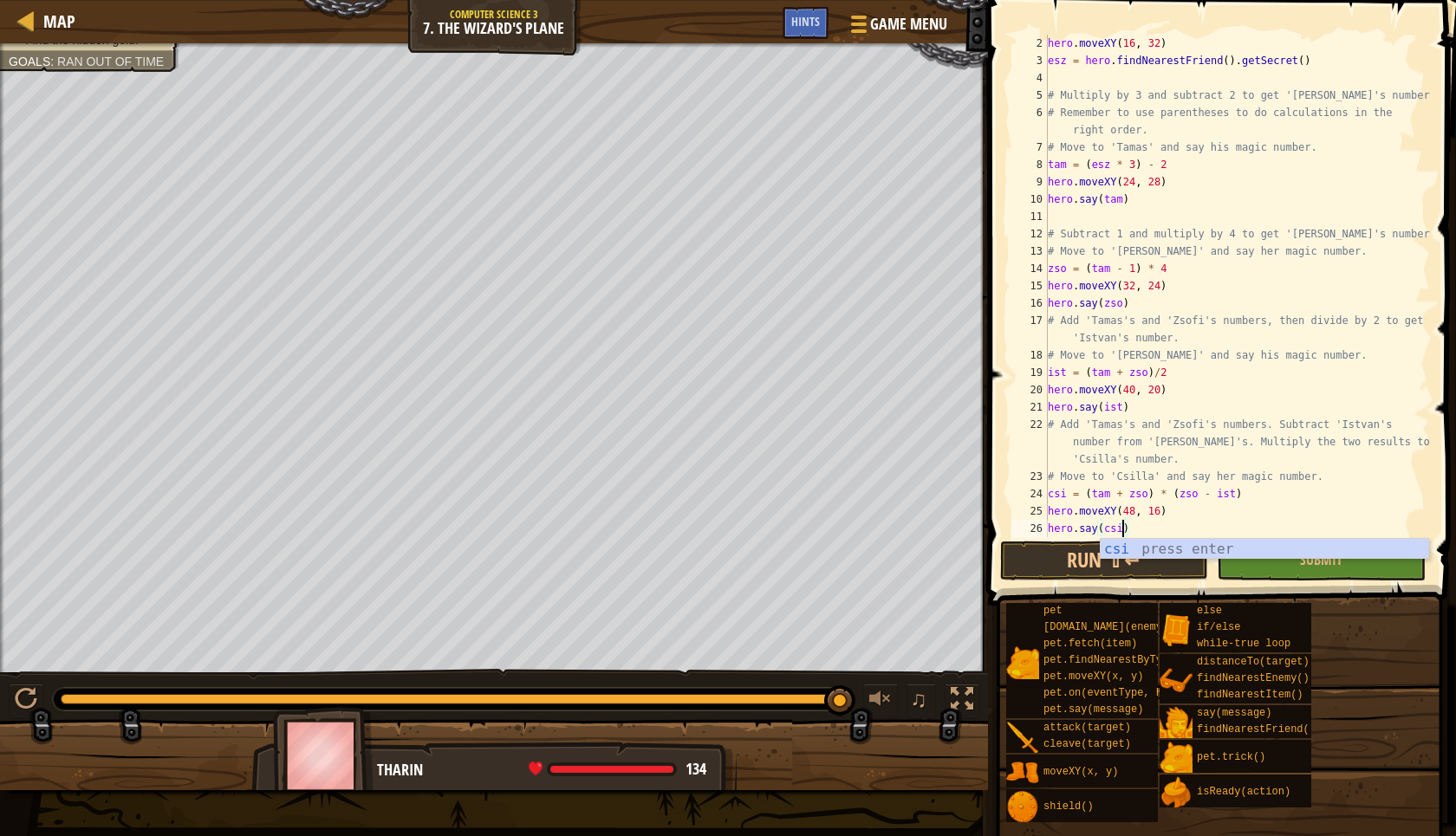
scroll to position [8, 6]
type textarea "hero.say(csi)"
click at [1292, 565] on button "Submit" at bounding box center [1320, 561] width 208 height 40
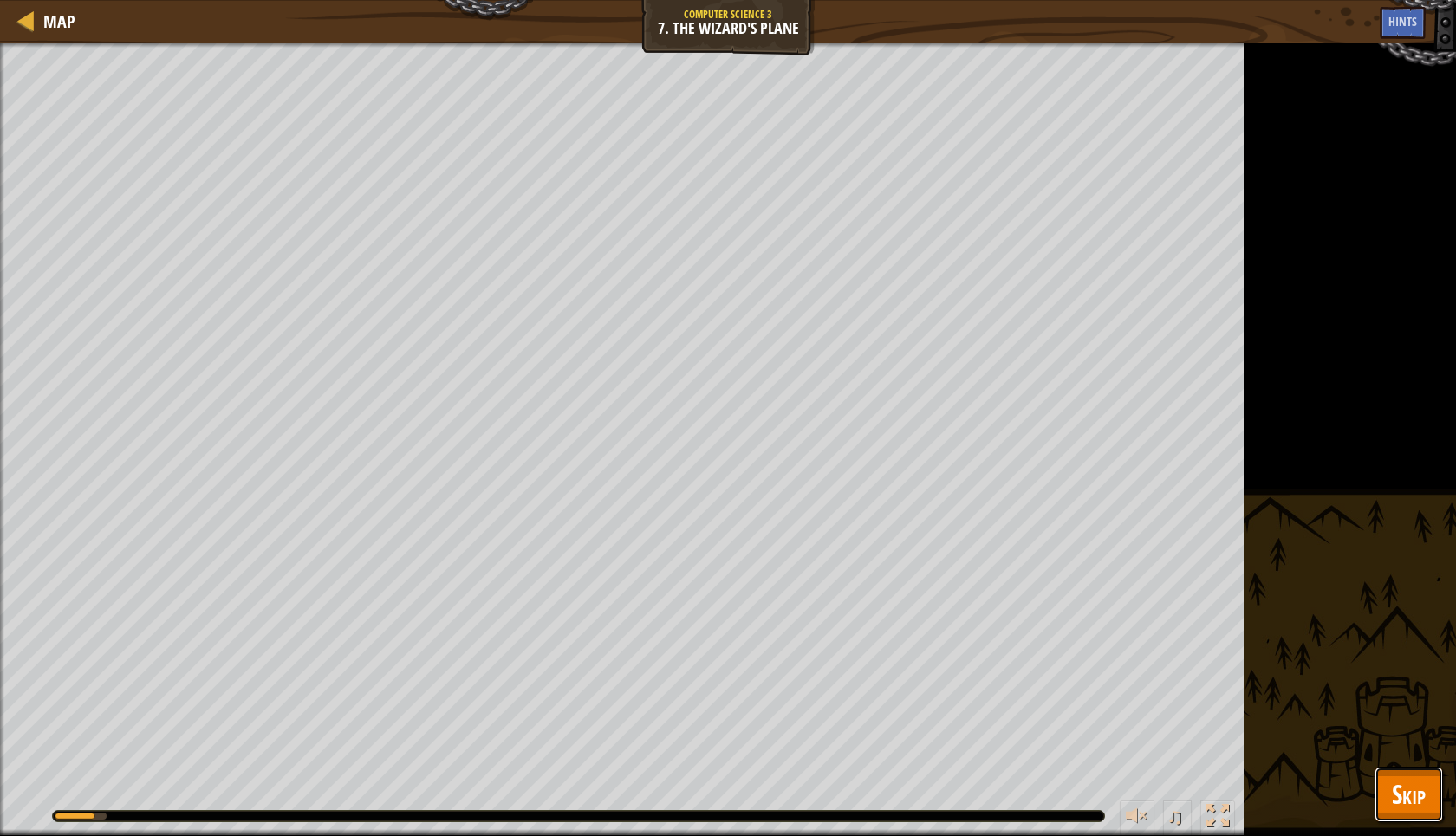
click at [1429, 797] on button "Skip" at bounding box center [1408, 794] width 68 height 56
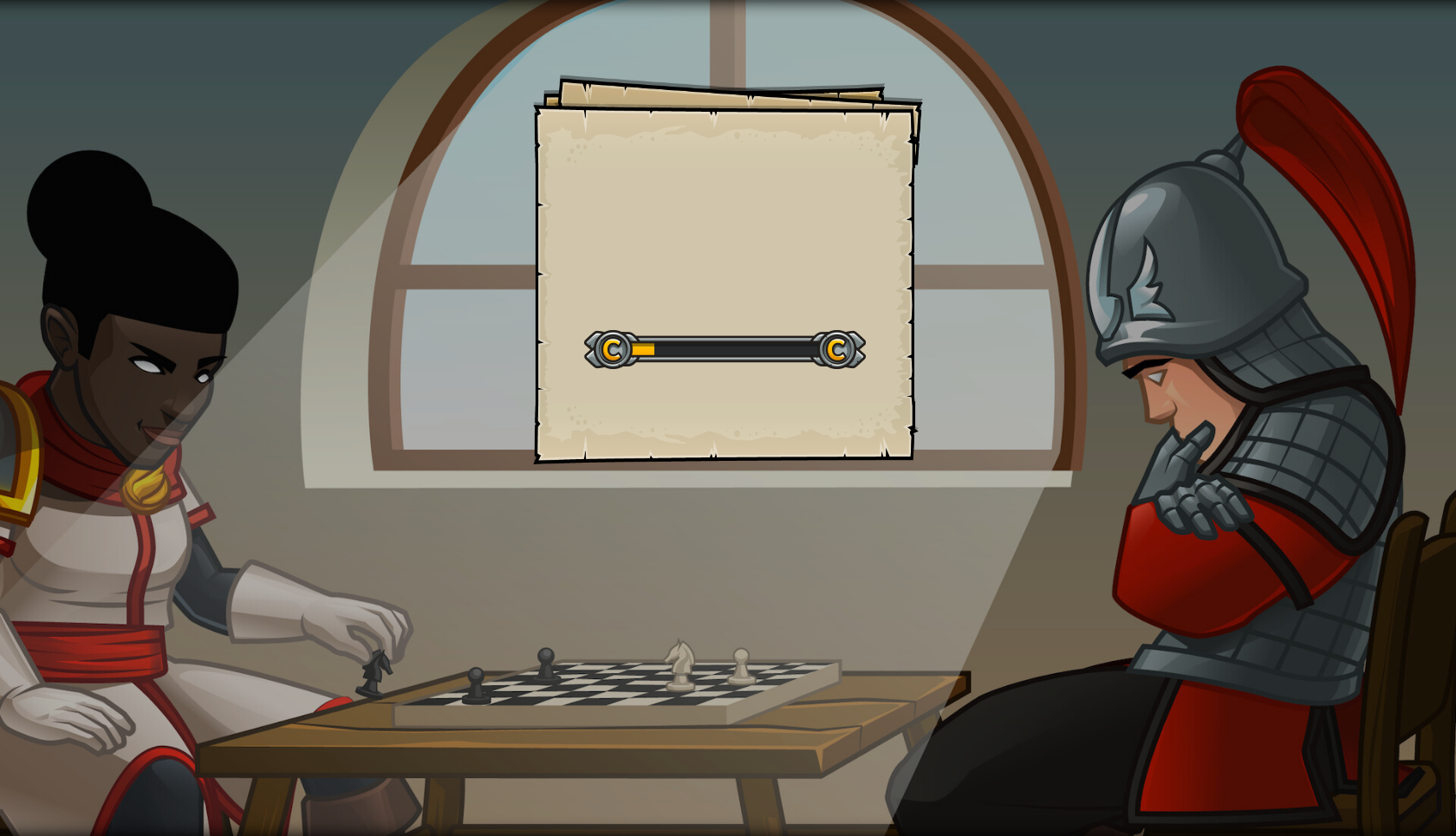
select select "en-[GEOGRAPHIC_DATA]"
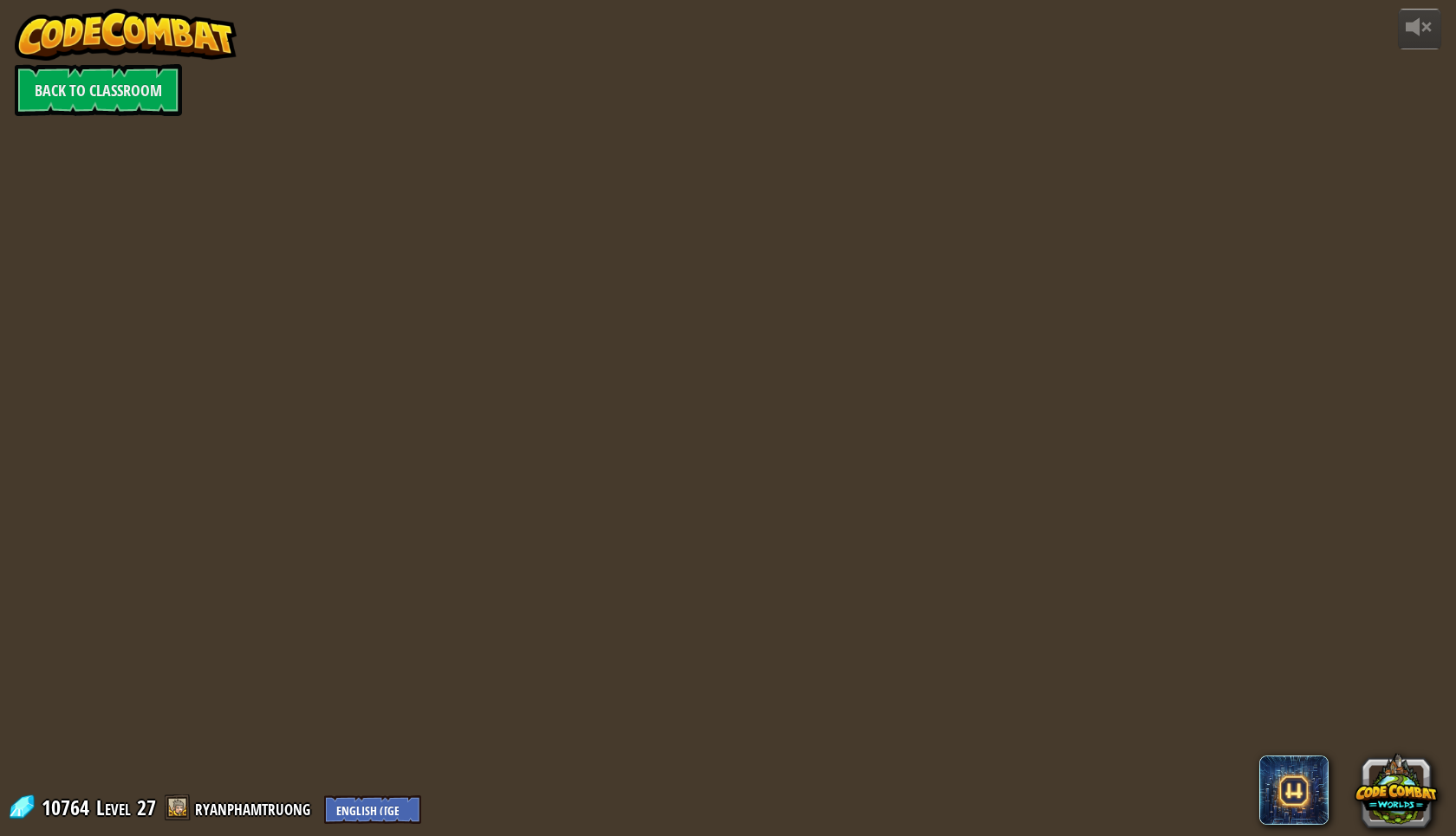
select select "en-[GEOGRAPHIC_DATA]"
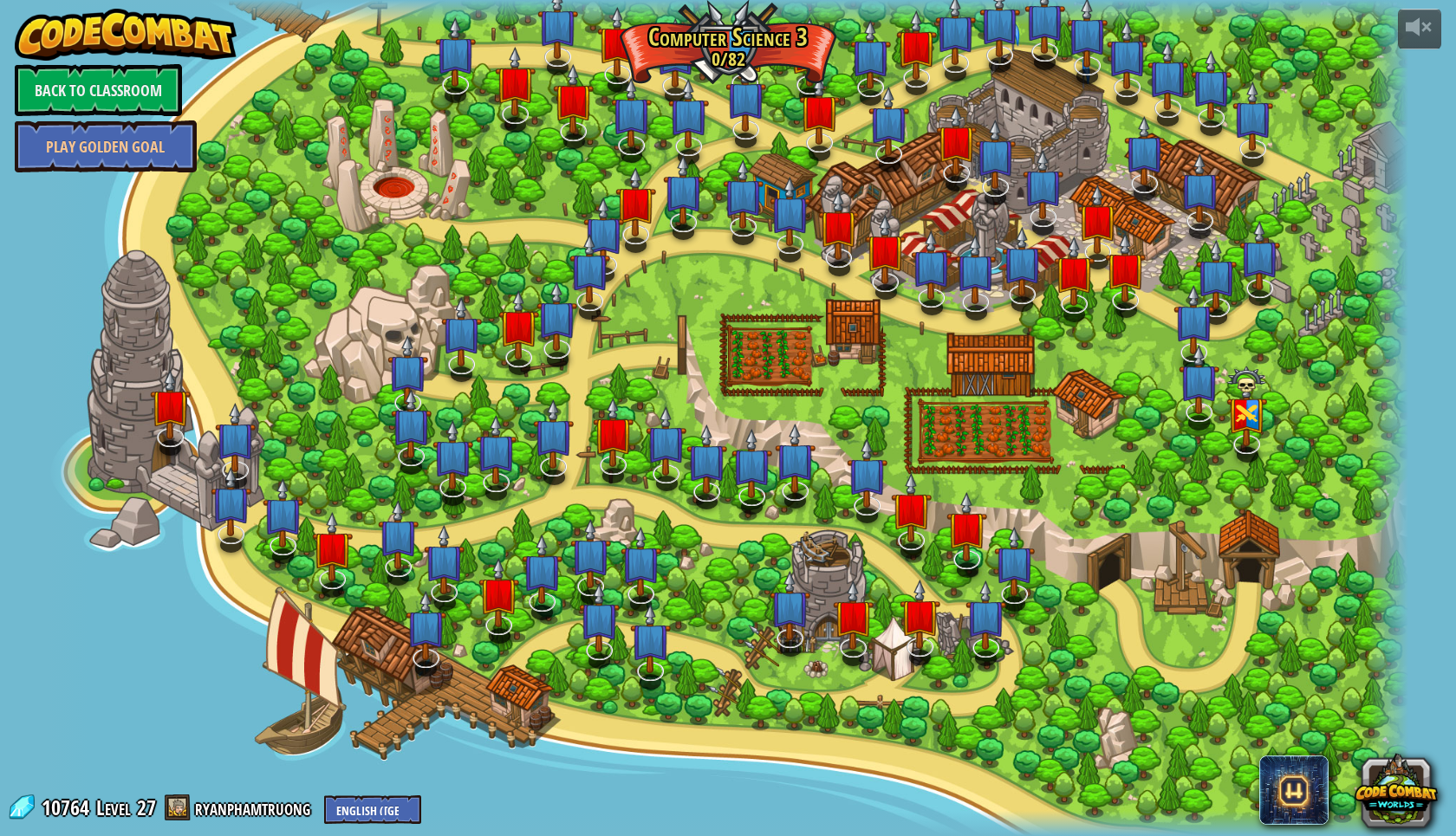
select select "en-[GEOGRAPHIC_DATA]"
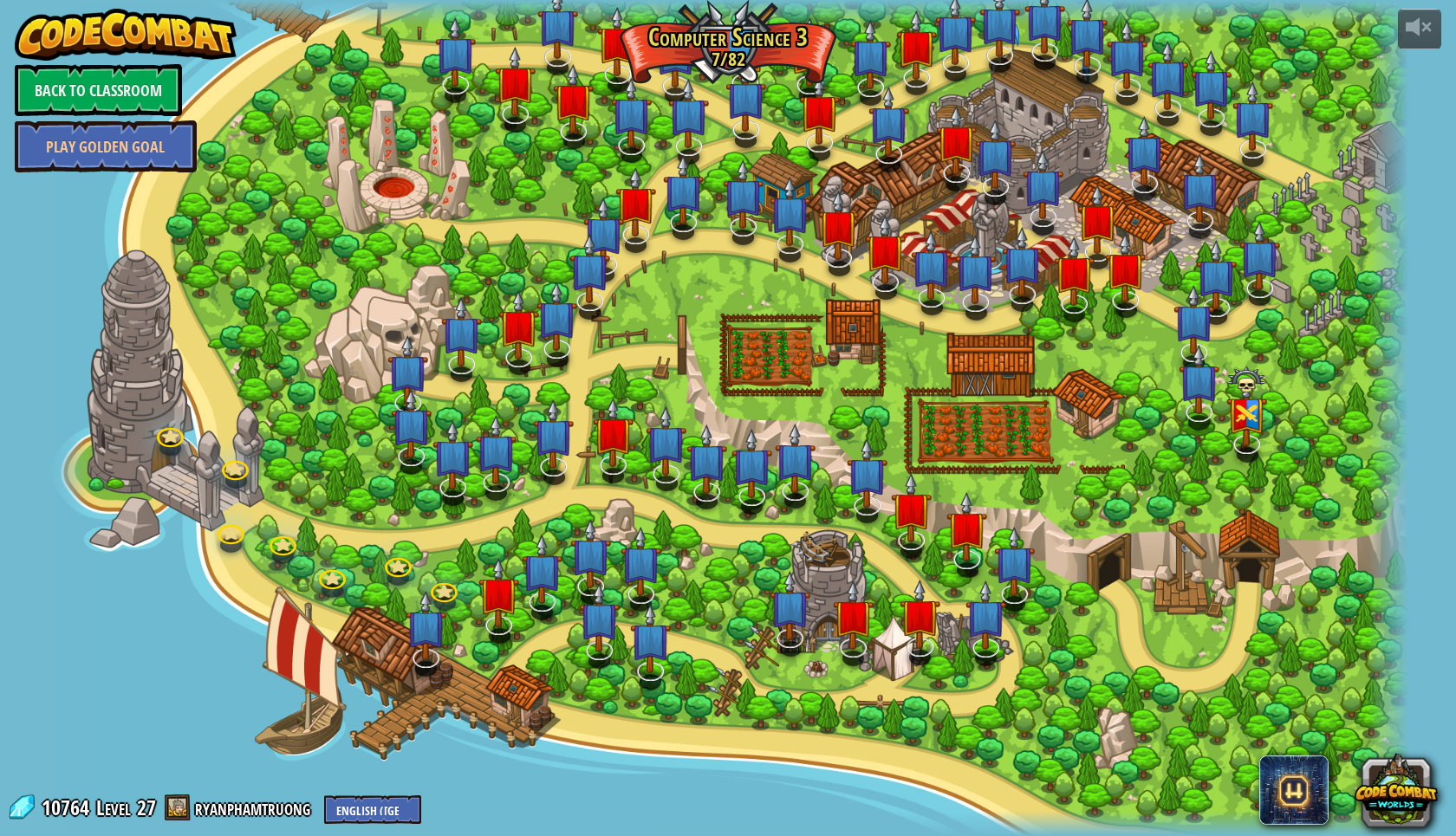
select select "en-[GEOGRAPHIC_DATA]"
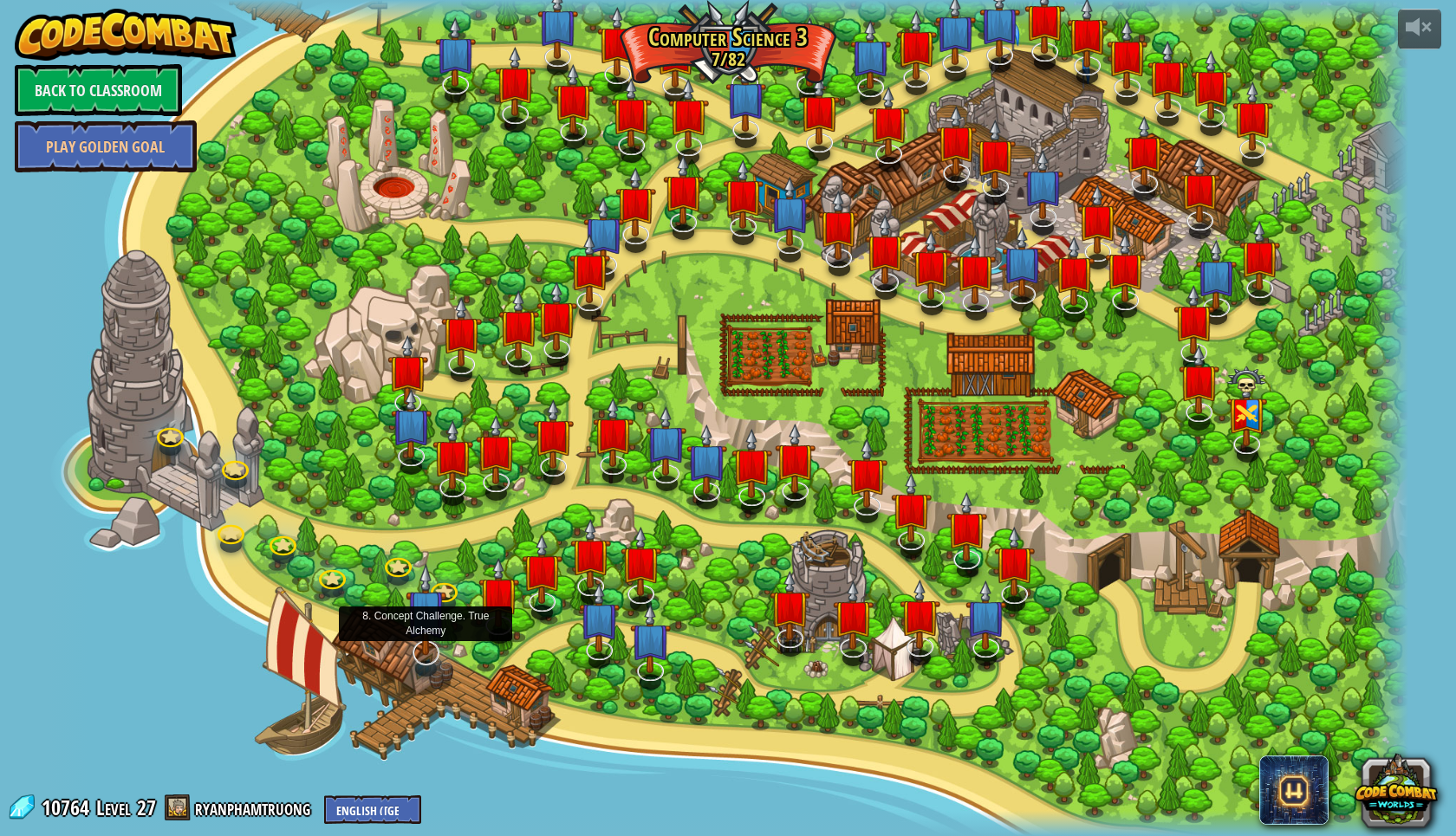
click at [423, 645] on img at bounding box center [426, 609] width 41 height 93
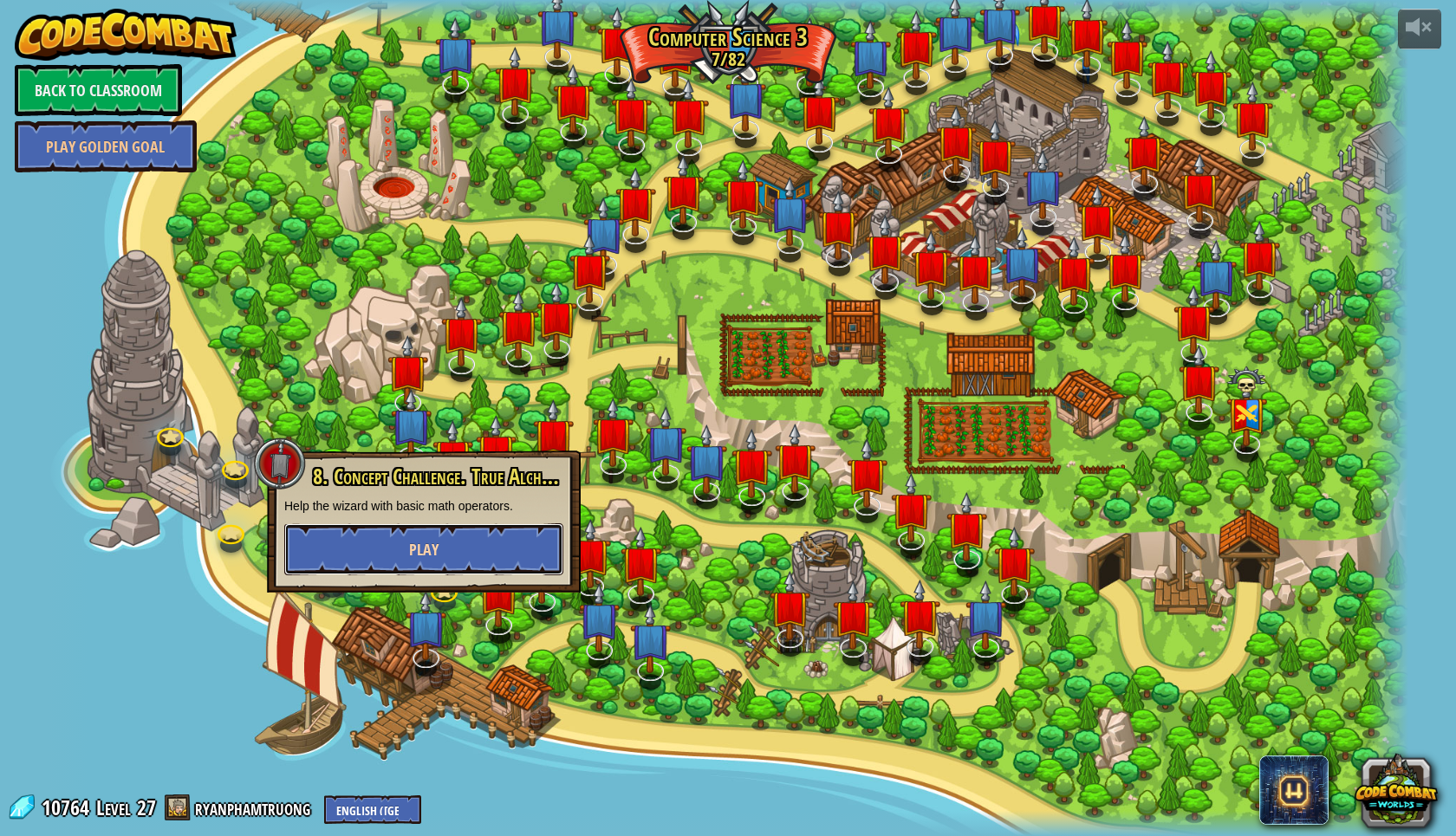
click at [431, 557] on span "Play" at bounding box center [423, 550] width 29 height 21
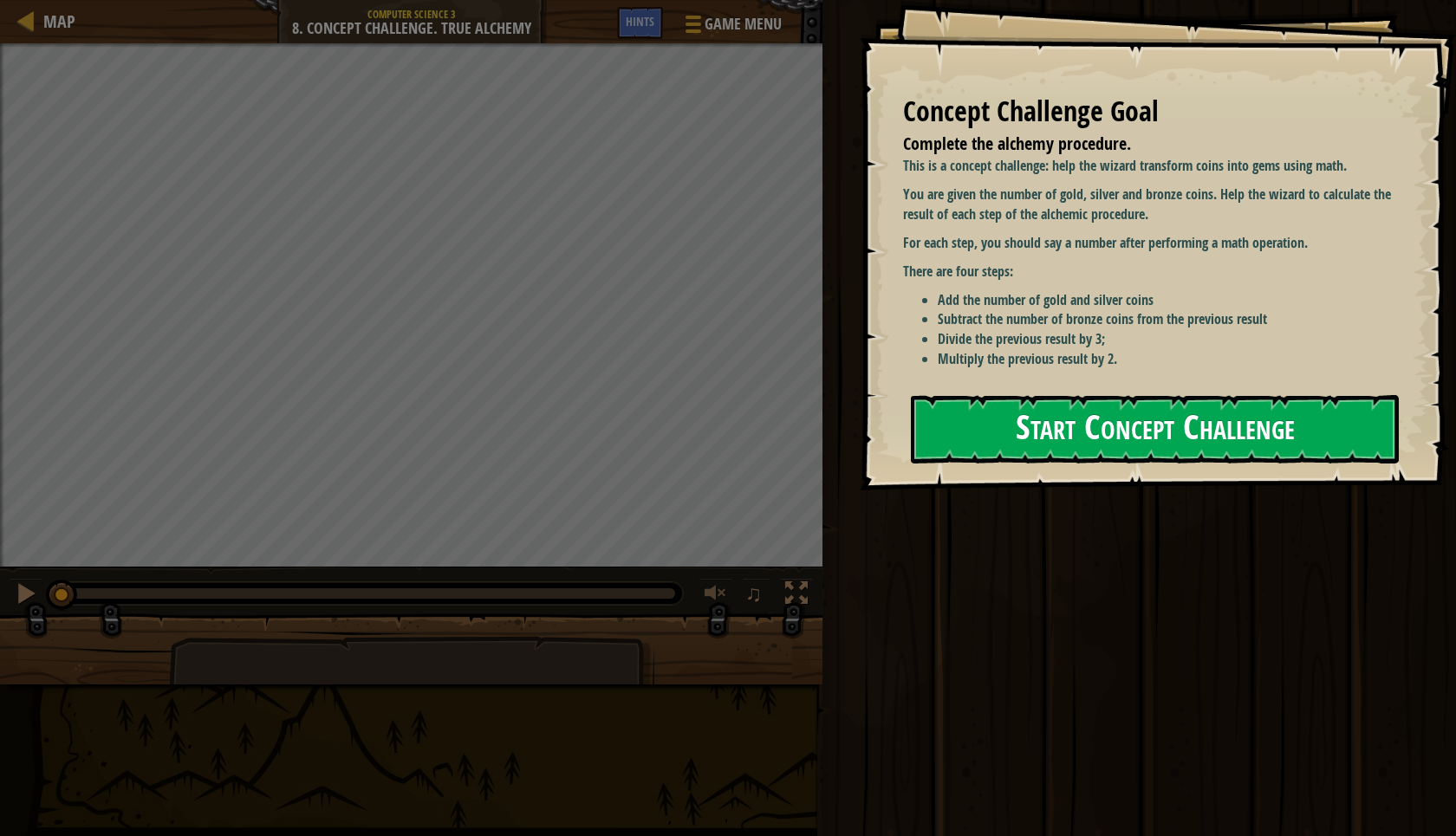
click at [986, 382] on div "Concept Challenge Goal Complete the alchemy procedure. This is a concept challe…" at bounding box center [1158, 245] width 596 height 491
click at [982, 423] on button "Start Concept Challenge" at bounding box center [1154, 429] width 488 height 68
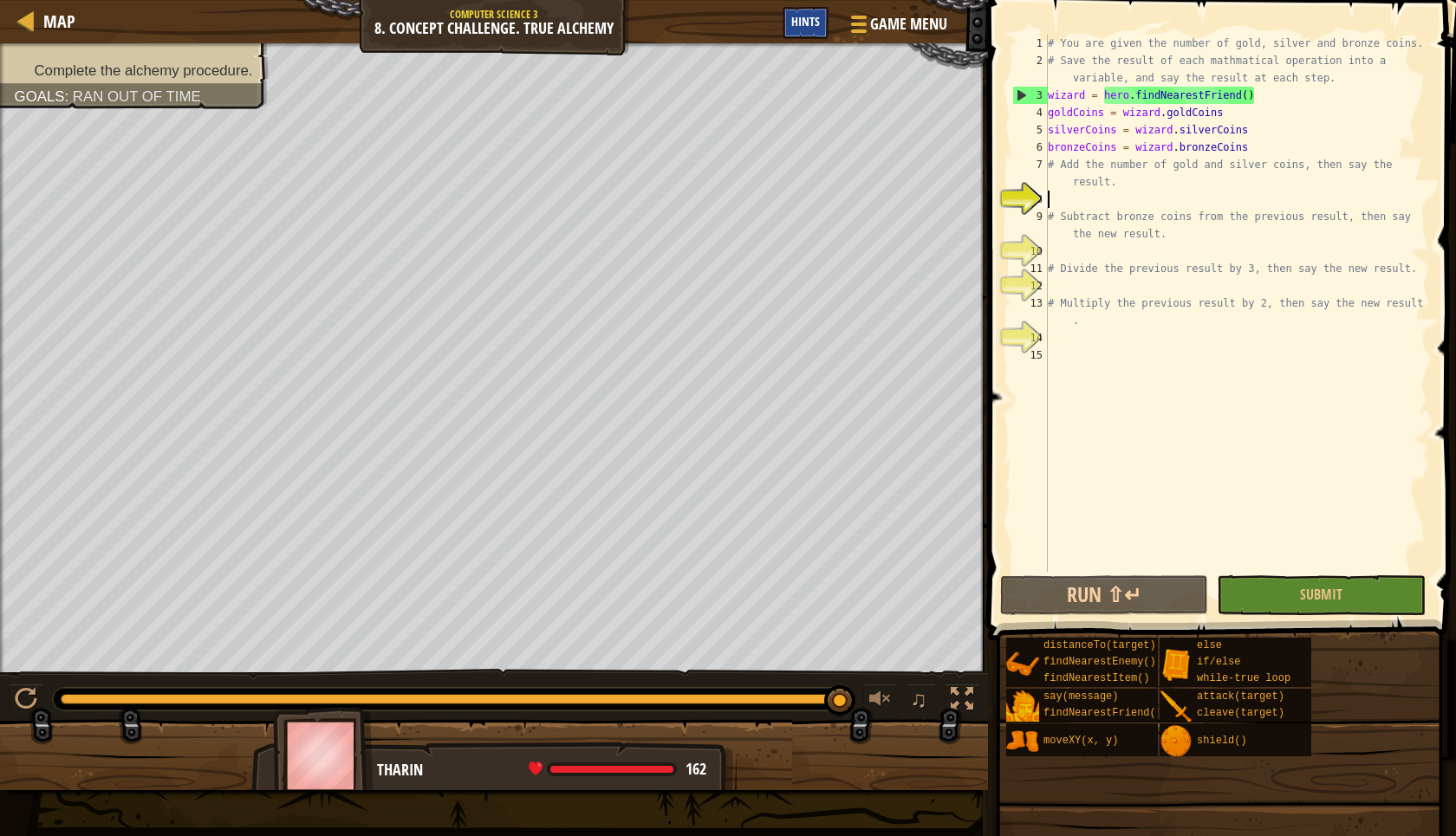
click at [811, 22] on span "Hints" at bounding box center [805, 21] width 28 height 17
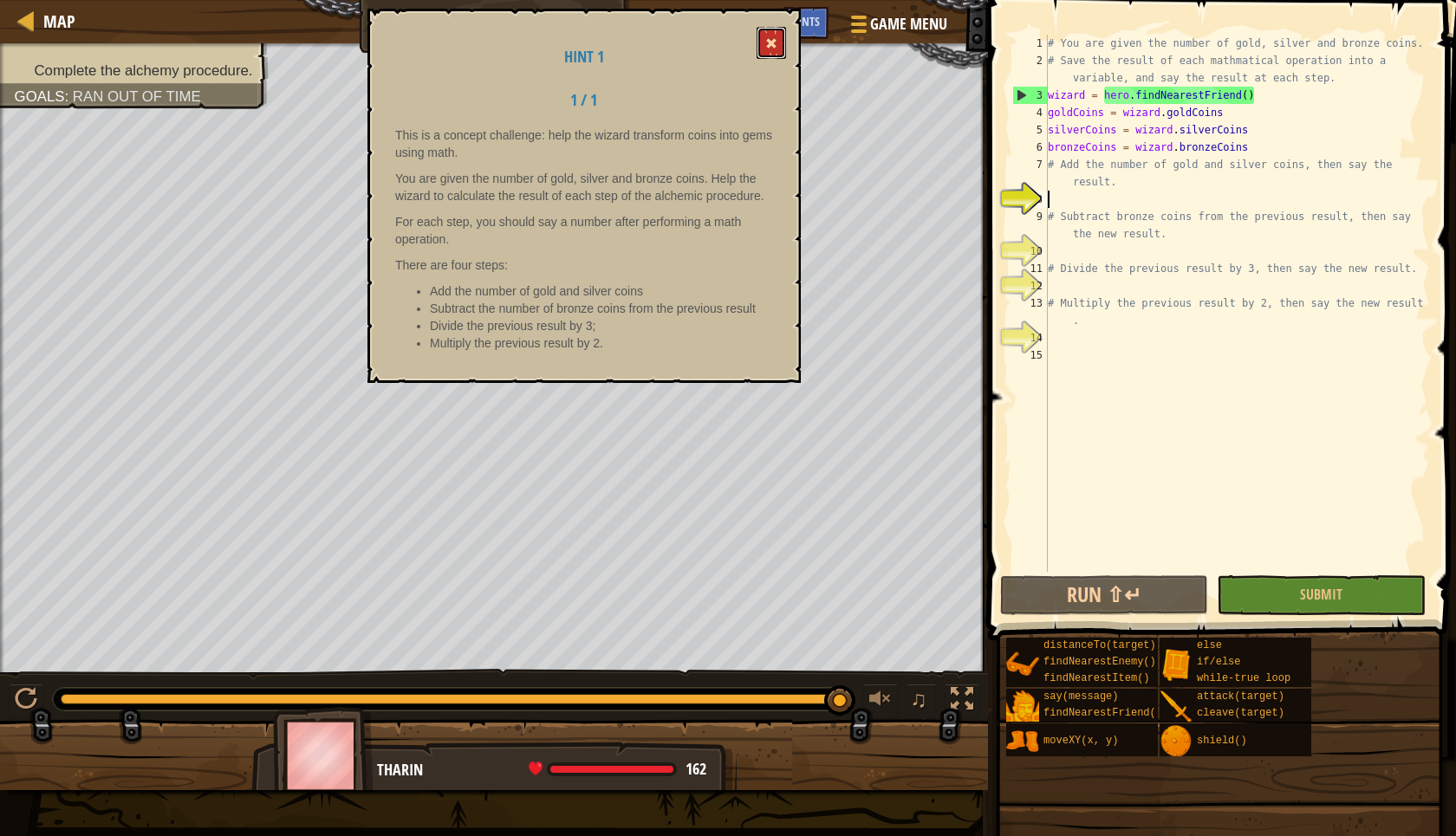
click at [767, 35] on button at bounding box center [771, 43] width 29 height 32
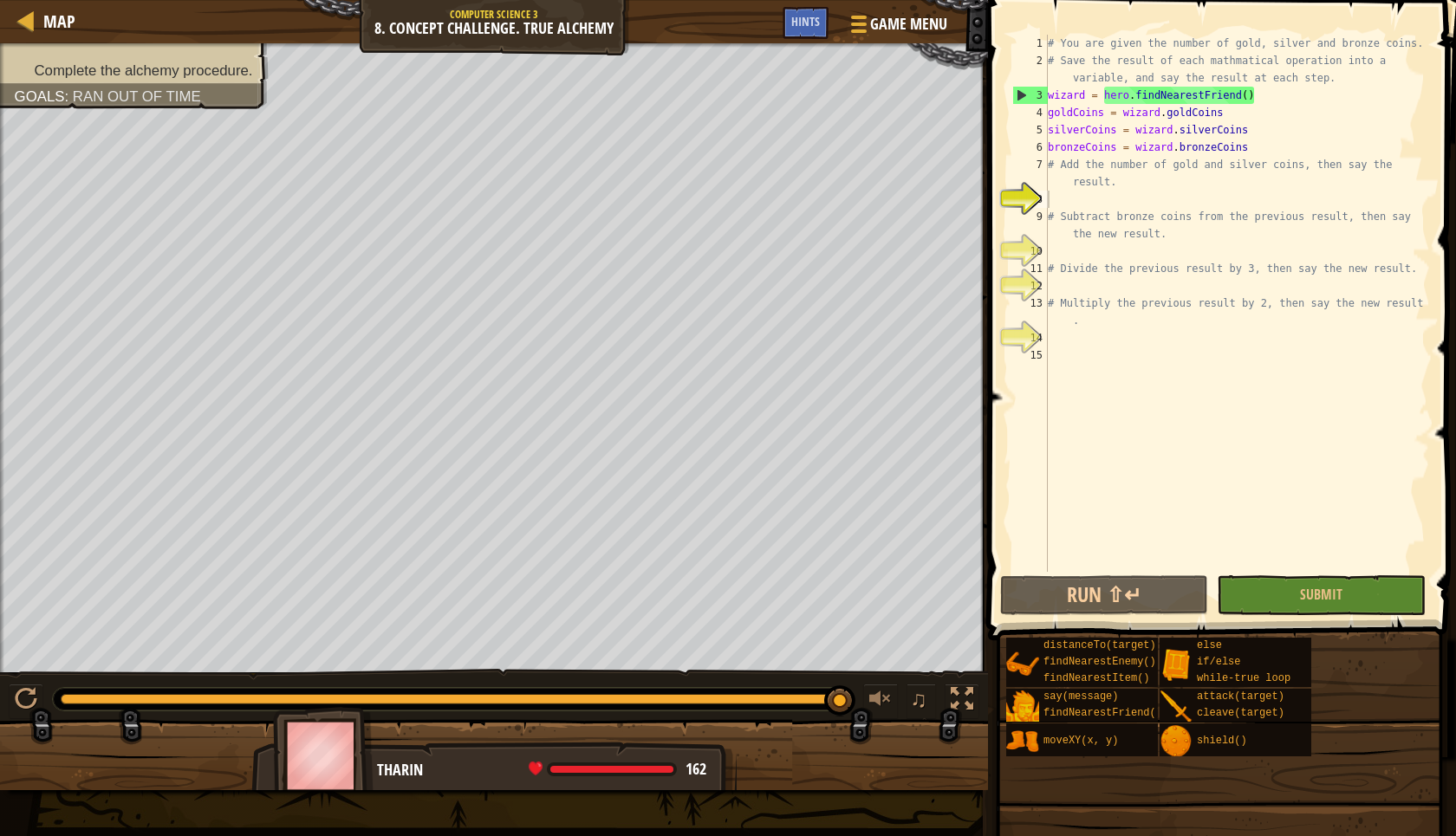
click at [1065, 196] on div "# You are given the number of gold, silver and bronze coins. # Save the result …" at bounding box center [1236, 321] width 385 height 572
click at [1091, 196] on div "# You are given the number of gold, silver and bronze coins. # Save the result …" at bounding box center [1236, 321] width 385 height 572
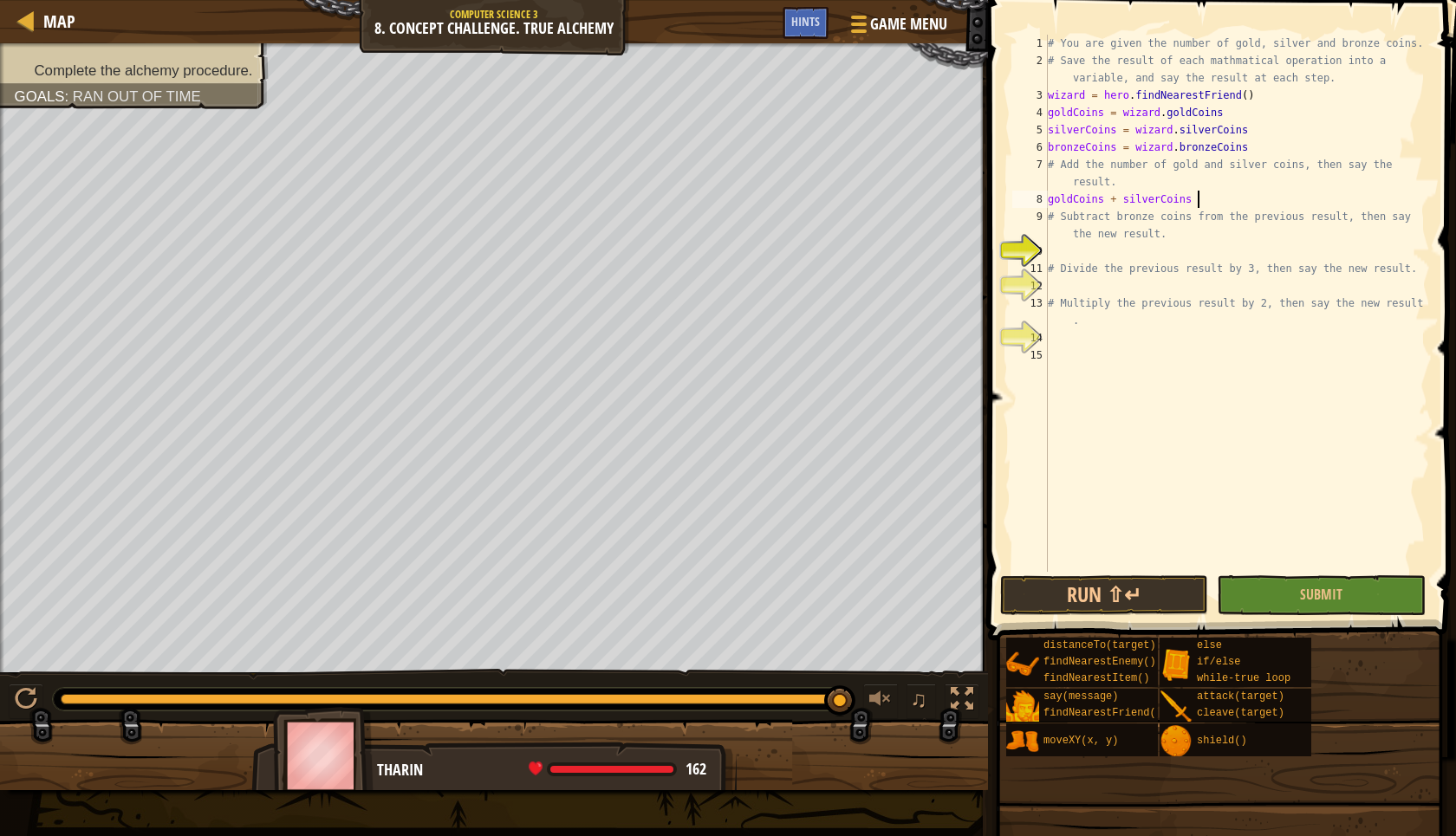
scroll to position [8, 12]
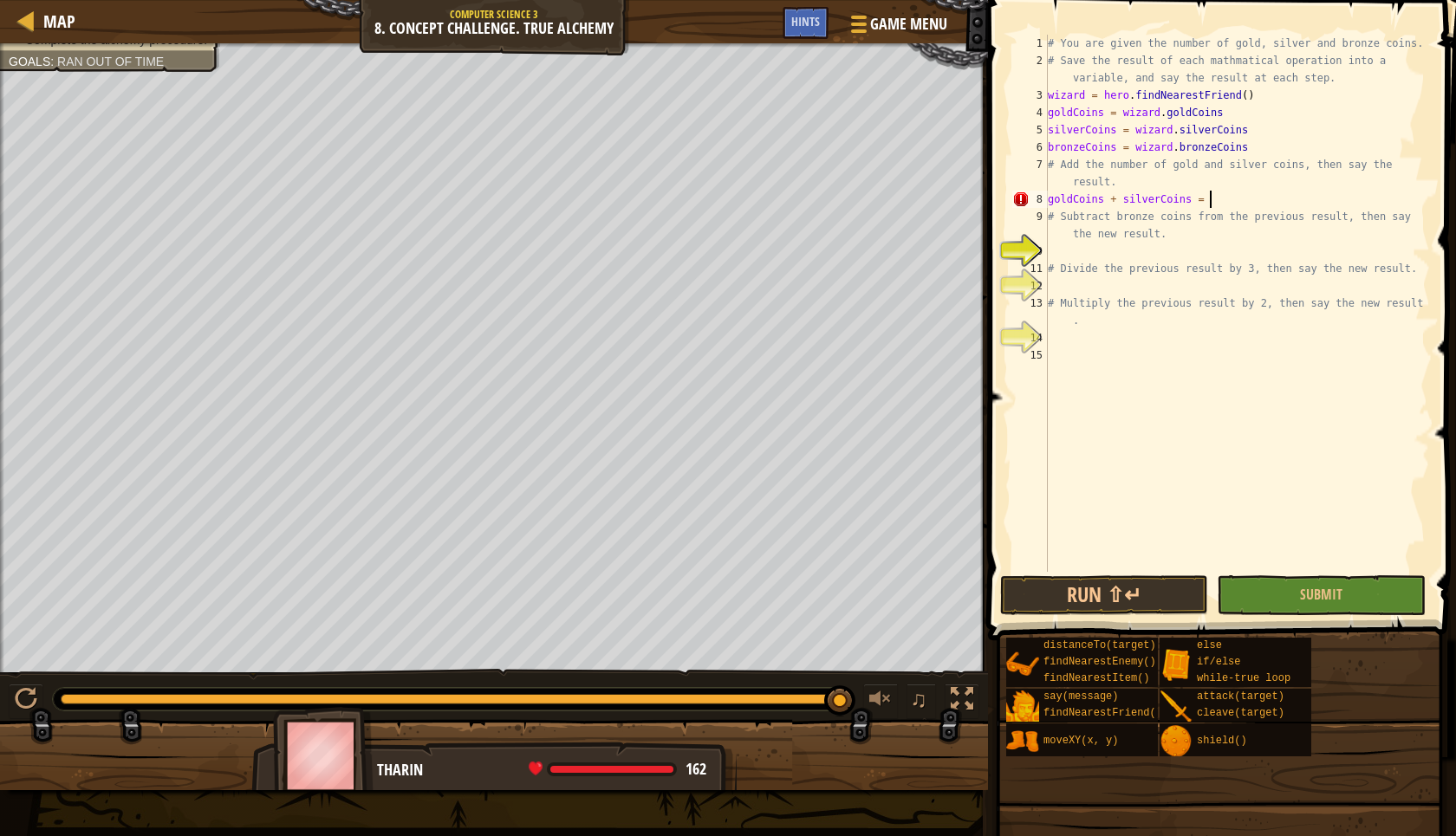
click at [1050, 199] on div "# You are given the number of gold, silver and bronze coins. # Save the result …" at bounding box center [1236, 321] width 385 height 572
click at [1054, 197] on div "# You are given the number of gold, silver and bronze coins. # Save the result …" at bounding box center [1236, 321] width 385 height 572
click at [1258, 202] on div "# You are given the number of gold, silver and bronze coins. # Save the result …" at bounding box center [1236, 321] width 385 height 572
type textarea "sum = goldCoins + silverCoins"
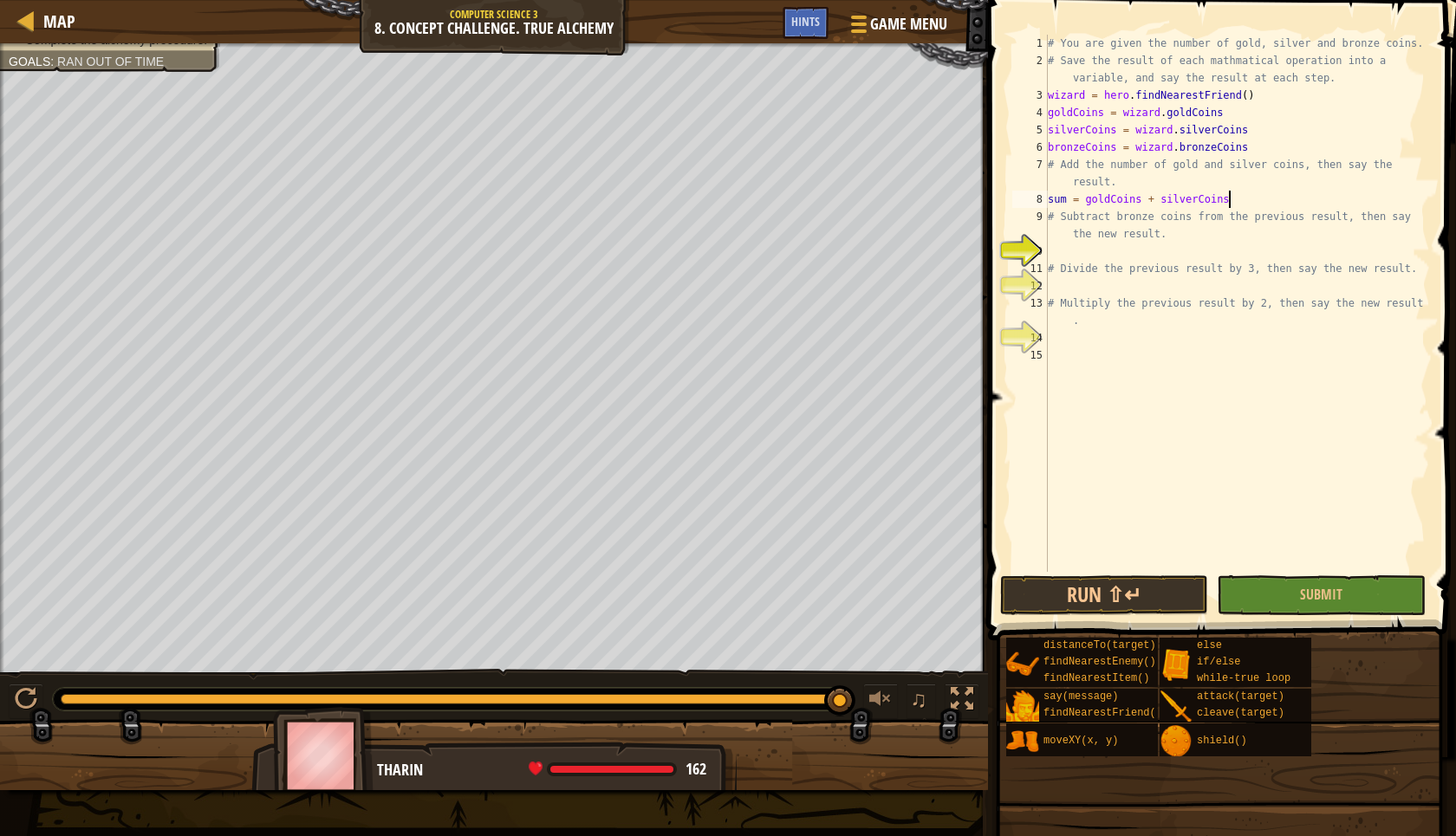
click at [1088, 257] on div "# You are given the number of gold, silver and bronze coins. # Save the result …" at bounding box center [1236, 321] width 385 height 572
click at [1249, 200] on div "# You are given the number of gold, silver and bronze coins. # Save the result …" at bounding box center [1236, 321] width 385 height 572
type textarea "sum = goldCoins + silverCoins"
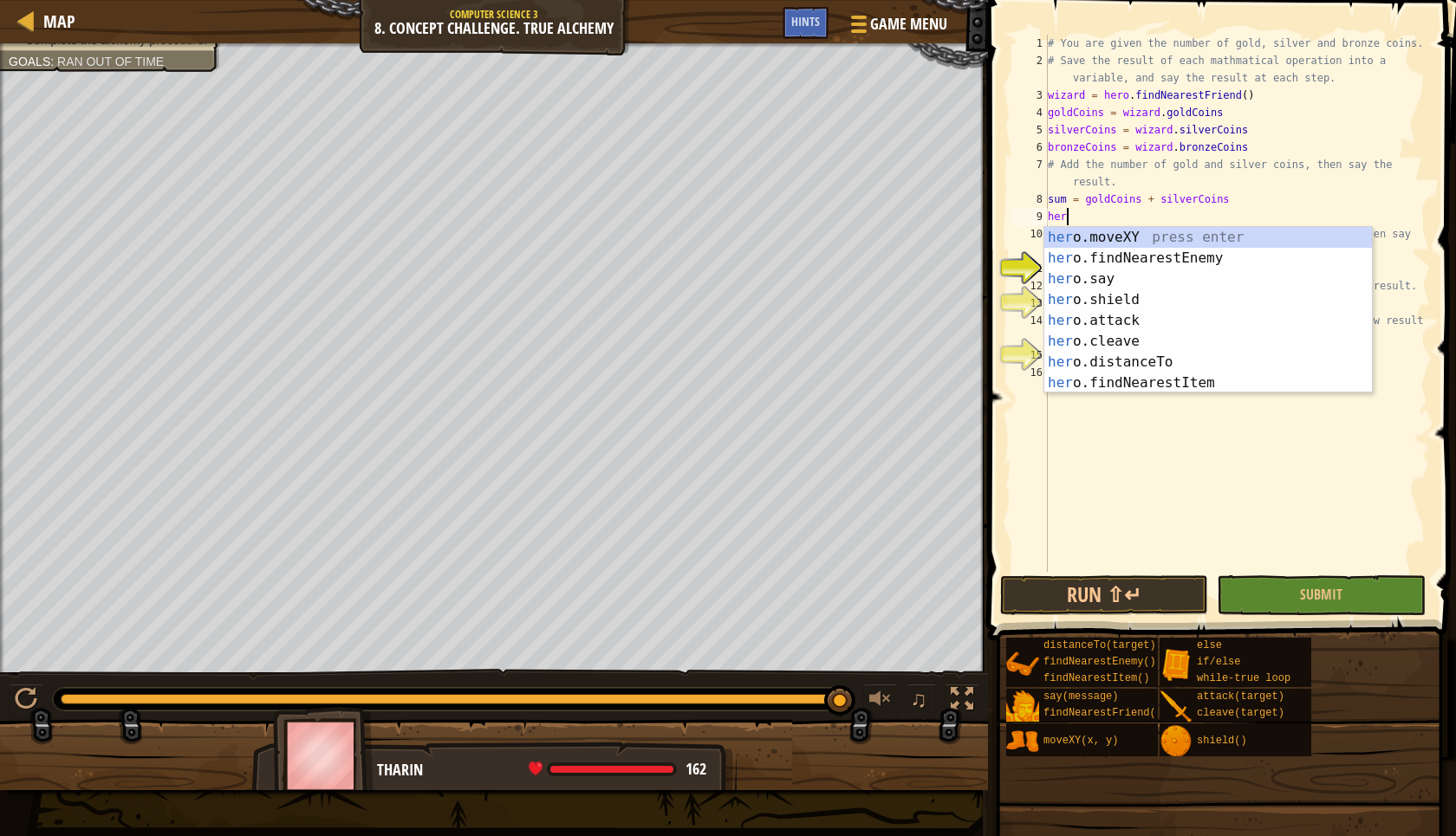
scroll to position [8, 1]
click at [1224, 276] on div "hero .moveXY press enter hero .findNearestEnemy press enter hero .say press ent…" at bounding box center [1208, 330] width 328 height 208
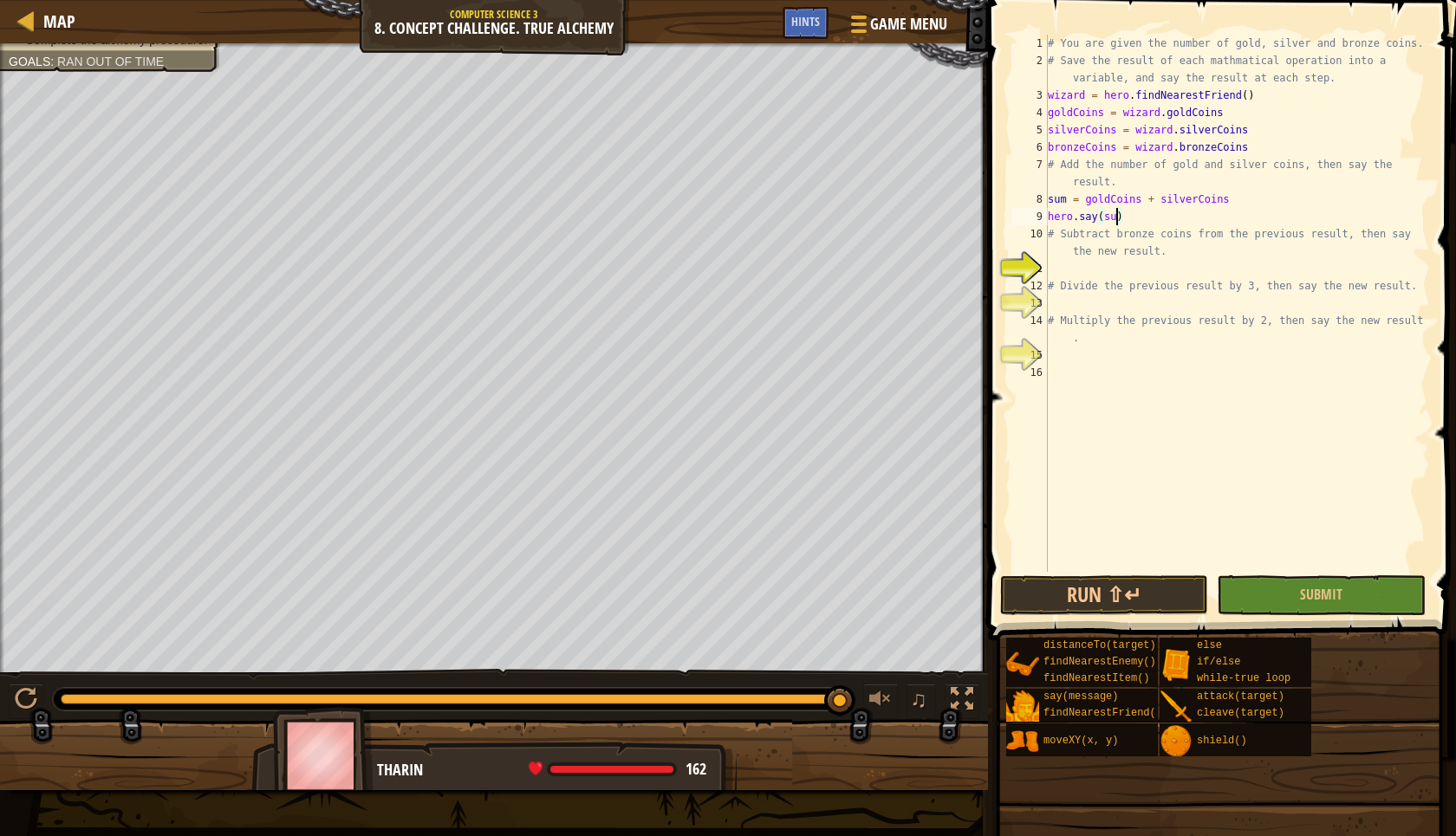
type textarea "hero.say(sum)"
click at [1134, 271] on div "# You are given the number of gold, silver and bronze coins. # Save the result …" at bounding box center [1236, 321] width 385 height 572
click at [1096, 266] on div "# You are given the number of gold, silver and bronze coins. # Save the result …" at bounding box center [1236, 321] width 385 height 572
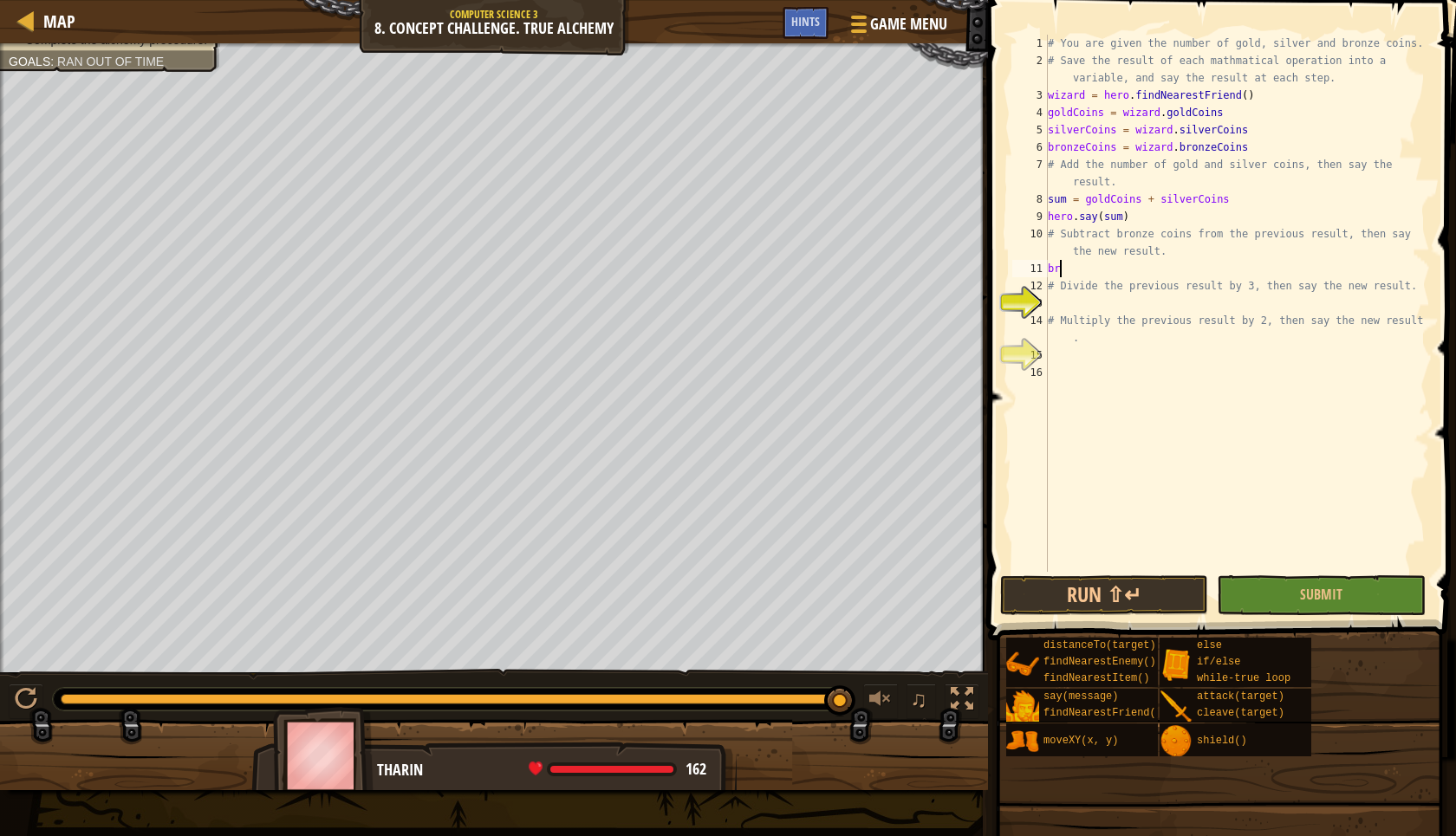
type textarea "b"
click at [1166, 264] on div "# You are given the number of gold, silver and bronze coins. # Save the result …" at bounding box center [1236, 321] width 385 height 572
click at [1182, 269] on div "# You are given the number of gold, silver and bronze coins. # Save the result …" at bounding box center [1236, 321] width 385 height 572
click at [1050, 269] on div "# You are given the number of gold, silver and bronze coins. # Save the result …" at bounding box center [1236, 321] width 385 height 572
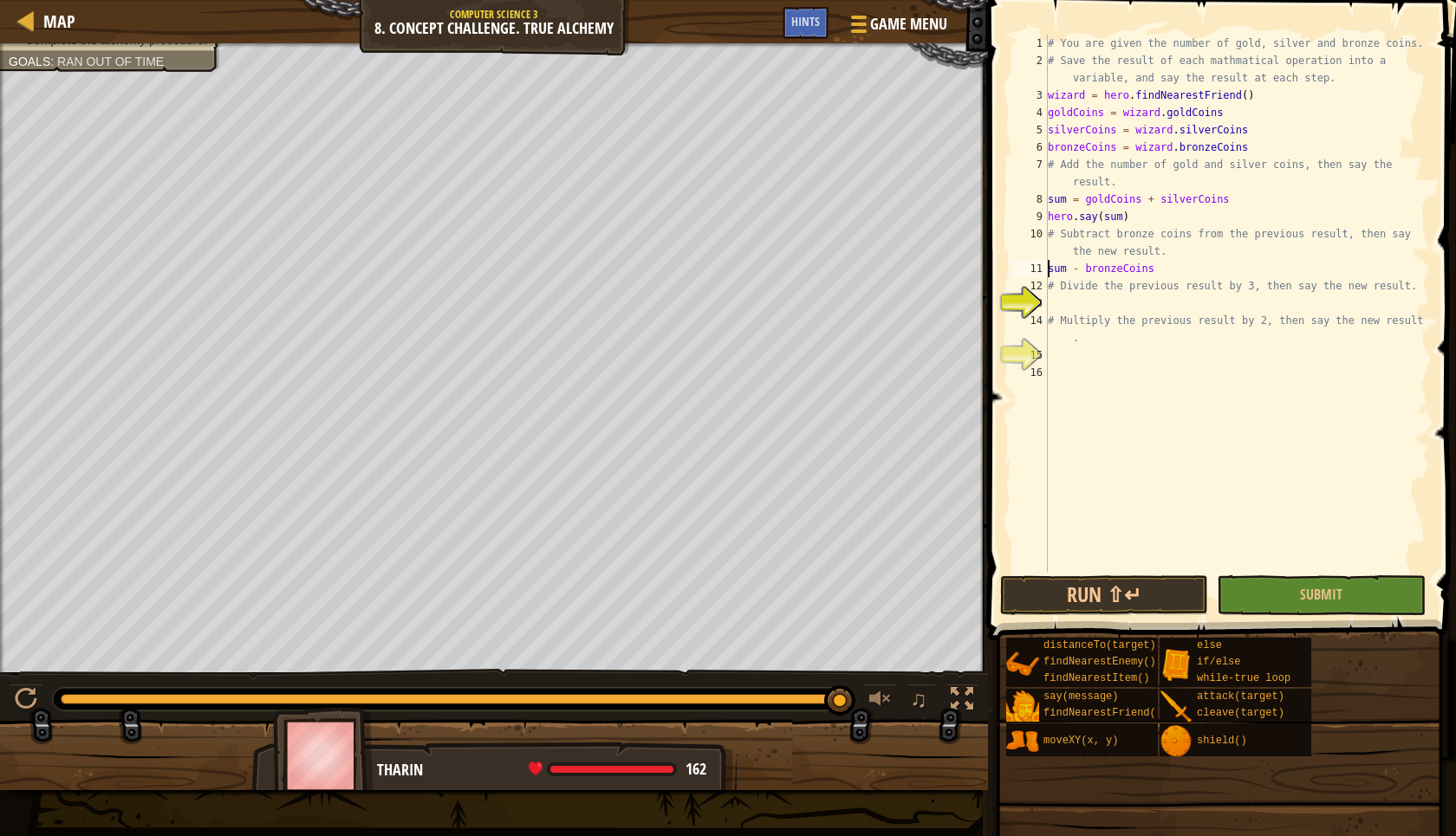
click at [1046, 270] on div "11" at bounding box center [1030, 269] width 35 height 18
type textarea "difference = sum - bronzeCoins"
click at [1078, 309] on div "# You are given the number of gold, silver and bronze coins. # Save the result …" at bounding box center [1236, 321] width 385 height 572
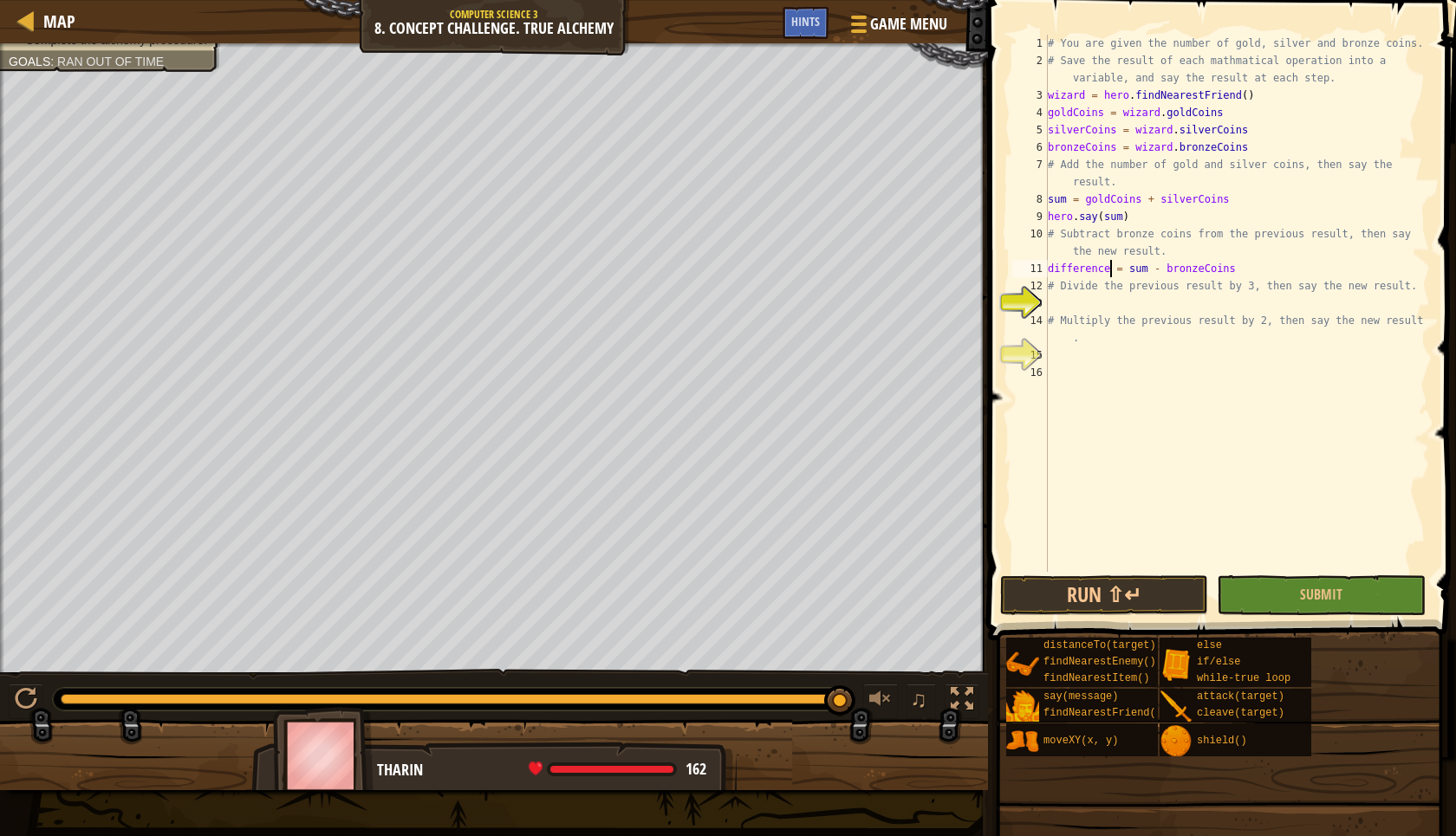
scroll to position [8, 0]
drag, startPoint x: 1207, startPoint y: 252, endPoint x: 1245, endPoint y: 270, distance: 42.0
click at [1244, 270] on div "# You are given the number of gold, silver and bronze coins. # Save the result …" at bounding box center [1236, 321] width 385 height 572
click at [1259, 268] on div "# You are given the number of gold, silver and bronze coins. # Save the result …" at bounding box center [1236, 321] width 385 height 572
type textarea "difference = sum - bronzeCoins"
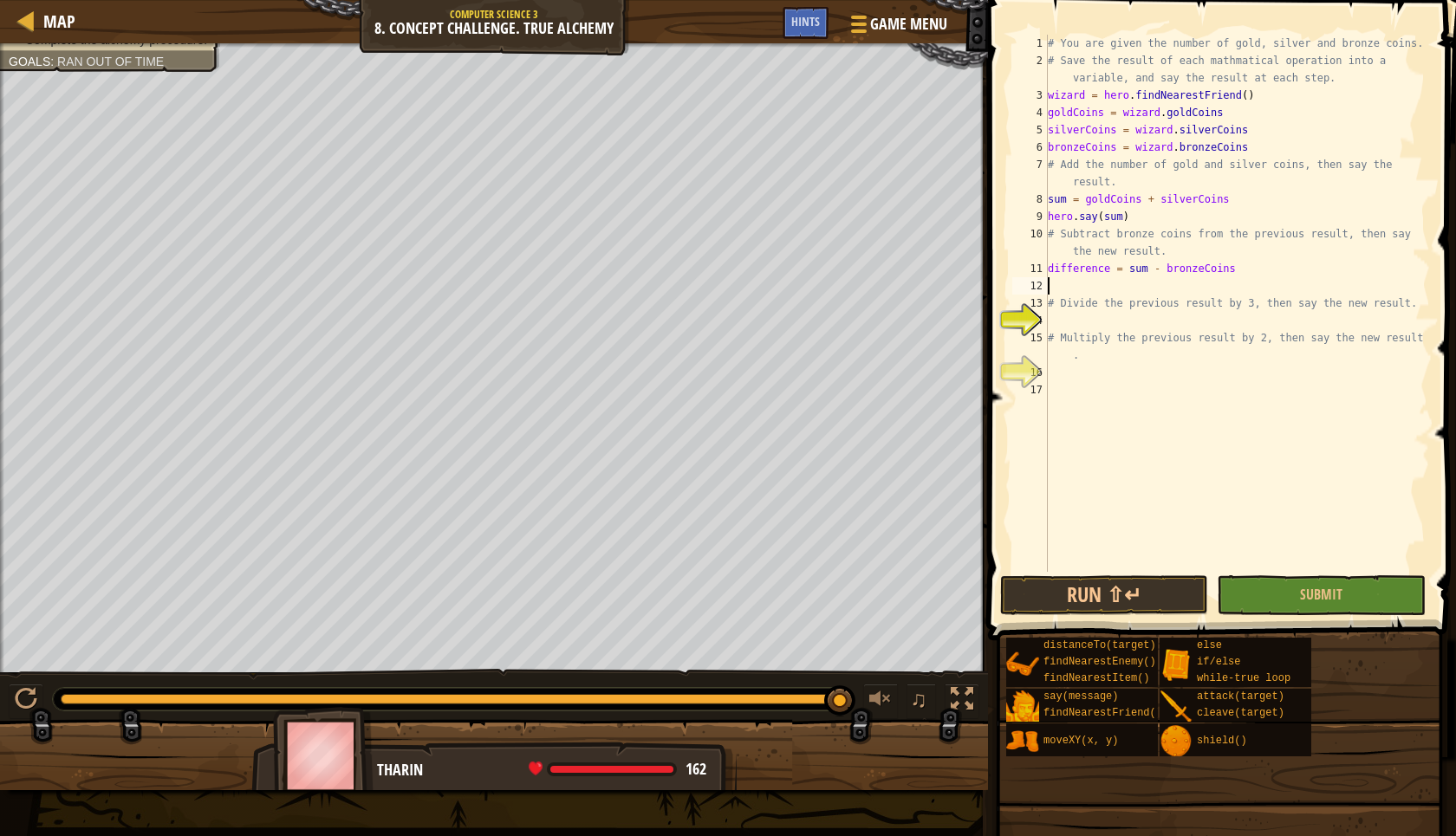
click at [1191, 279] on div "# You are given the number of gold, silver and bronze coins. # Save the result …" at bounding box center [1236, 321] width 385 height 572
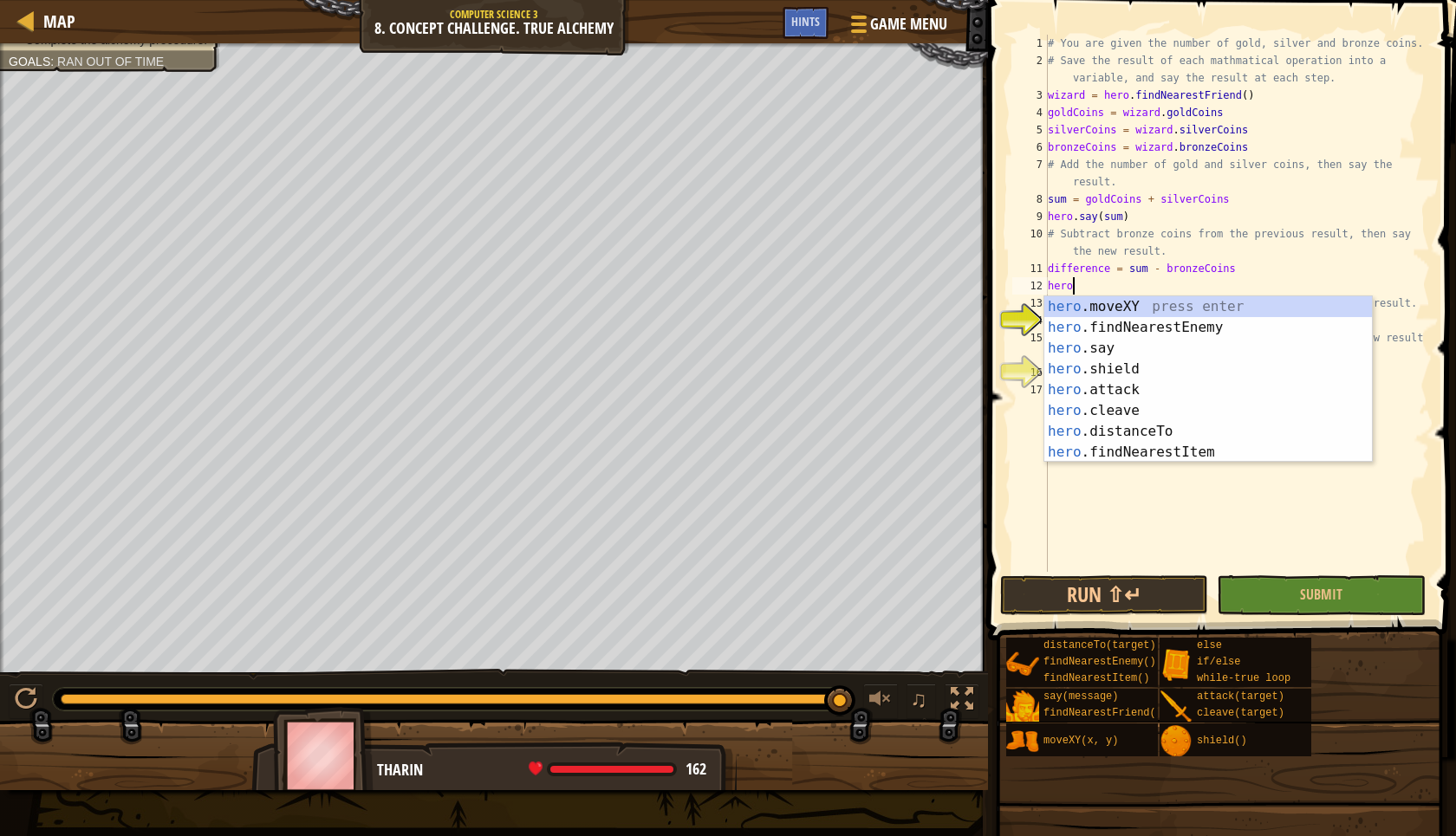
scroll to position [8, 1]
click at [1190, 347] on div "hero .moveXY press enter hero .findNearestEnemy press enter hero .say press ent…" at bounding box center [1208, 400] width 328 height 208
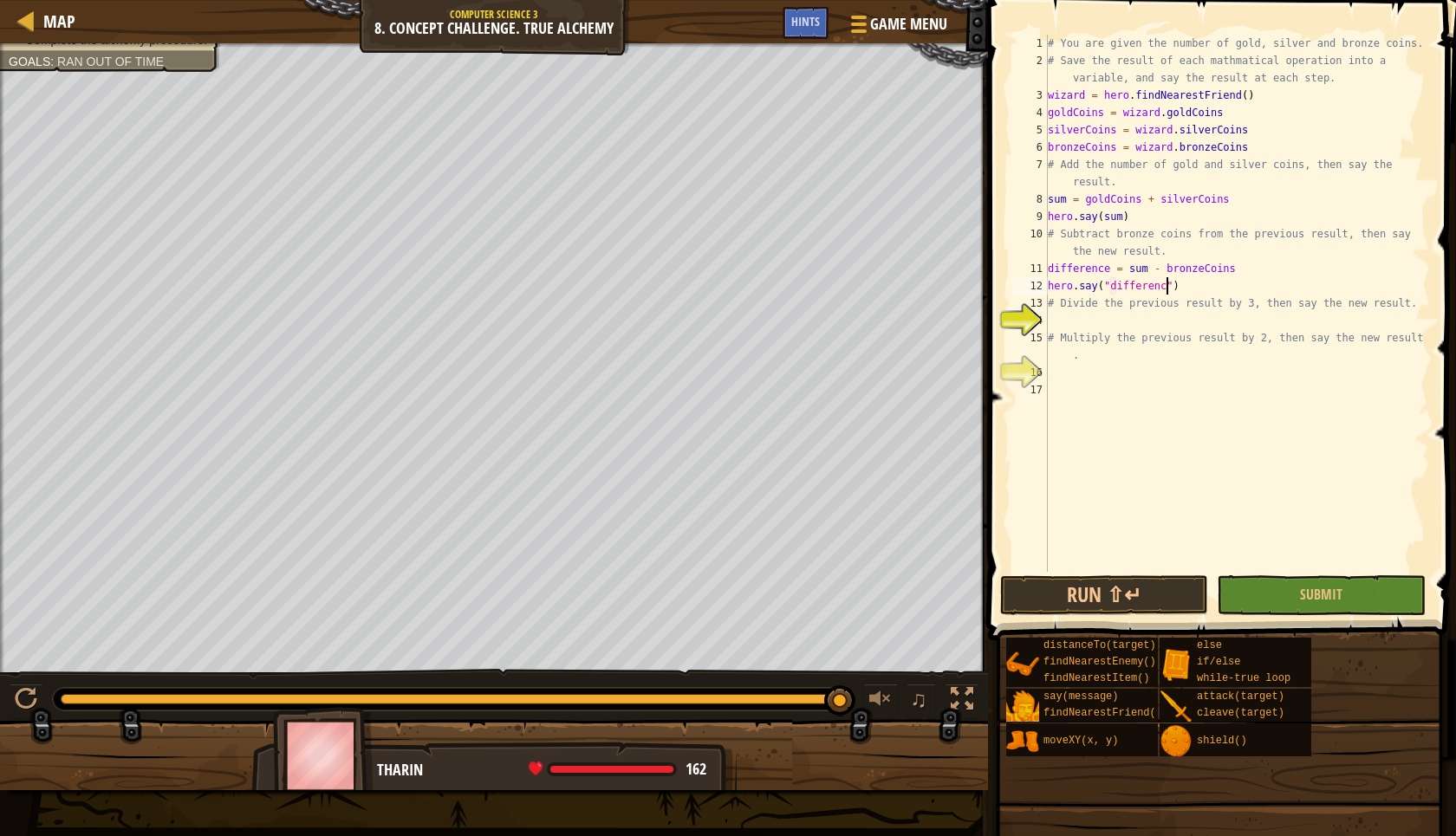
scroll to position [8, 11]
click at [1180, 288] on div "# You are given the number of gold, silver and bronze coins. # Save the result …" at bounding box center [1236, 321] width 385 height 572
click at [1179, 286] on div "# You are given the number of gold, silver and bronze coins. # Save the result …" at bounding box center [1236, 321] width 385 height 572
type textarea "hero.say(difference)"
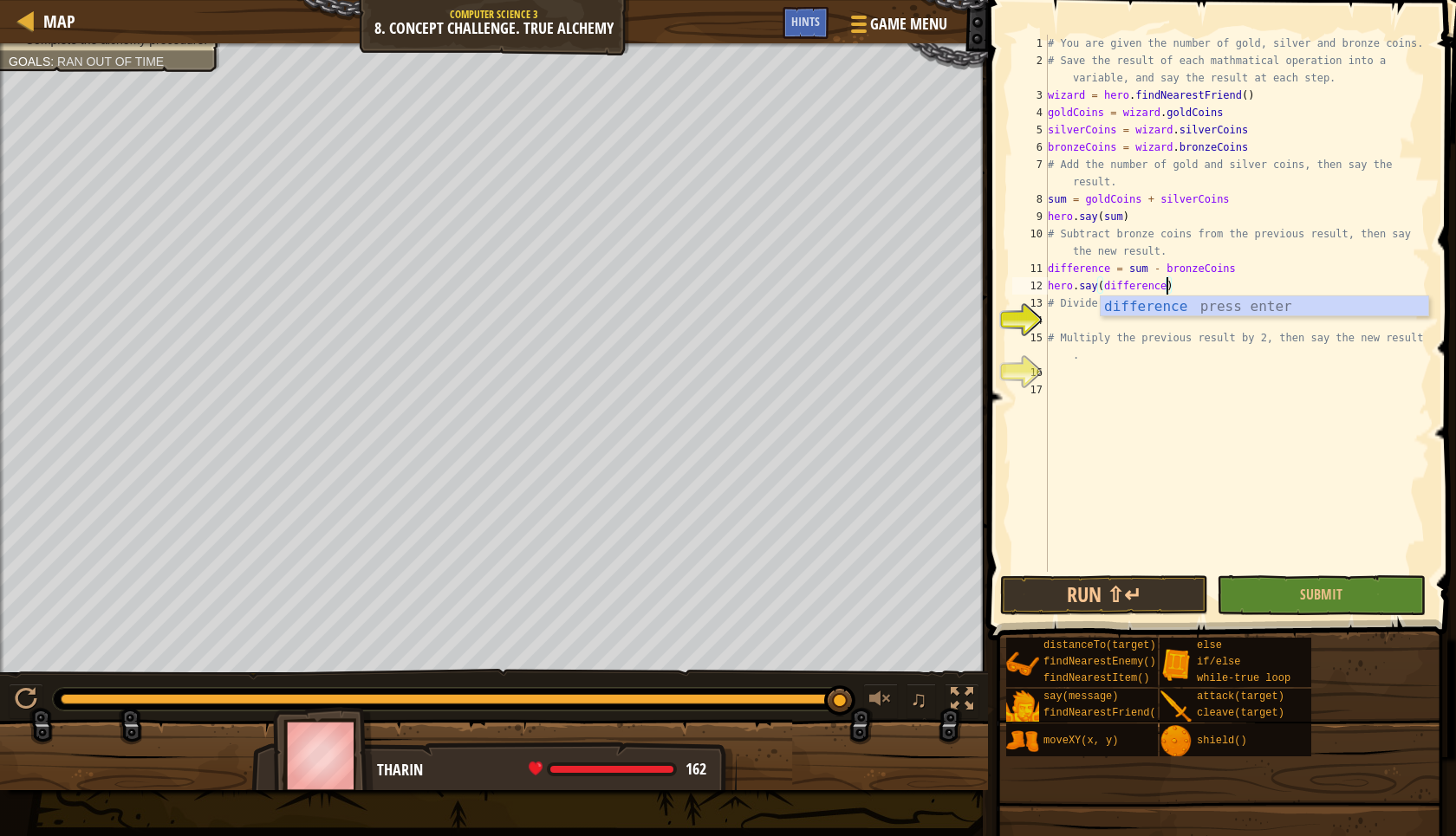
click at [1085, 319] on div "# You are given the number of gold, silver and bronze coins. # Save the result …" at bounding box center [1236, 321] width 385 height 572
type textarea "quotient = difference/3"
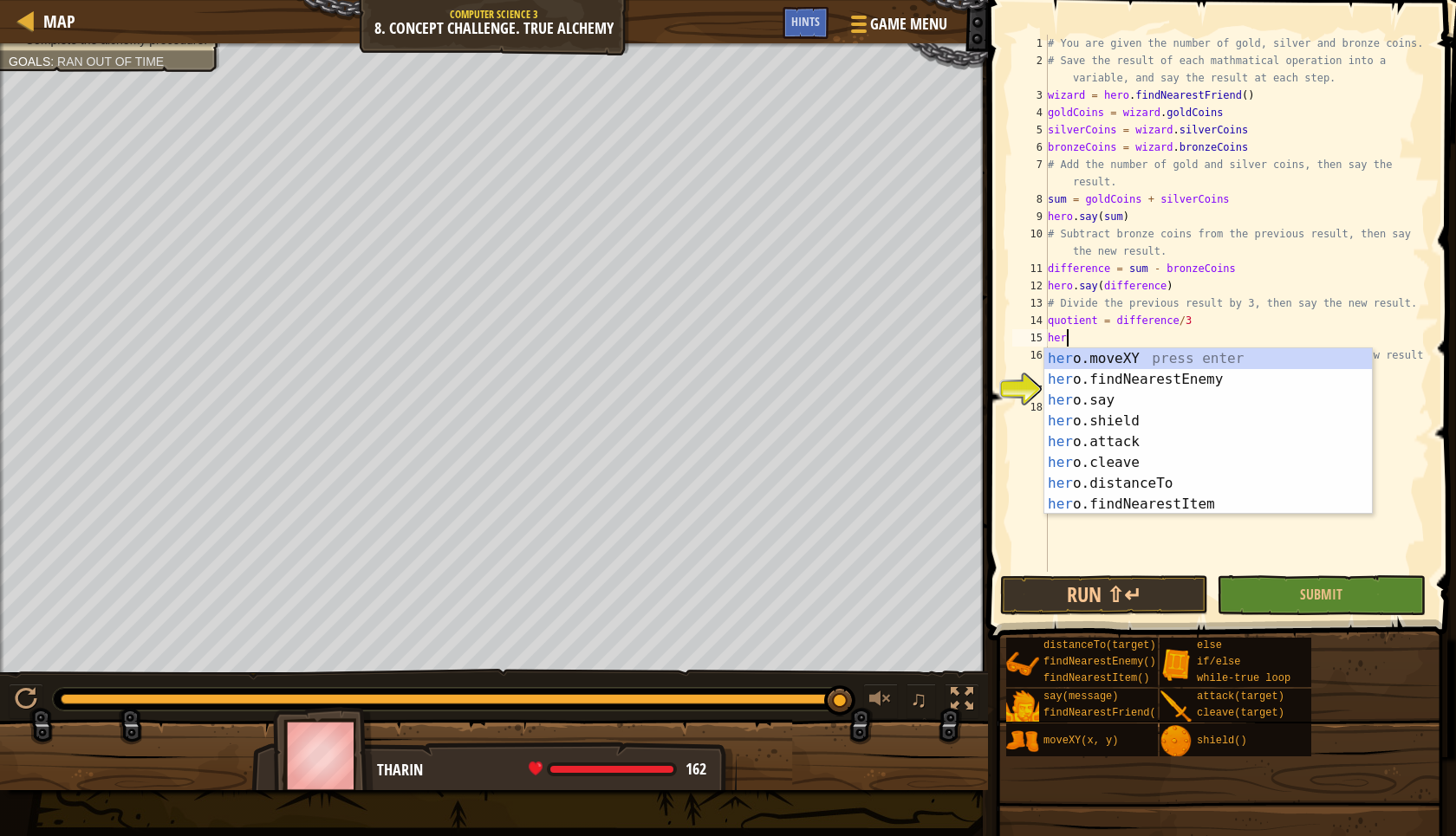
scroll to position [8, 1]
click at [1220, 398] on div "hero .moveXY press enter hero .findNearestEnemy press enter hero .say press ent…" at bounding box center [1208, 452] width 328 height 208
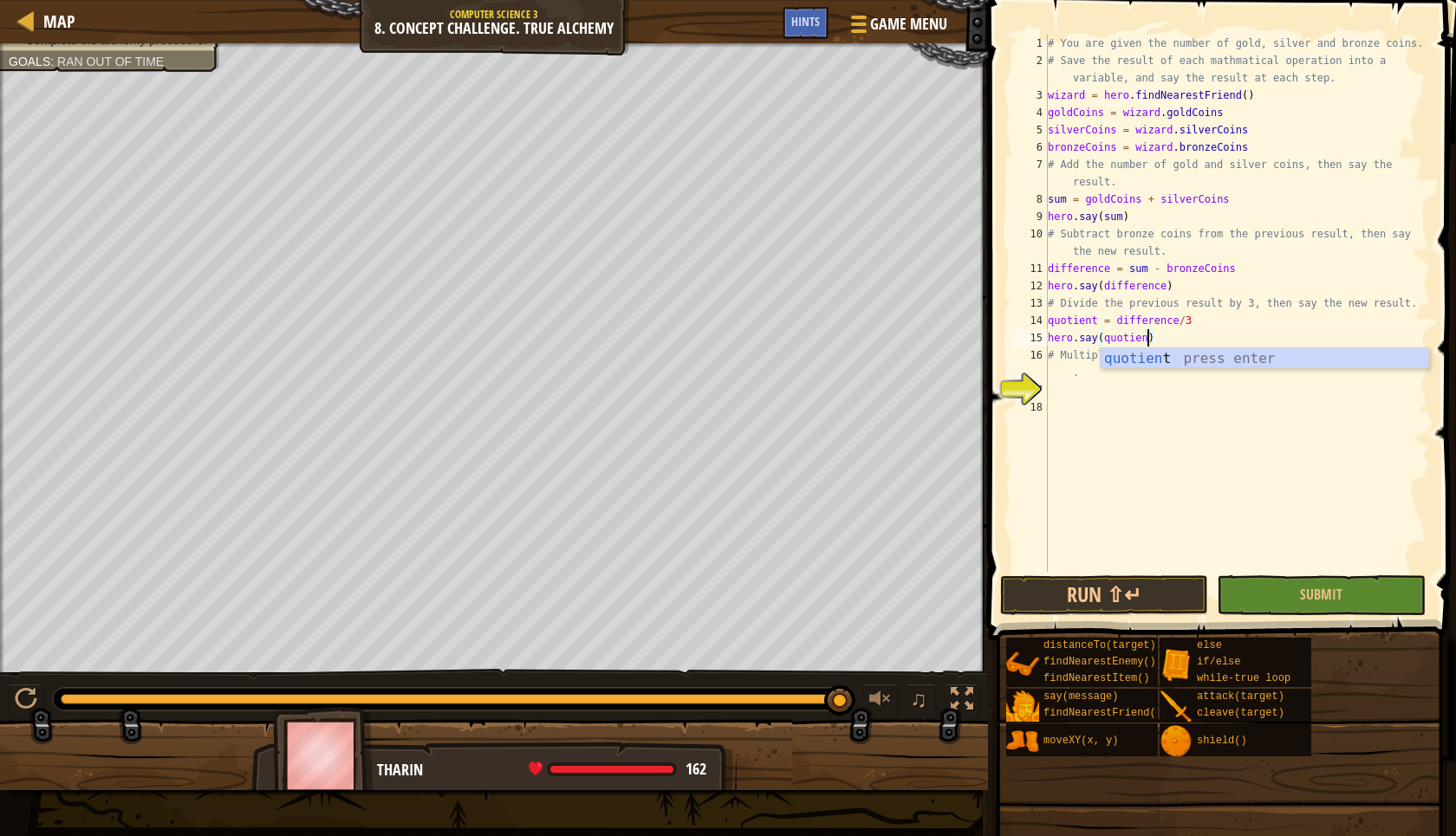
scroll to position [8, 9]
click at [1069, 368] on div "# You are given the number of gold, silver and bronze coins. # Save the result …" at bounding box center [1236, 321] width 385 height 572
type textarea "# Multiply the previous result by 2, then say the new result."
click at [1055, 399] on div "# You are given the number of gold, silver and bronze coins. # Save the result …" at bounding box center [1236, 321] width 385 height 572
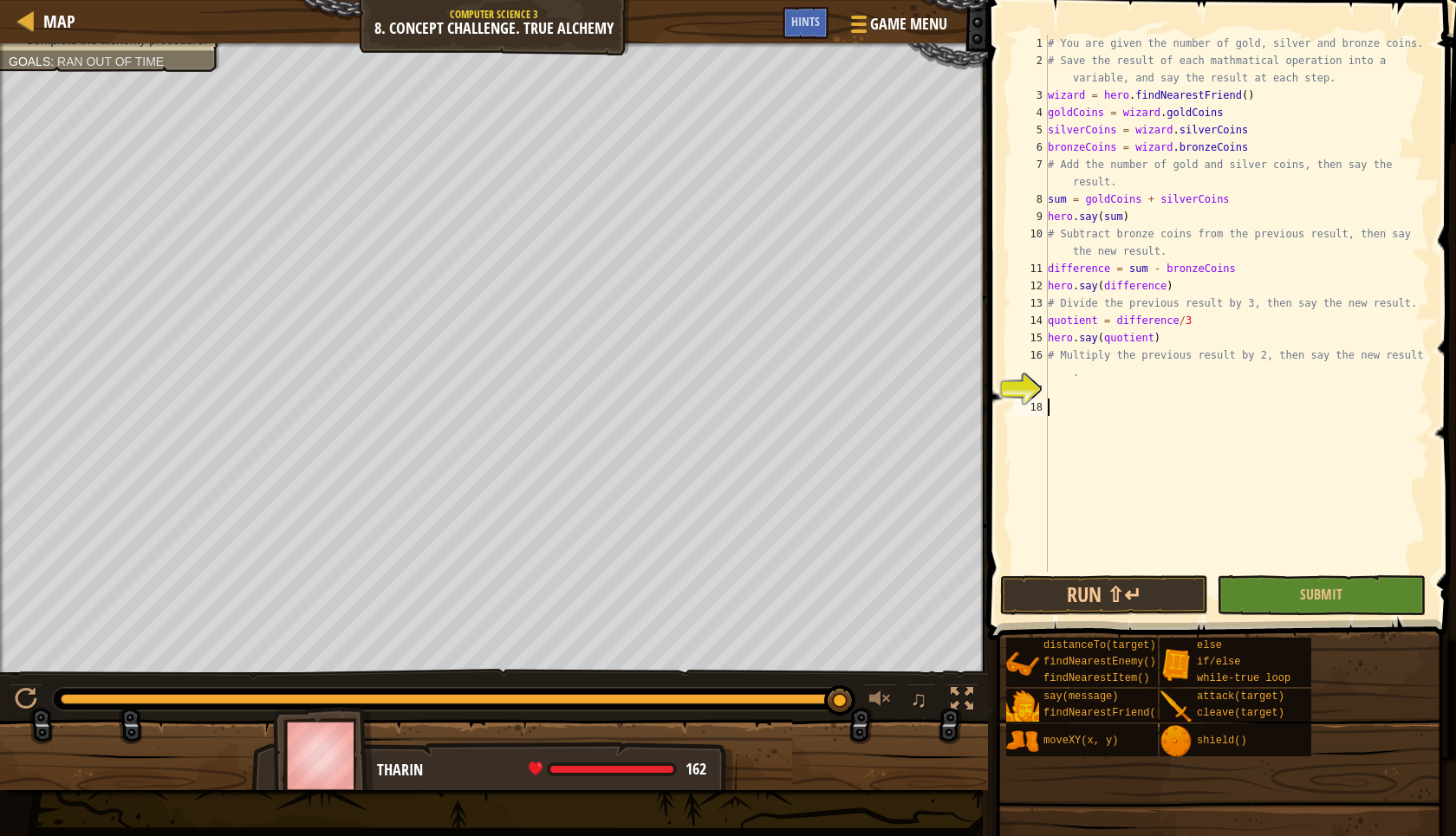
click at [1056, 373] on div "# You are given the number of gold, silver and bronze coins. # Save the result …" at bounding box center [1236, 321] width 385 height 572
click at [1053, 369] on div "# You are given the number of gold, silver and bronze coins. # Save the result …" at bounding box center [1236, 321] width 385 height 572
type textarea "."
click at [1175, 388] on div "quot ient press enter" at bounding box center [1271, 414] width 328 height 62
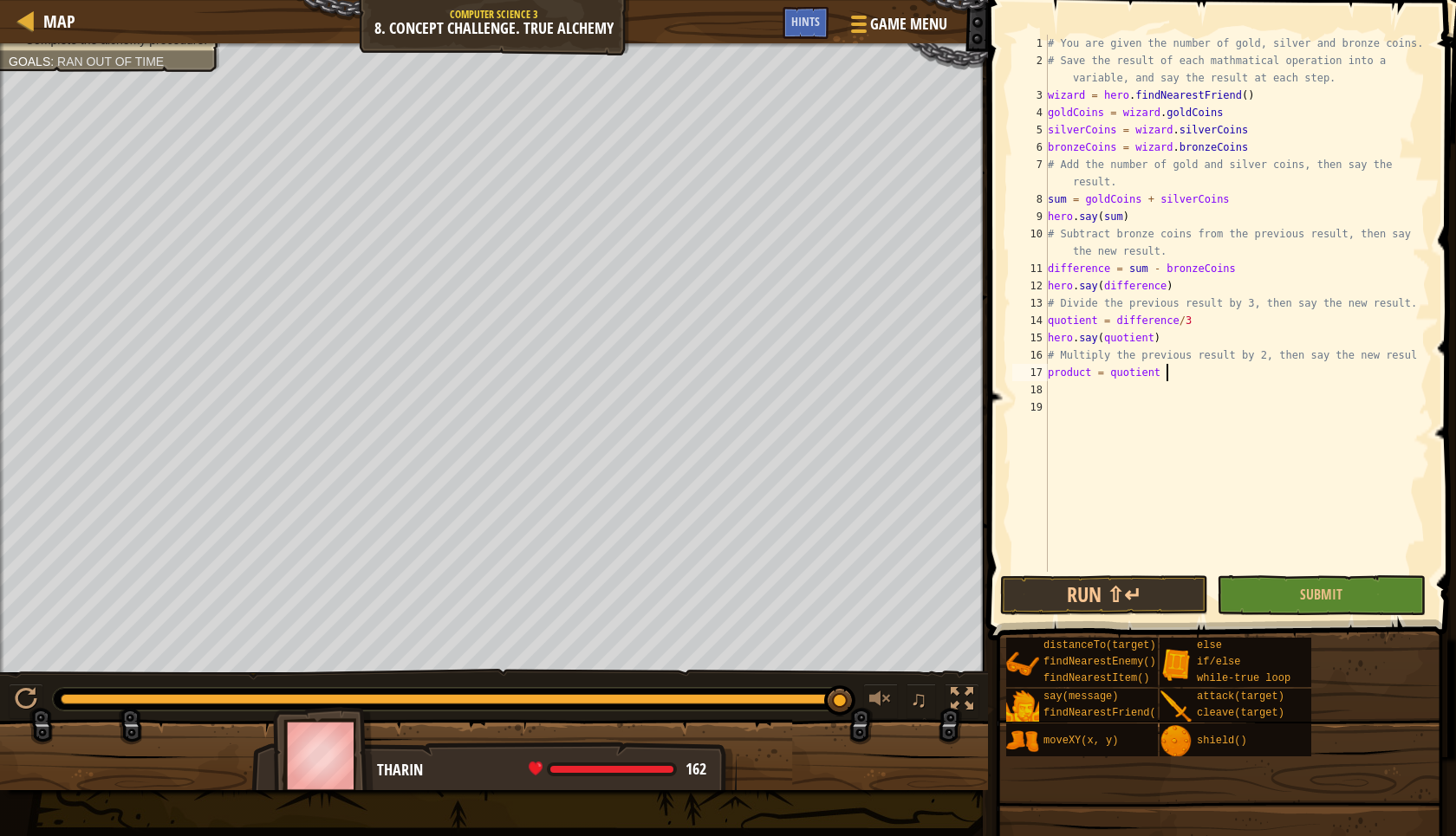
scroll to position [8, 10]
type textarea "product = quotient * 2"
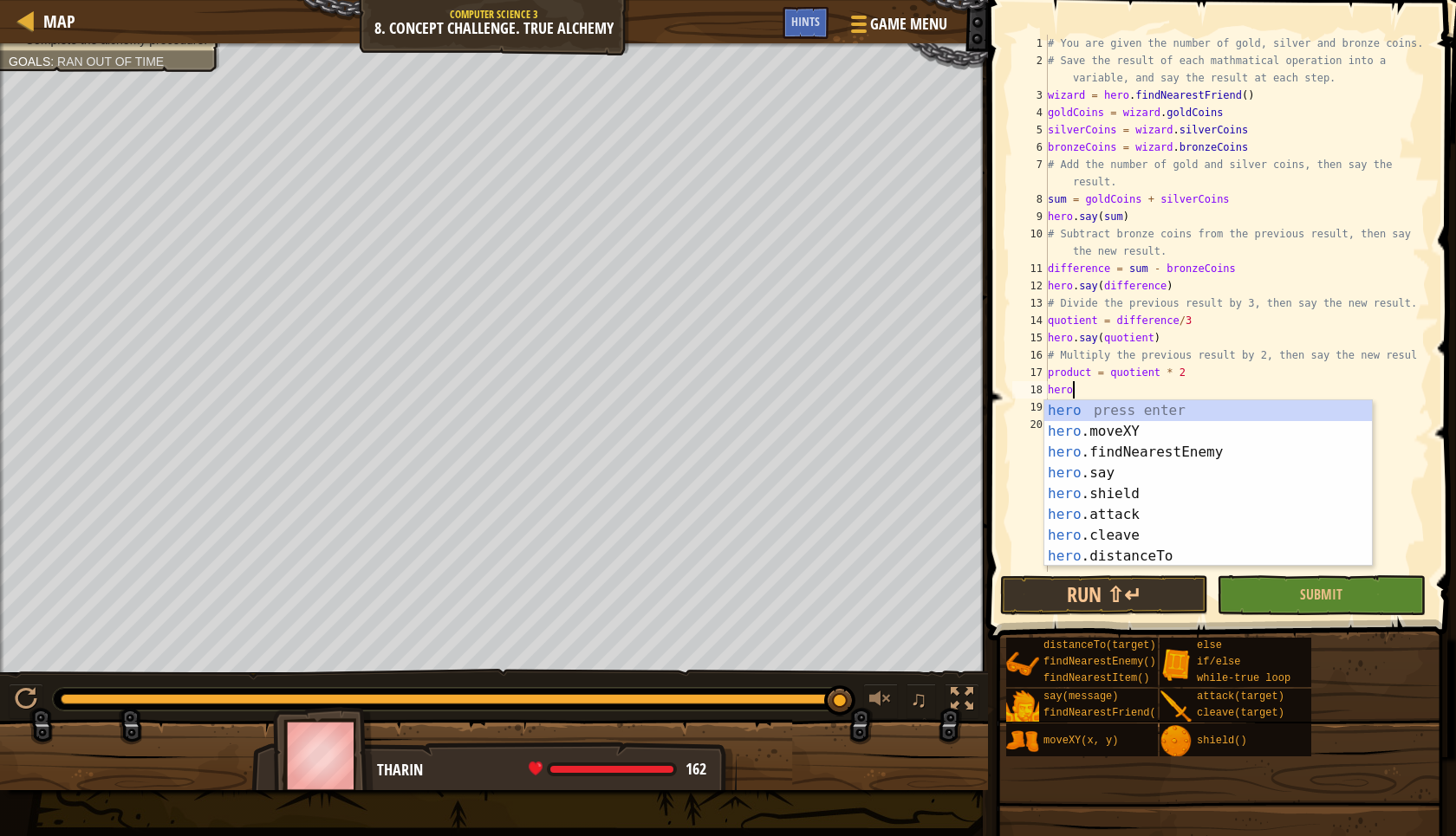
scroll to position [8, 1]
click at [1176, 474] on div "hero press enter hero .moveXY press enter hero .findNearestEnemy press enter he…" at bounding box center [1208, 504] width 328 height 208
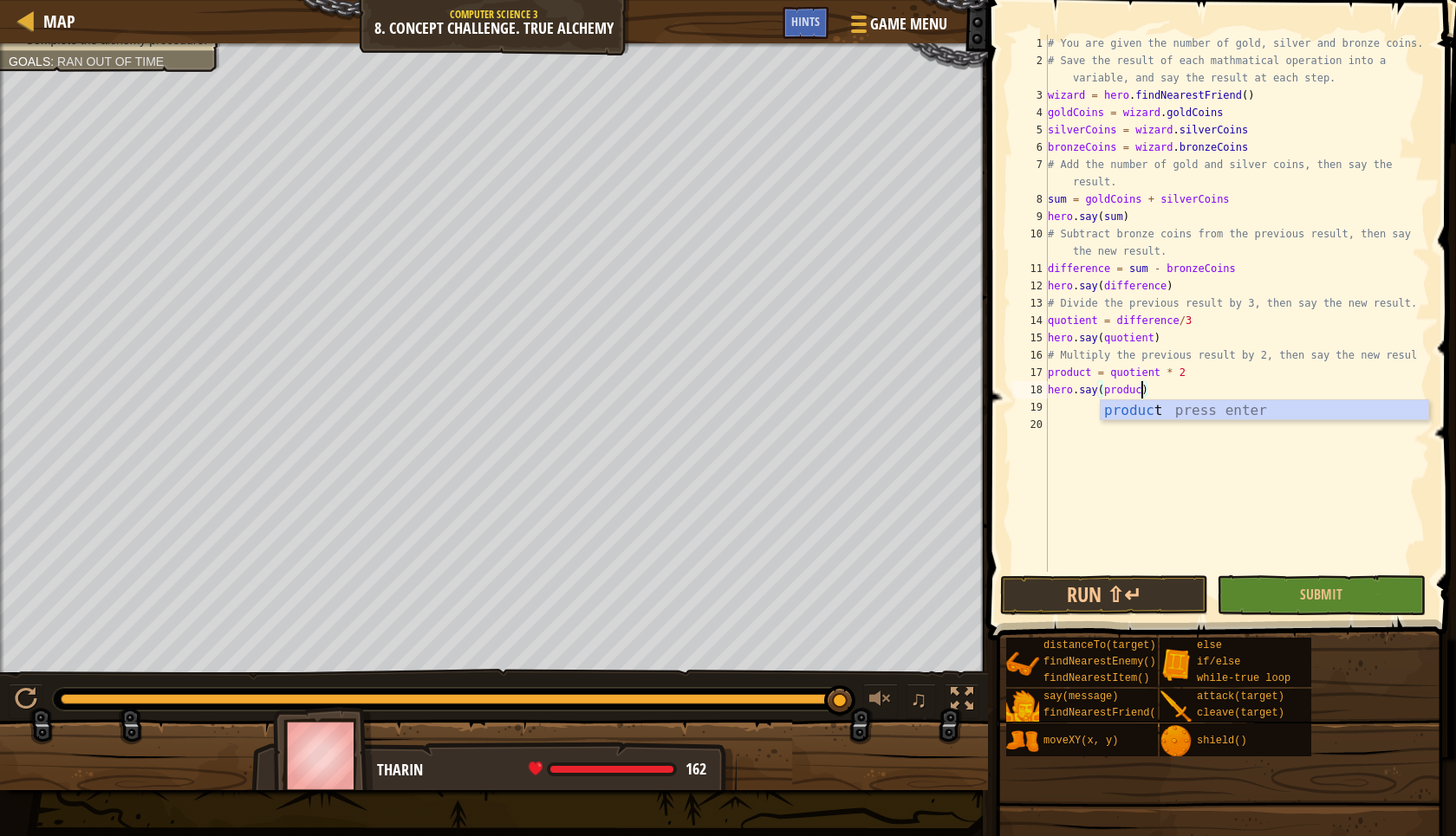
type textarea "hero.say(product)"
click at [1309, 602] on span "Submit" at bounding box center [1321, 594] width 43 height 19
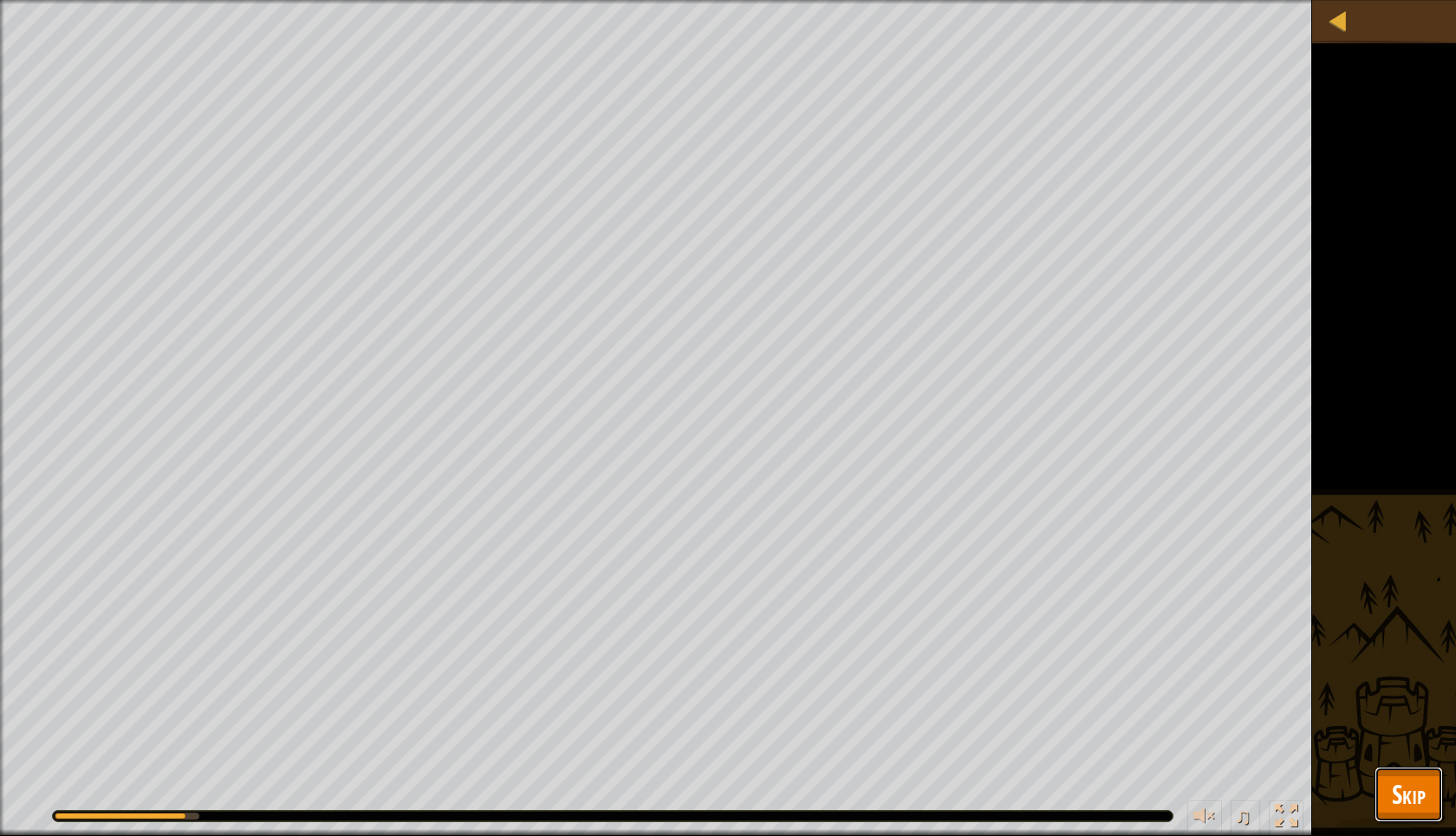
click at [1405, 803] on span "Skip" at bounding box center [1408, 794] width 34 height 35
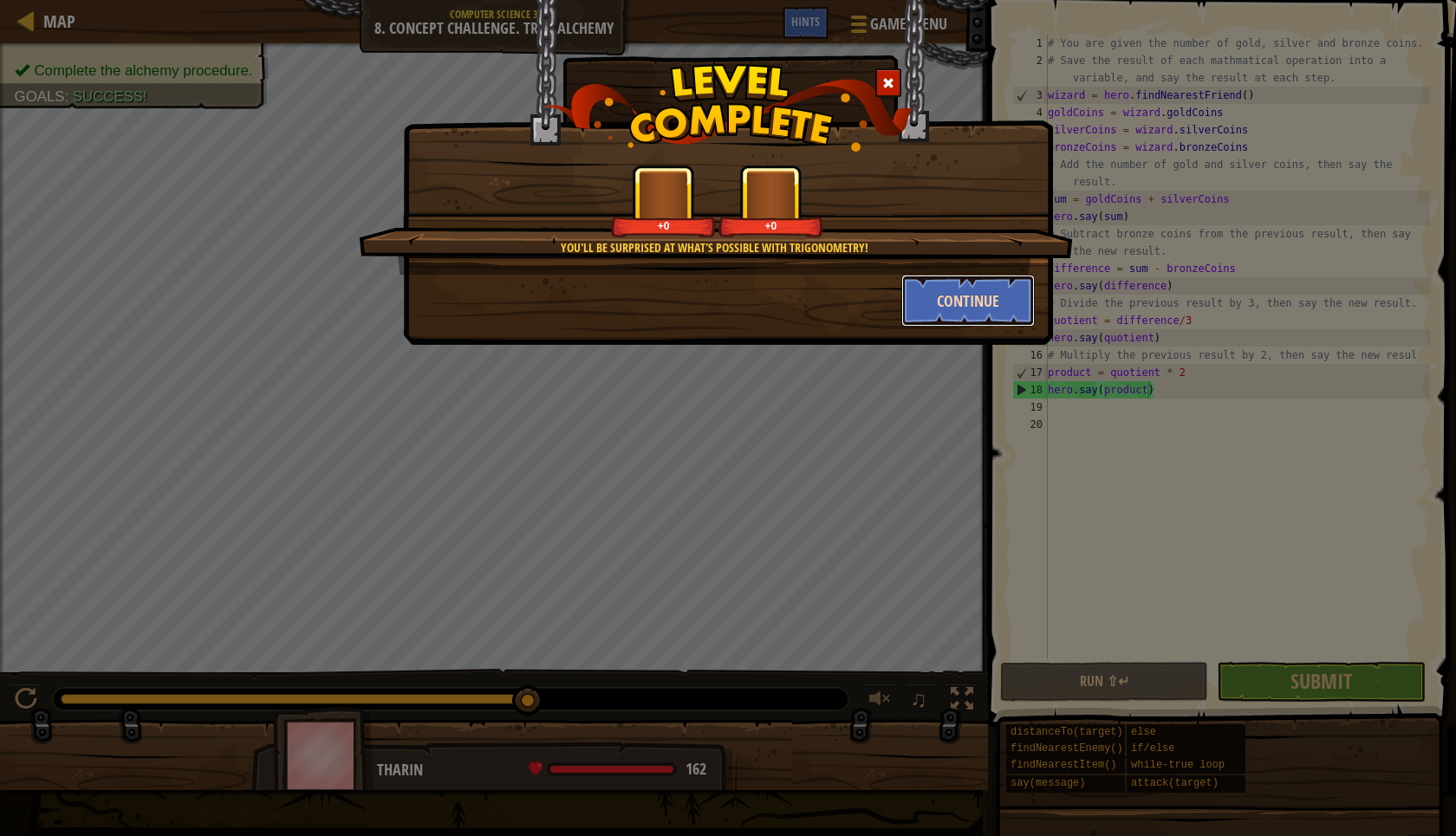
click at [972, 303] on button "Continue" at bounding box center [969, 300] width 135 height 52
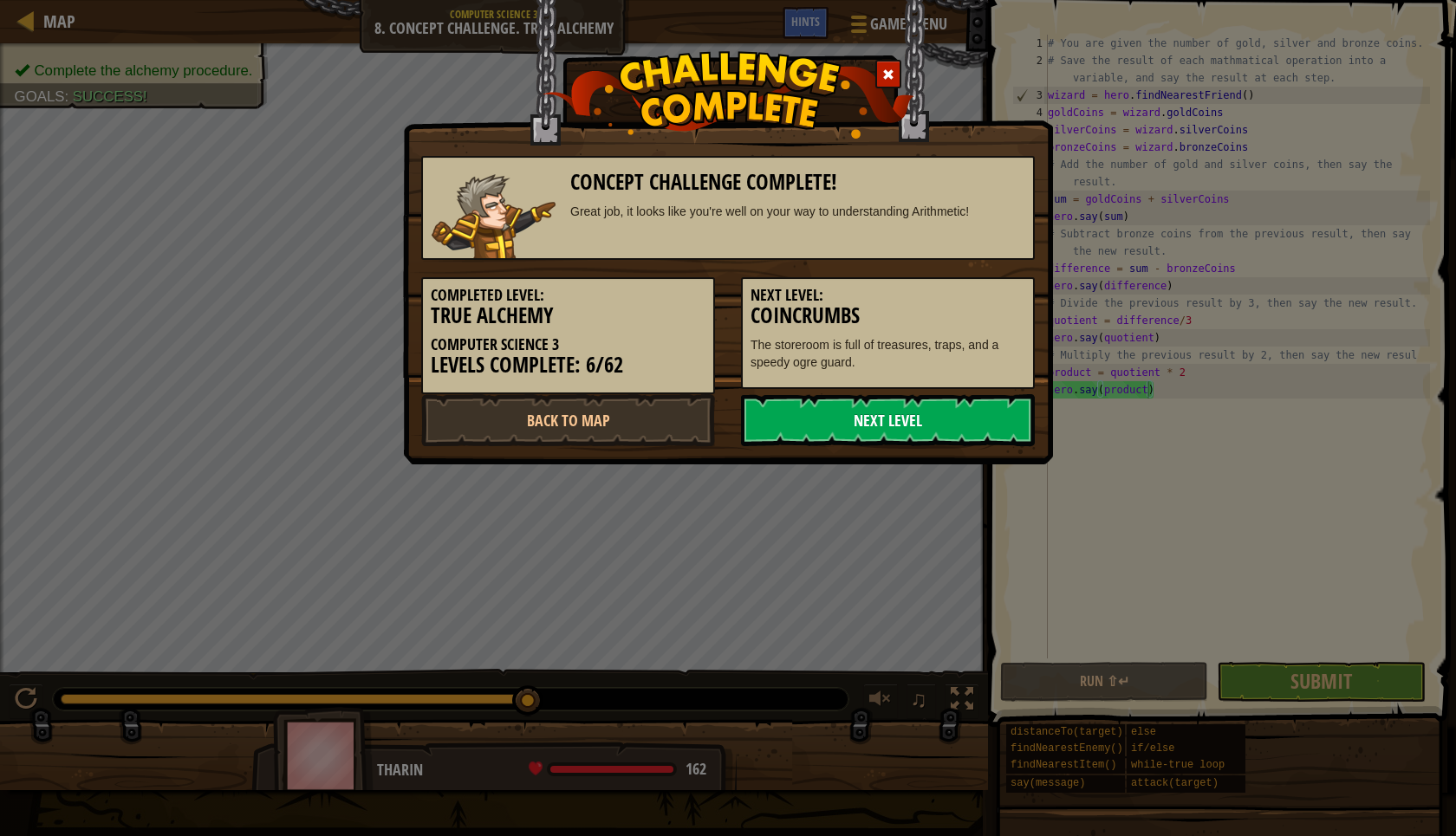
click at [891, 416] on link "Next Level" at bounding box center [888, 420] width 294 height 52
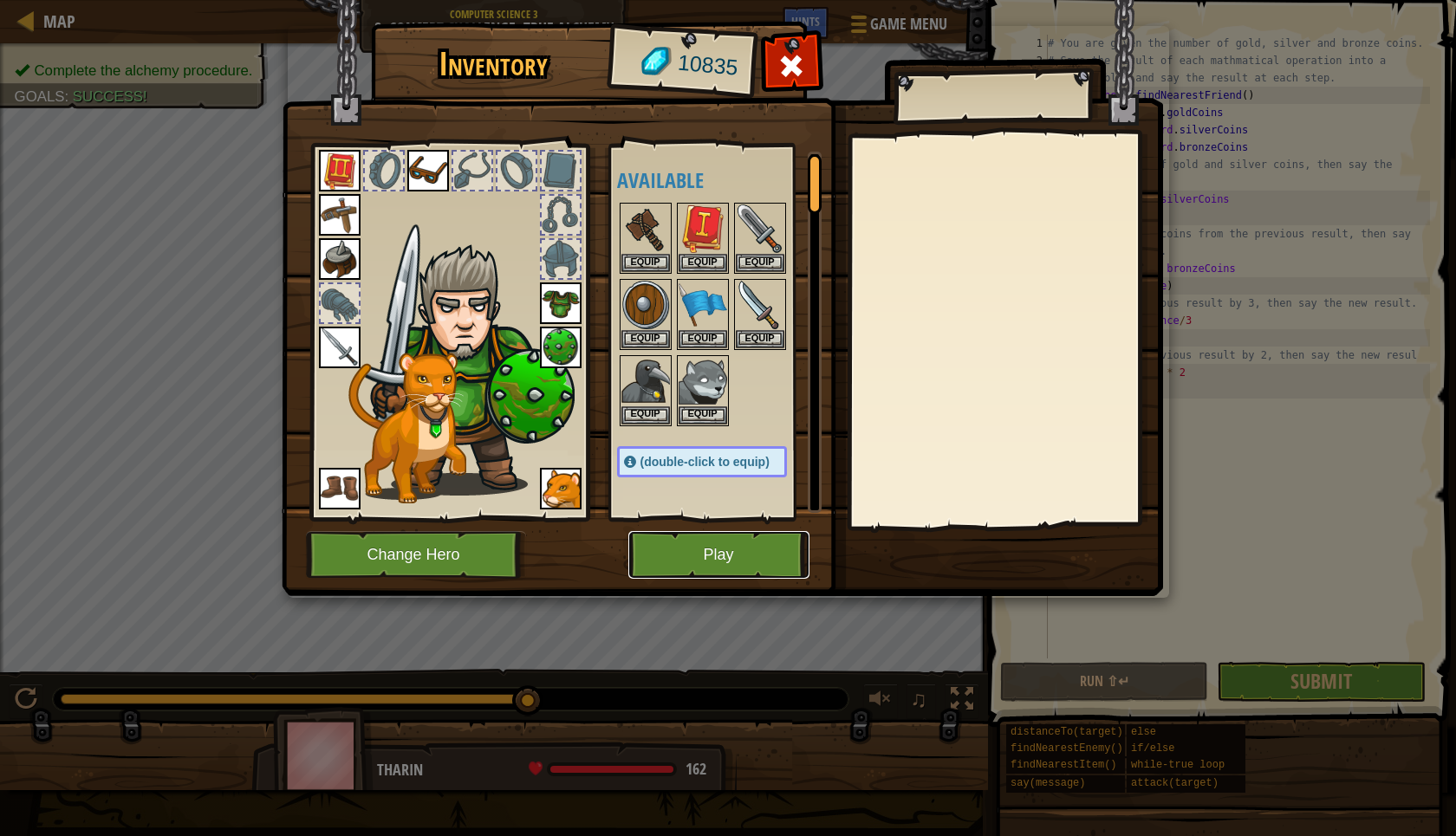
click at [736, 572] on button "Play" at bounding box center [718, 555] width 182 height 48
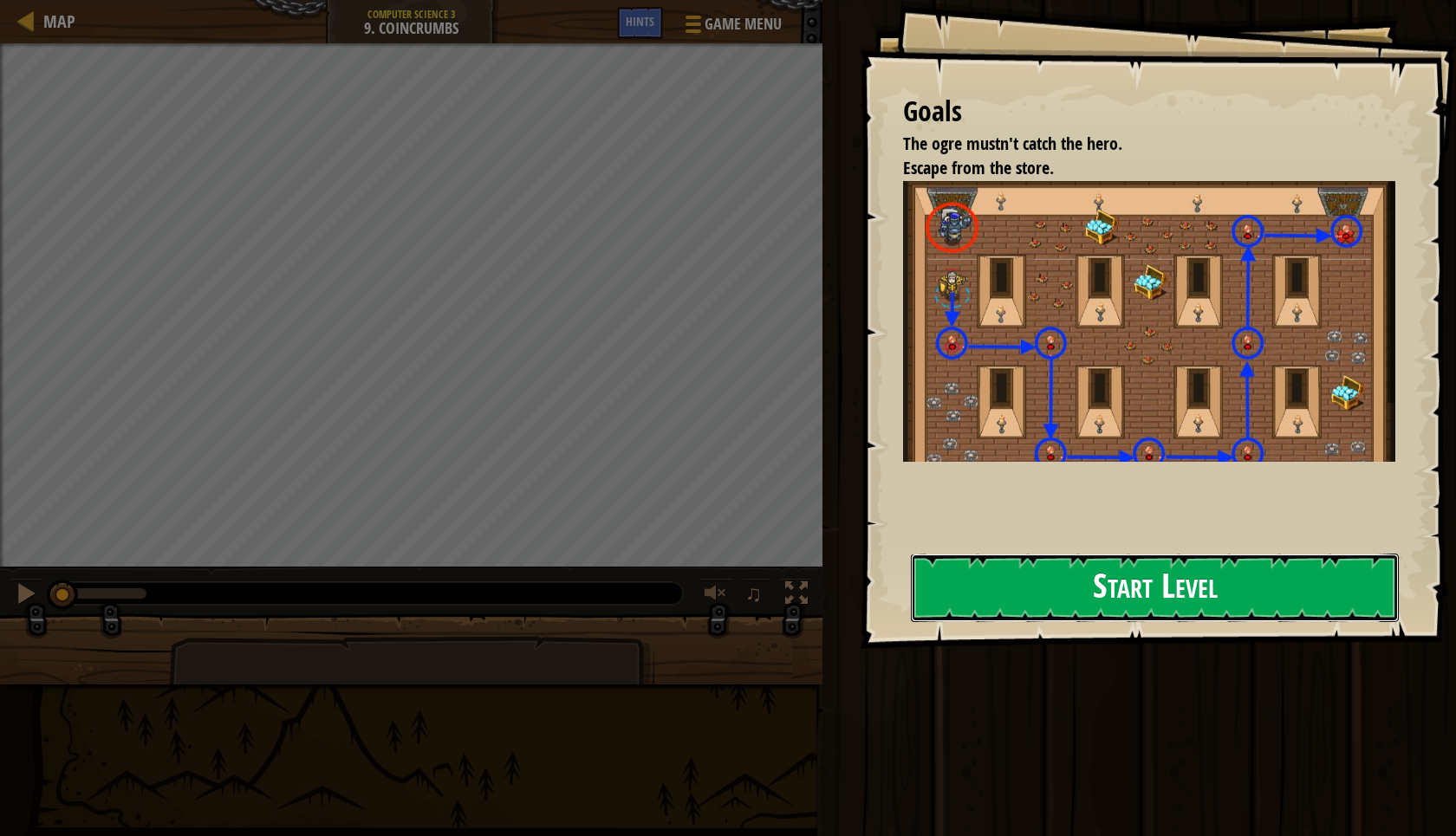
click at [1101, 600] on button "Start Level" at bounding box center [1154, 587] width 488 height 68
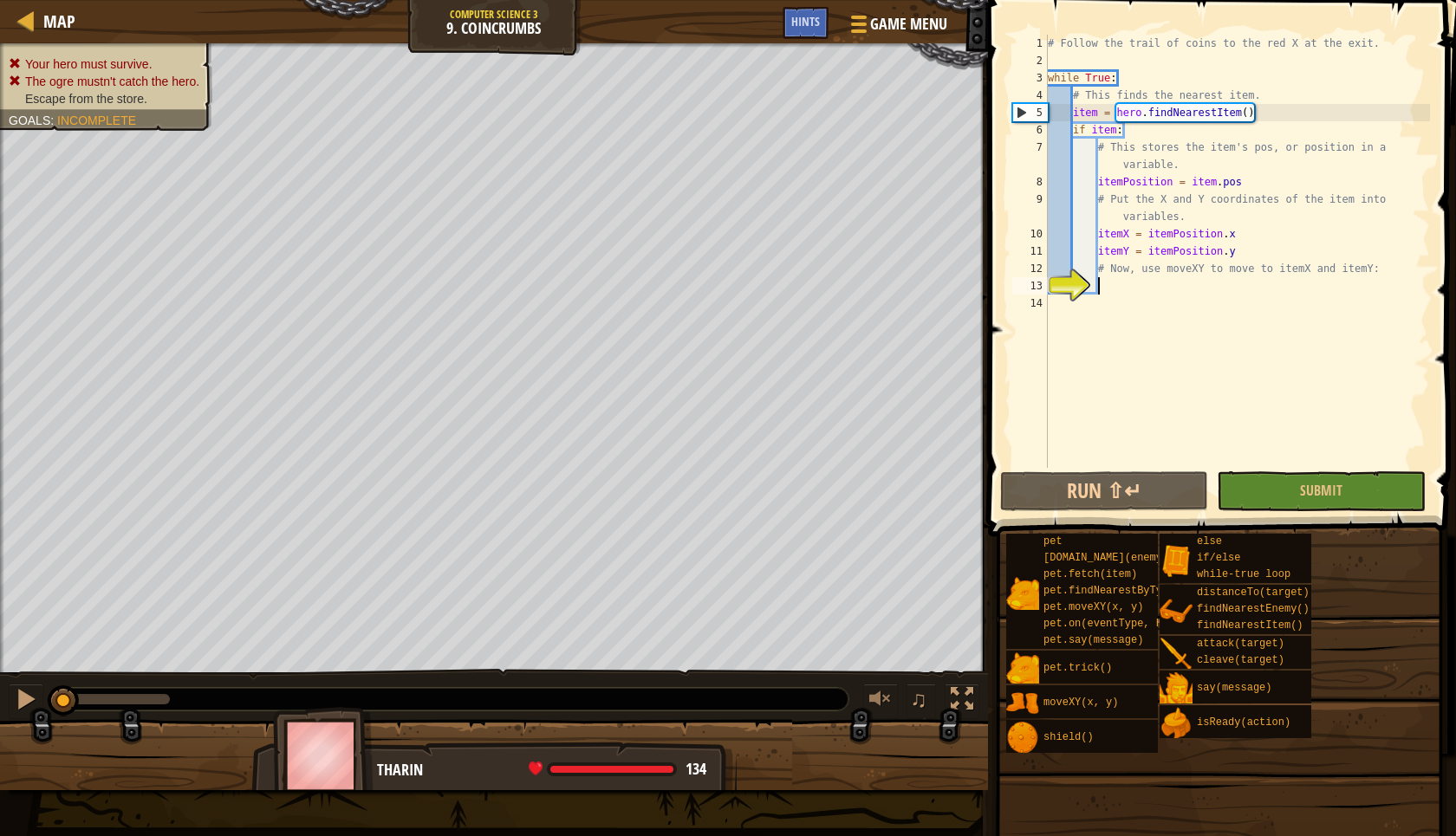
click at [1131, 317] on div "# Follow the trail of coins to the red X at the exit. while True : # This finds…" at bounding box center [1236, 268] width 385 height 468
click at [1110, 285] on div "# Follow the trail of coins to the red X at the exit. while True : # This finds…" at bounding box center [1236, 268] width 385 height 468
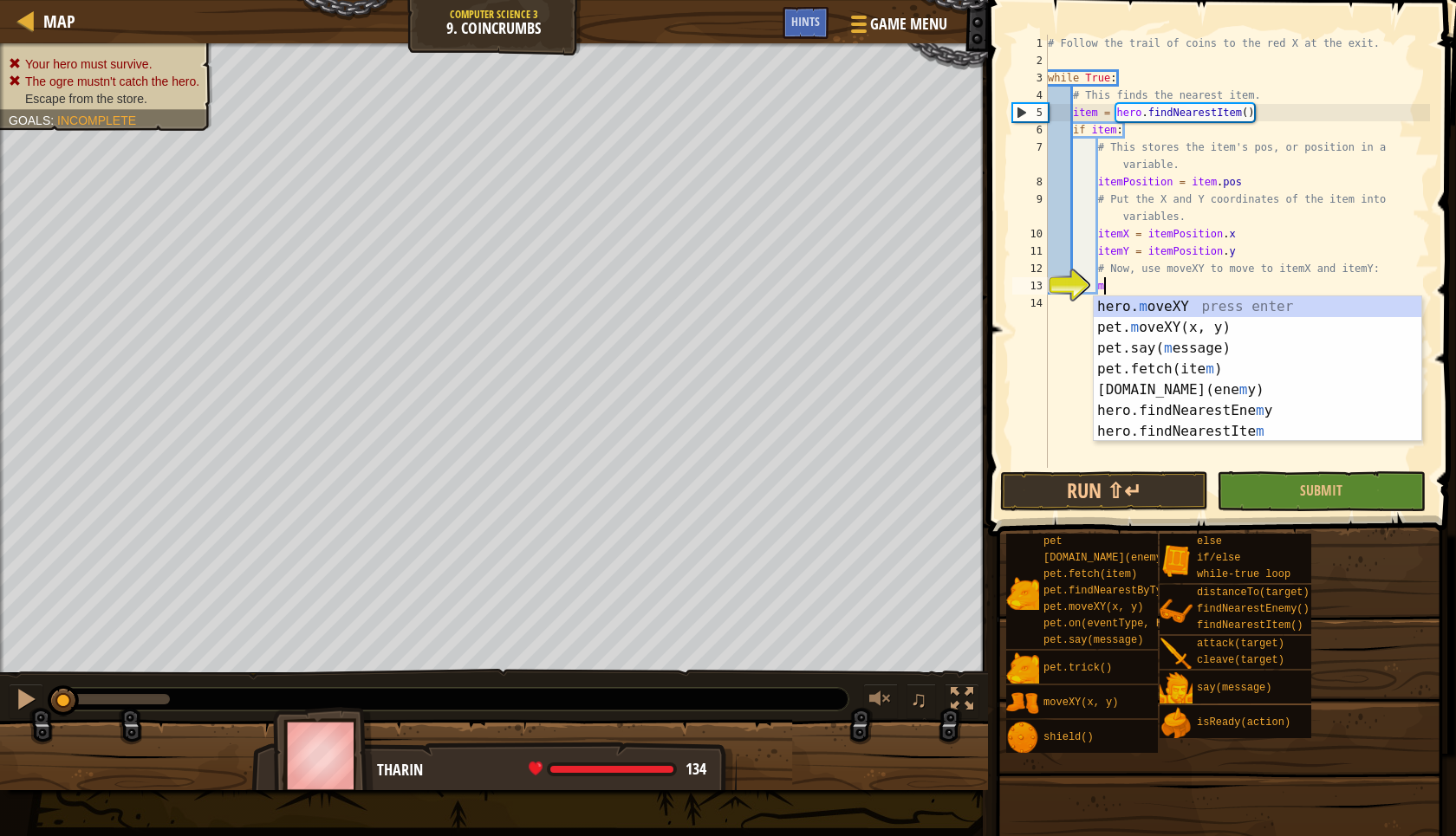
scroll to position [8, 4]
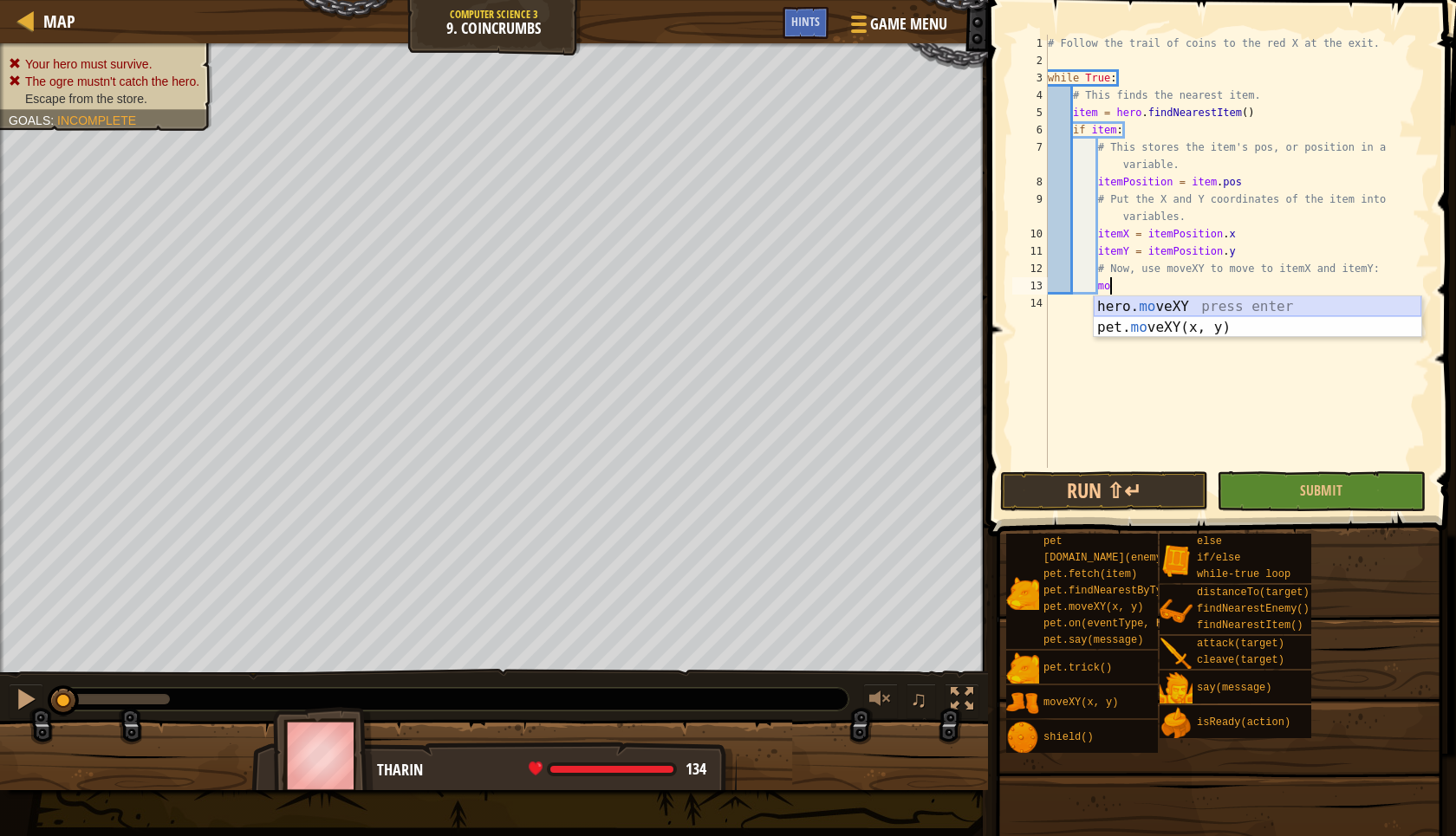
click at [1181, 298] on div "hero. mo veXY press enter pet. mo veXY(x, y) press enter" at bounding box center [1258, 338] width 328 height 83
type textarea "hero.moveXY(x, y)"
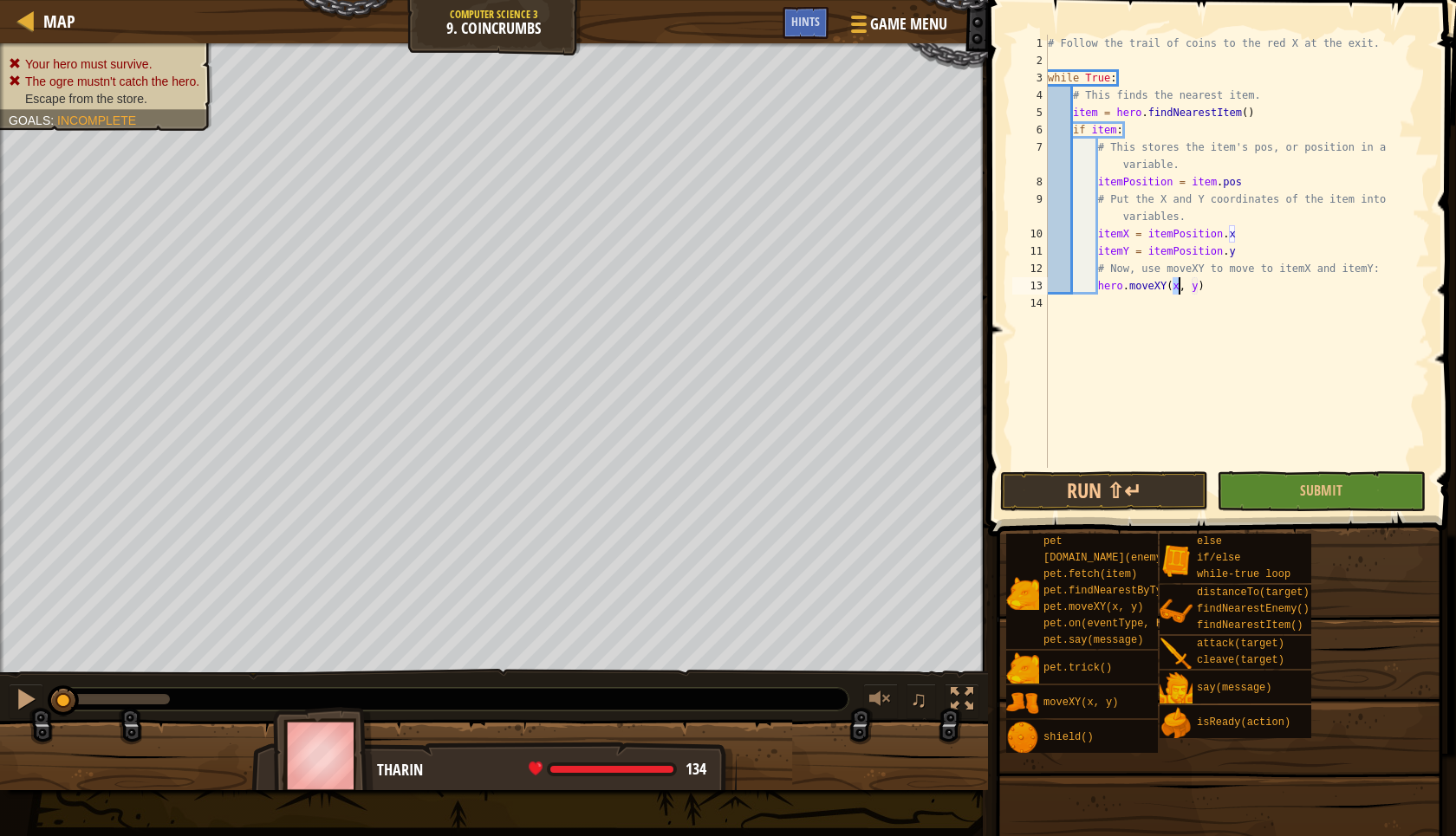
click at [1295, 406] on div "# Follow the trail of coins to the red X at the exit. while True : # This finds…" at bounding box center [1236, 268] width 385 height 468
click at [1302, 499] on span "Submit" at bounding box center [1321, 491] width 43 height 19
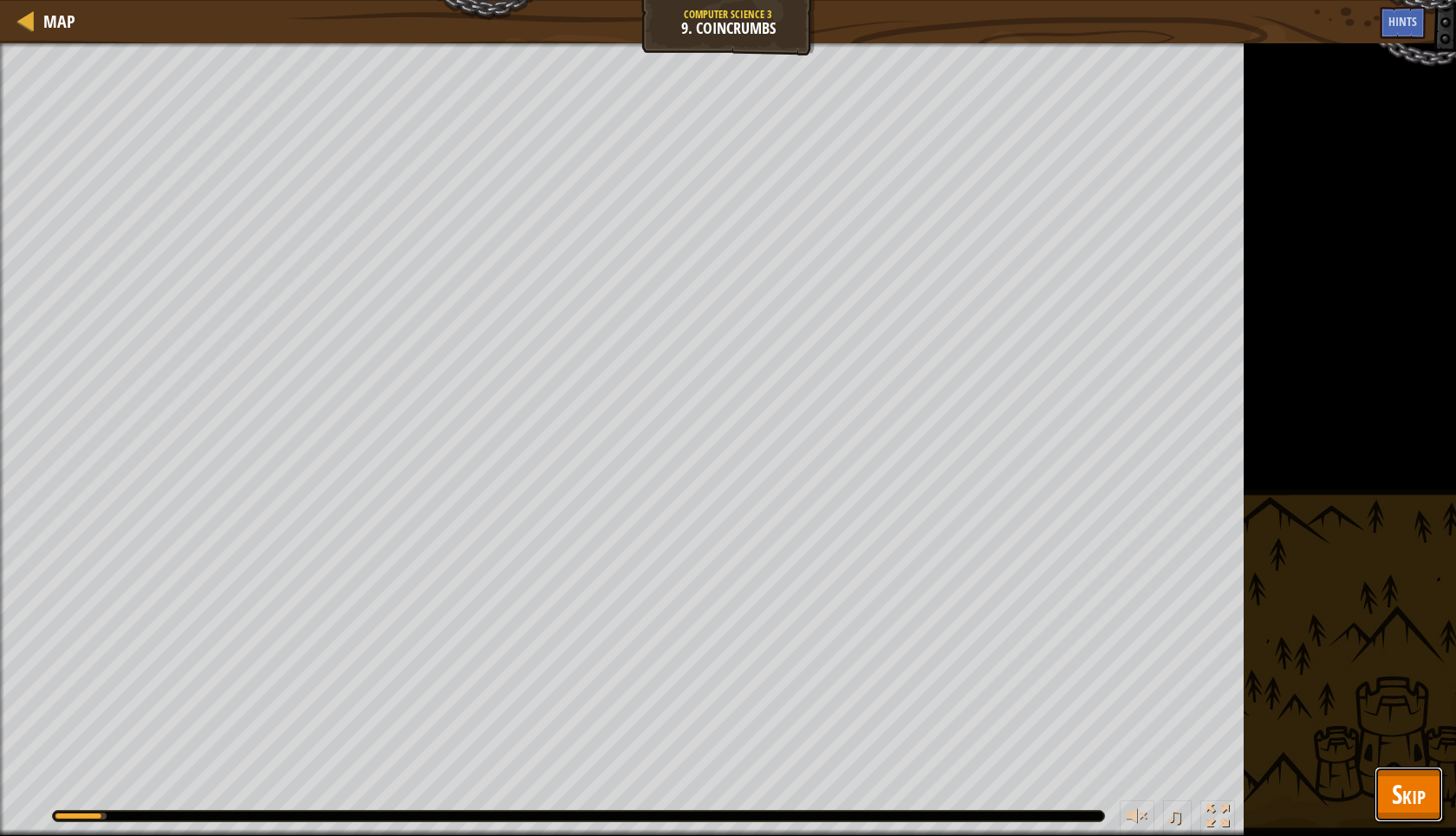
click at [1391, 782] on span "Skip" at bounding box center [1408, 794] width 34 height 35
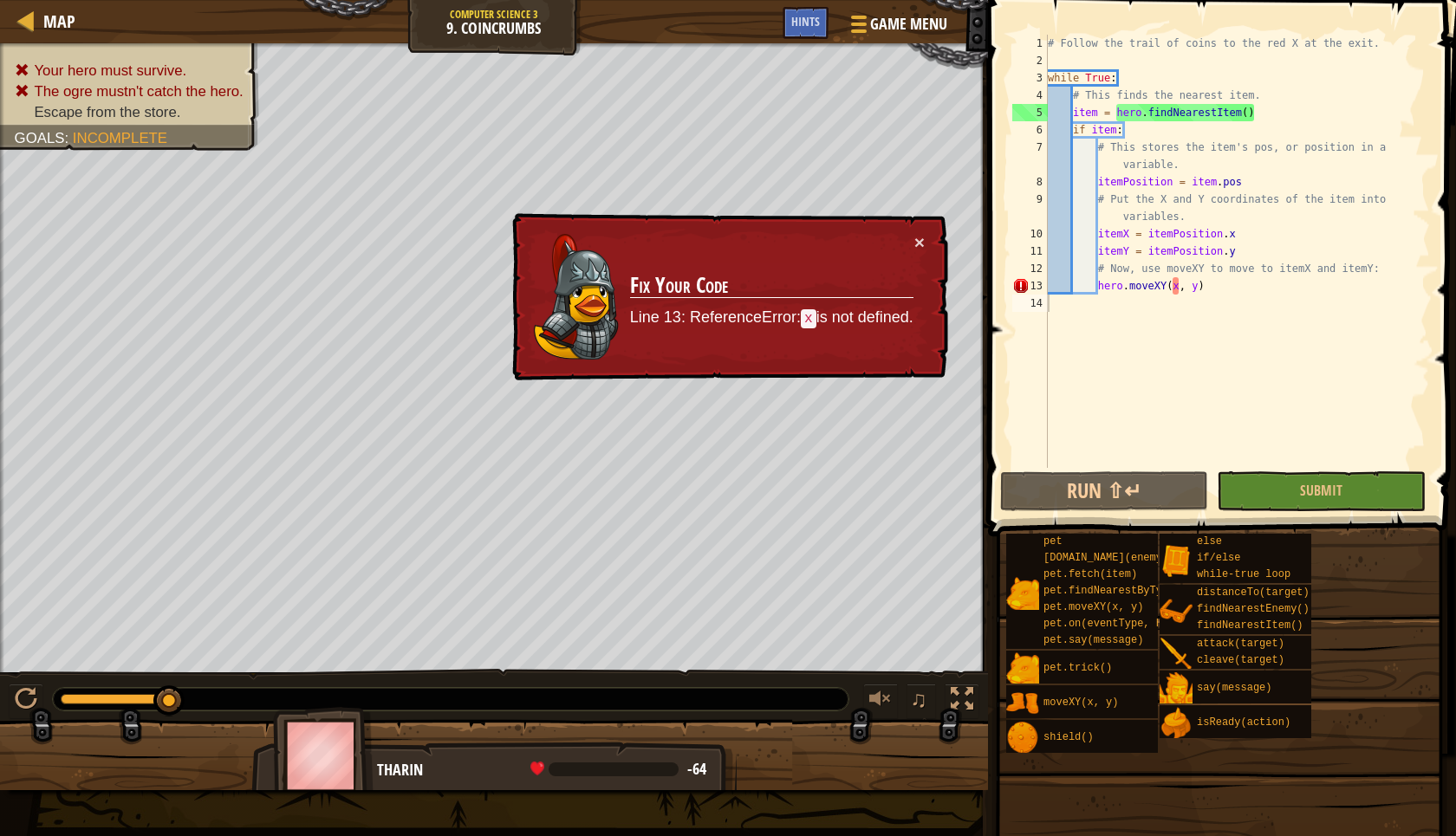
click at [1176, 289] on div "# Follow the trail of coins to the red X at the exit. while True : # This finds…" at bounding box center [1236, 268] width 385 height 468
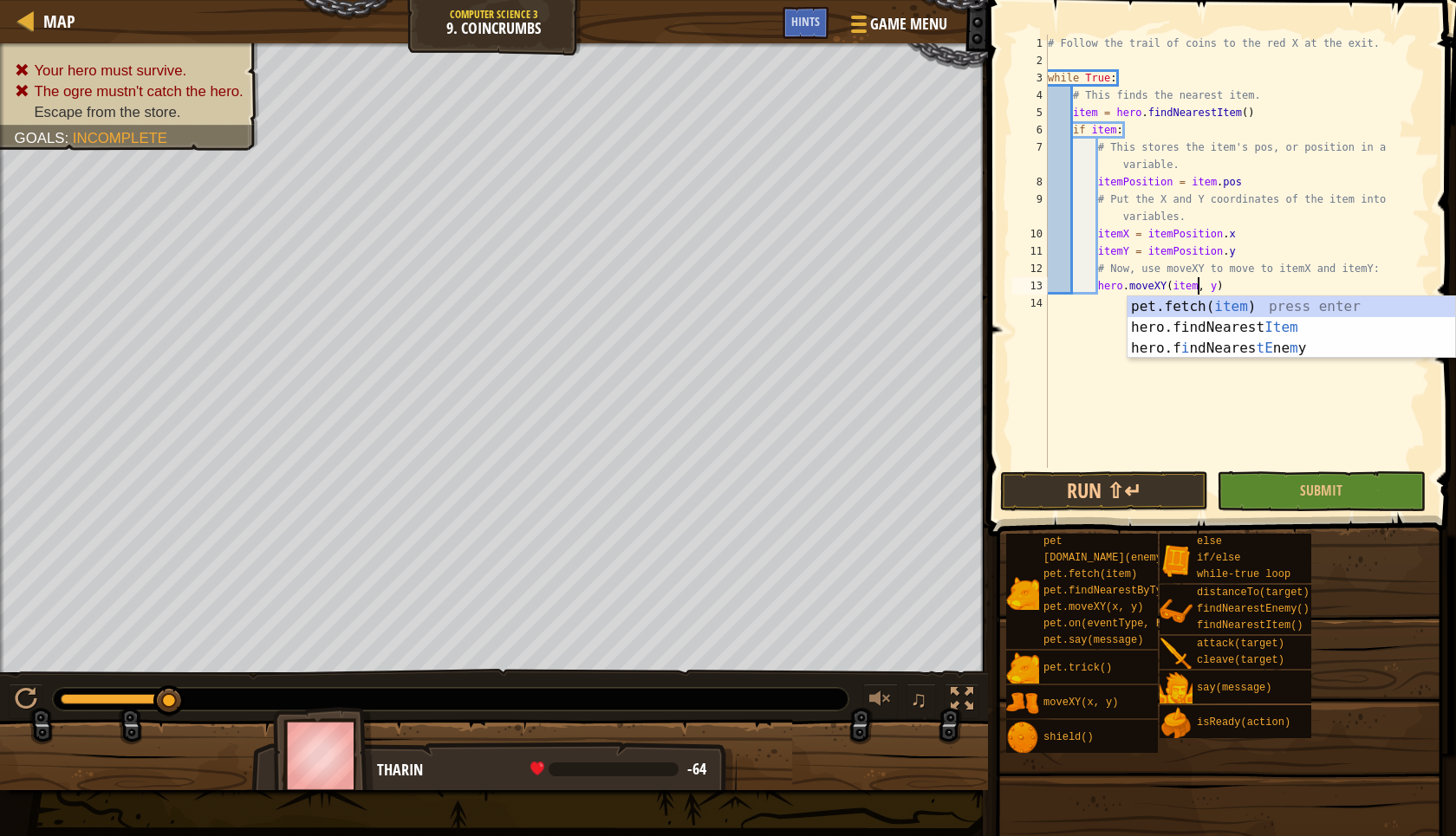
scroll to position [8, 13]
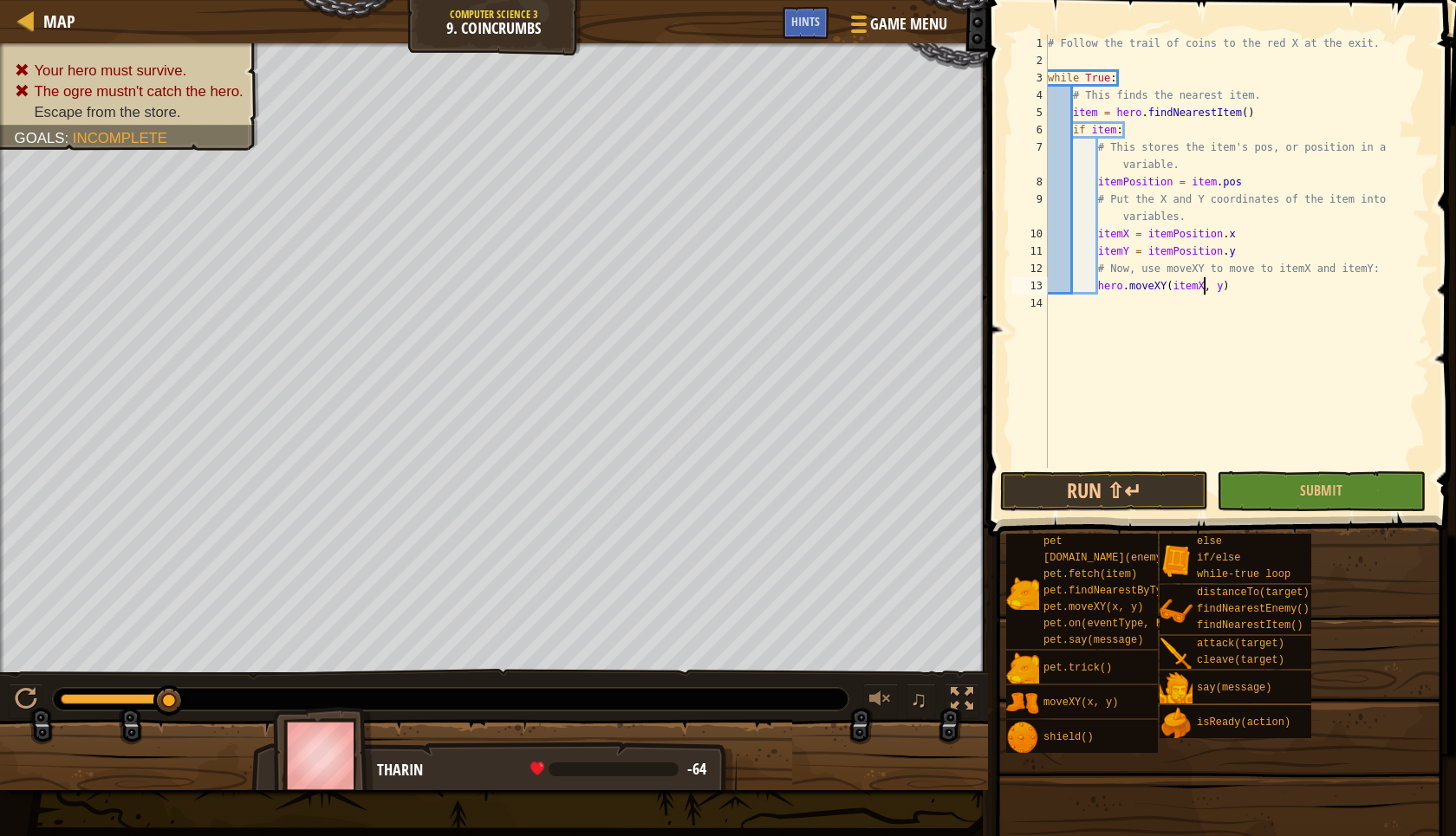
click at [1221, 289] on div "# Follow the trail of coins to the red X at the exit. while True : # This finds…" at bounding box center [1236, 268] width 385 height 468
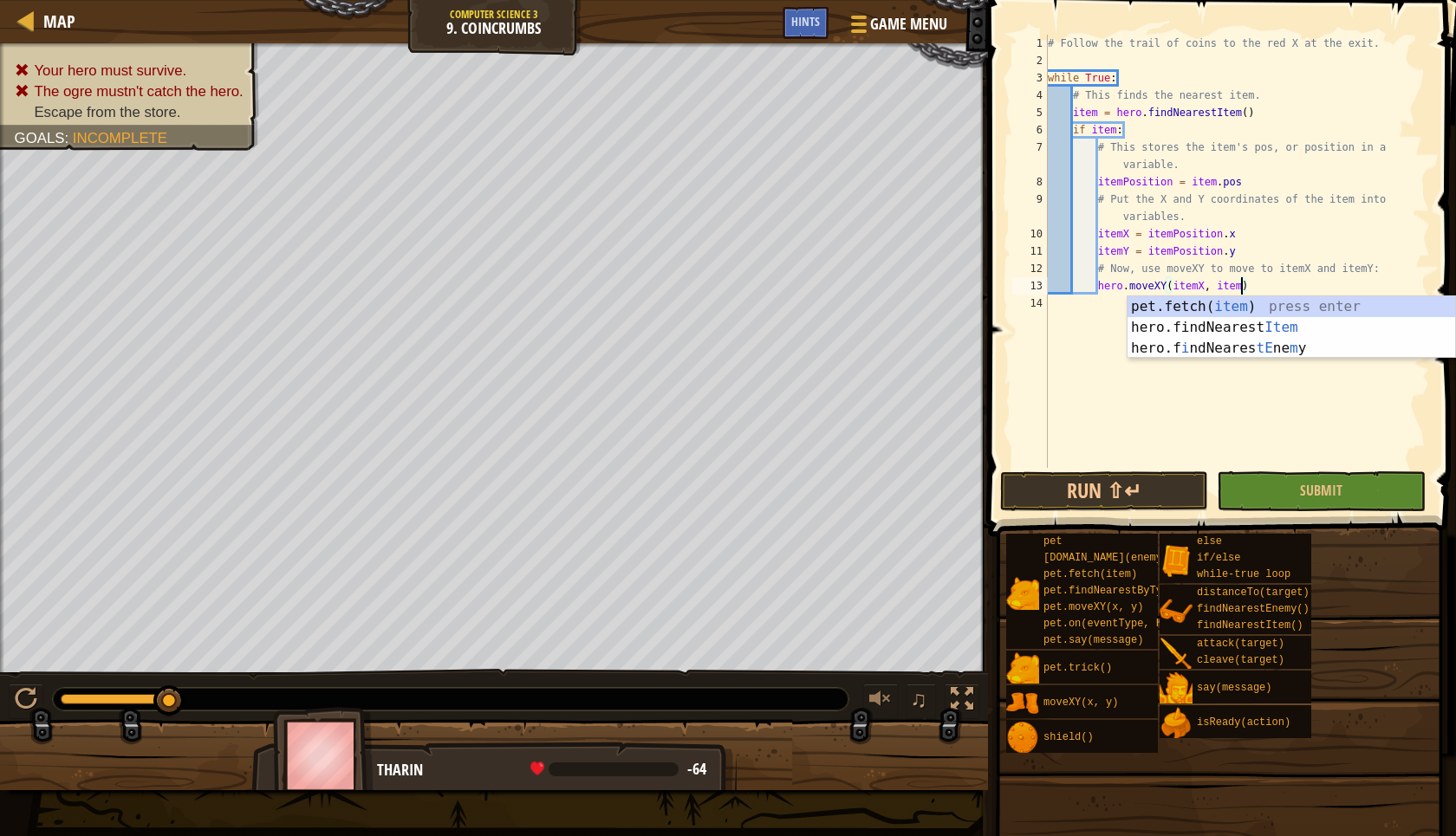
type textarea "hero.moveXY(itemX, itemY)"
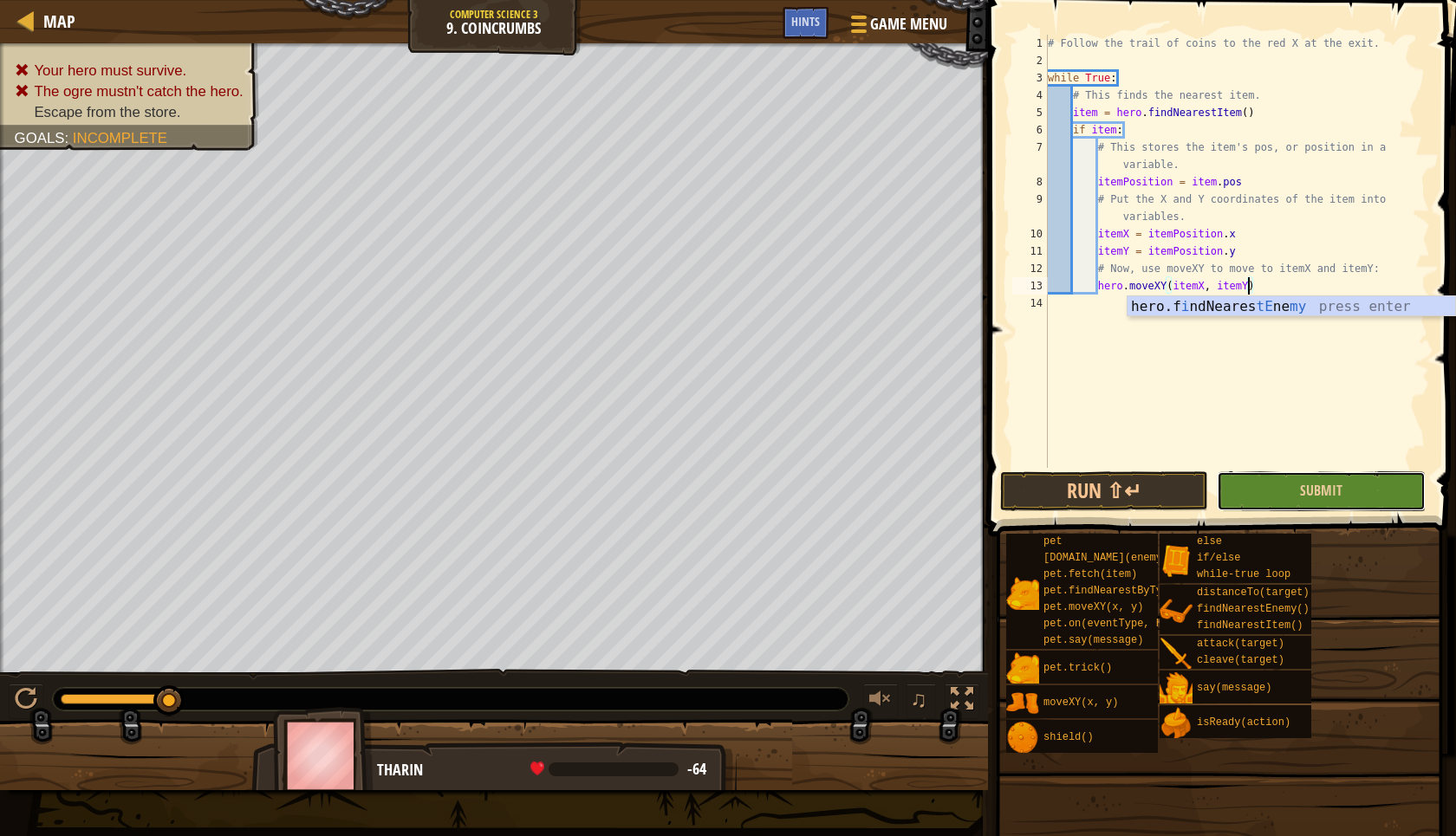
click at [1287, 483] on button "Submit" at bounding box center [1320, 491] width 208 height 40
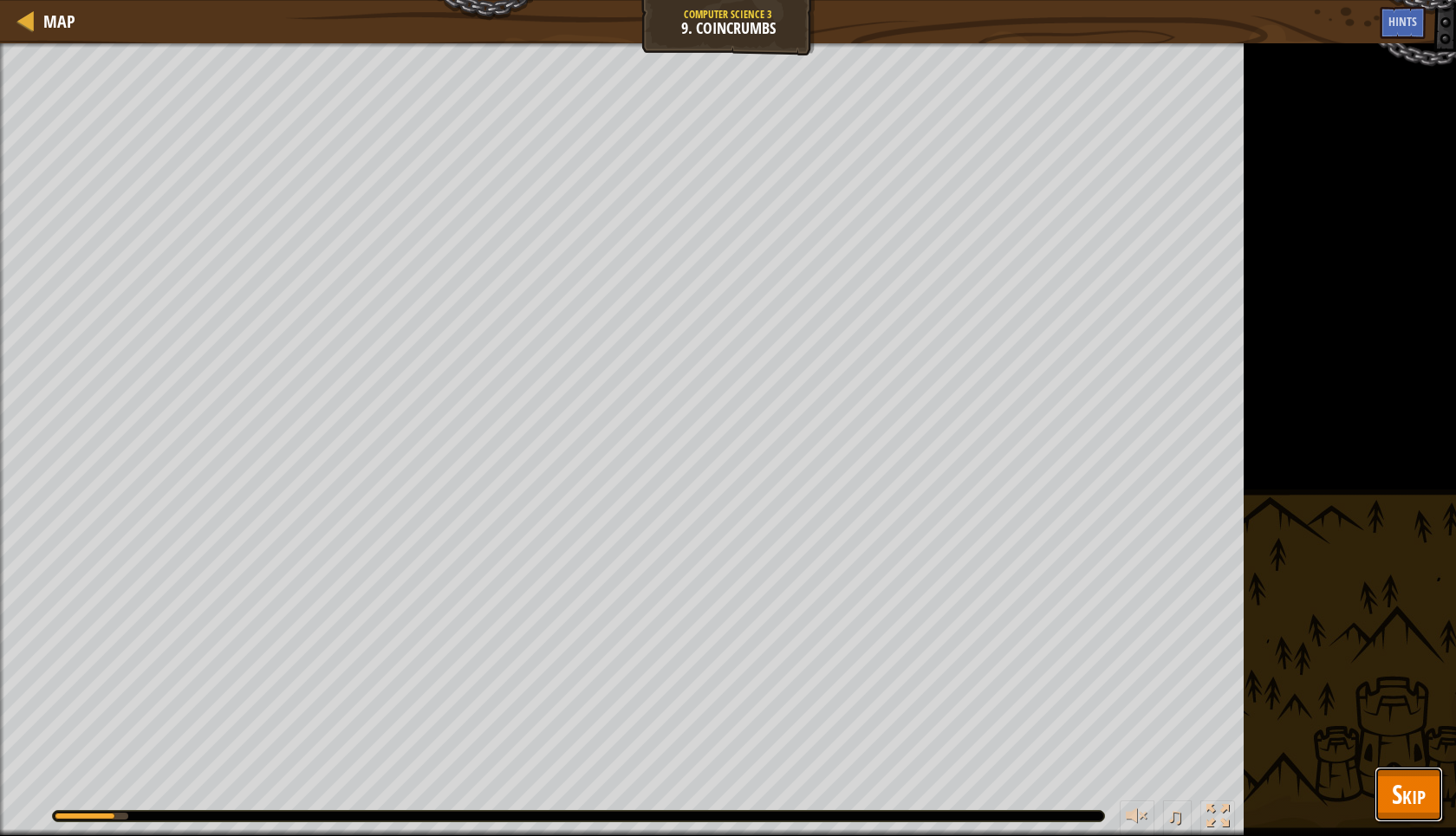
click at [1390, 771] on button "Skip" at bounding box center [1408, 794] width 68 height 56
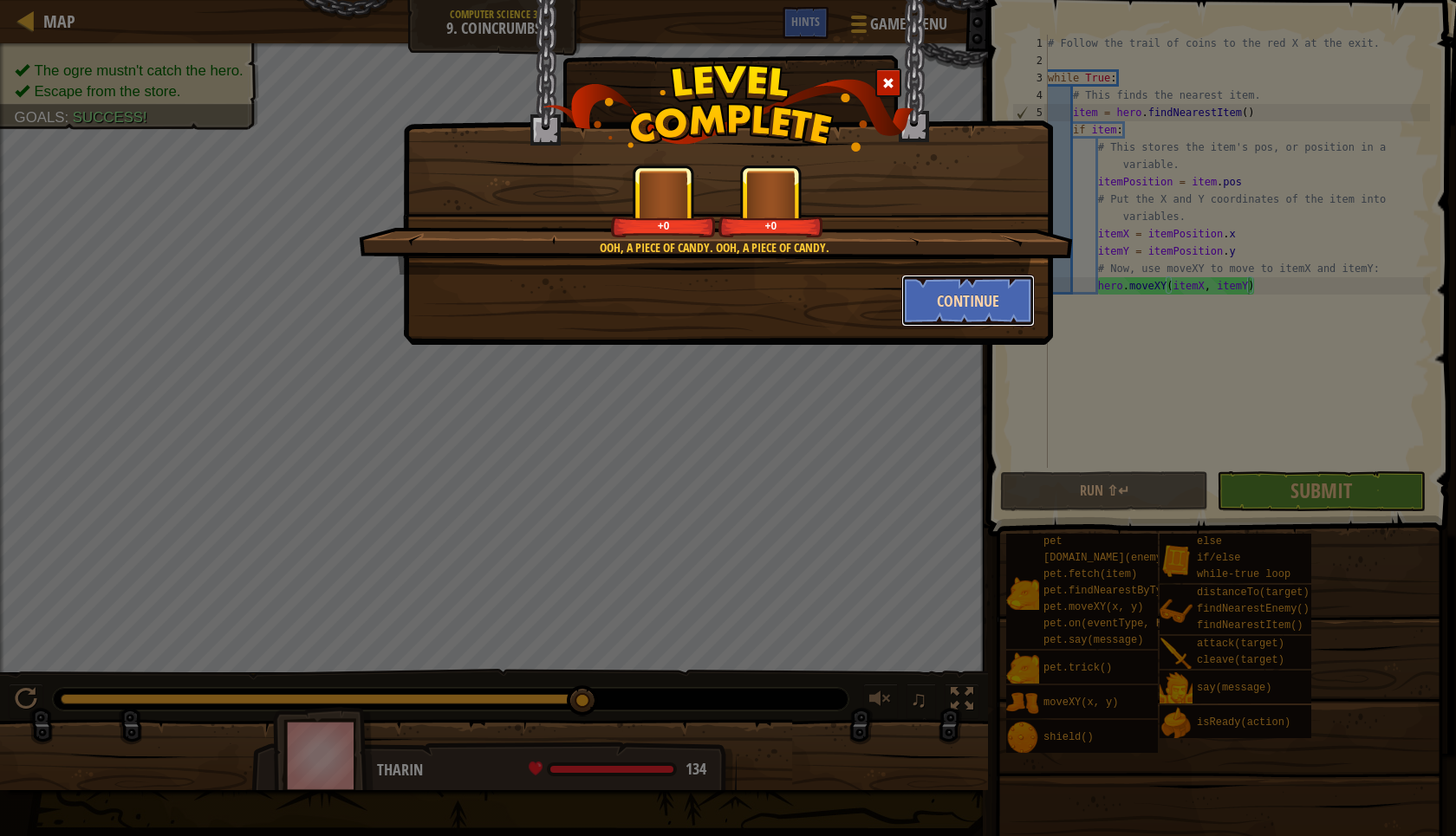
click at [949, 290] on button "Continue" at bounding box center [969, 300] width 135 height 52
